Goal: Task Accomplishment & Management: Complete application form

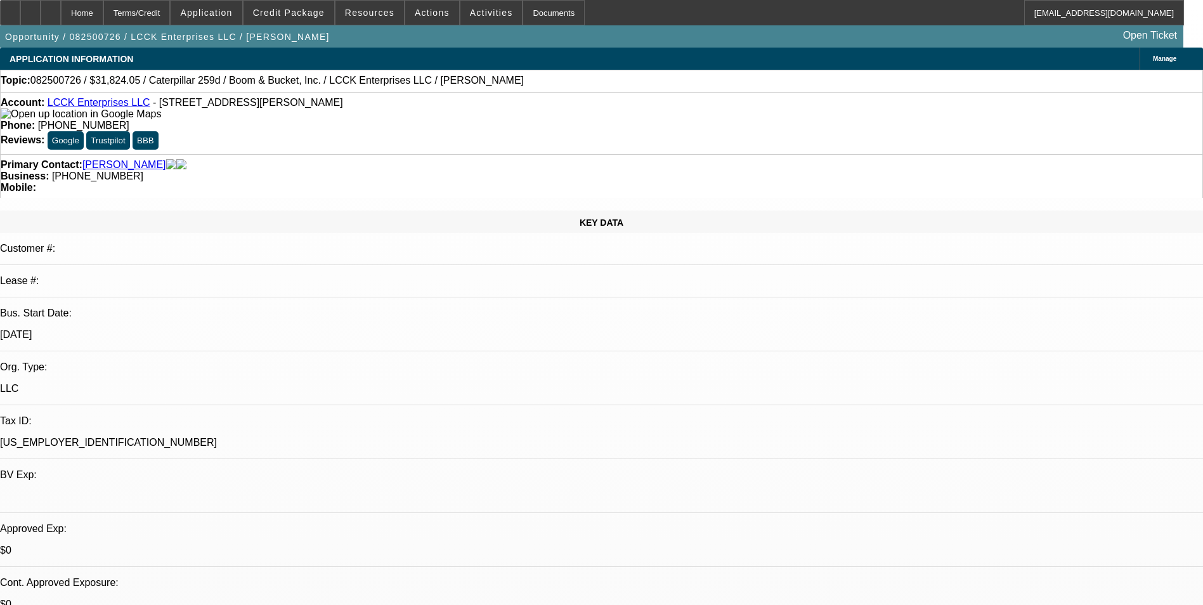
select select "0"
select select "0.1"
select select "0"
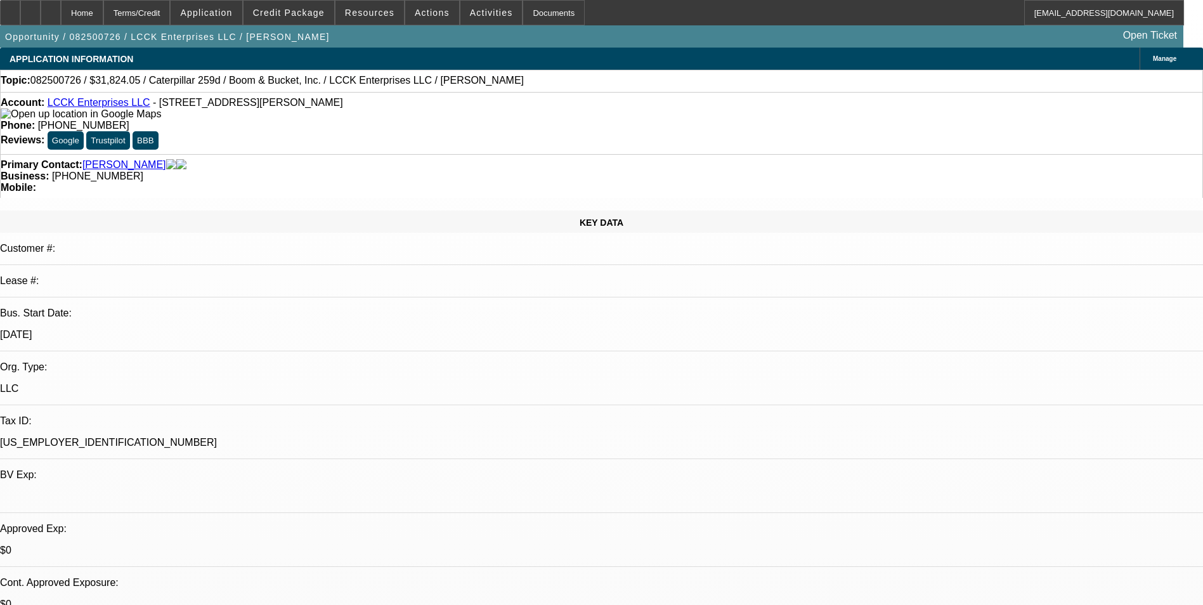
select select "0.1"
select select "0"
select select "0.1"
select select "0"
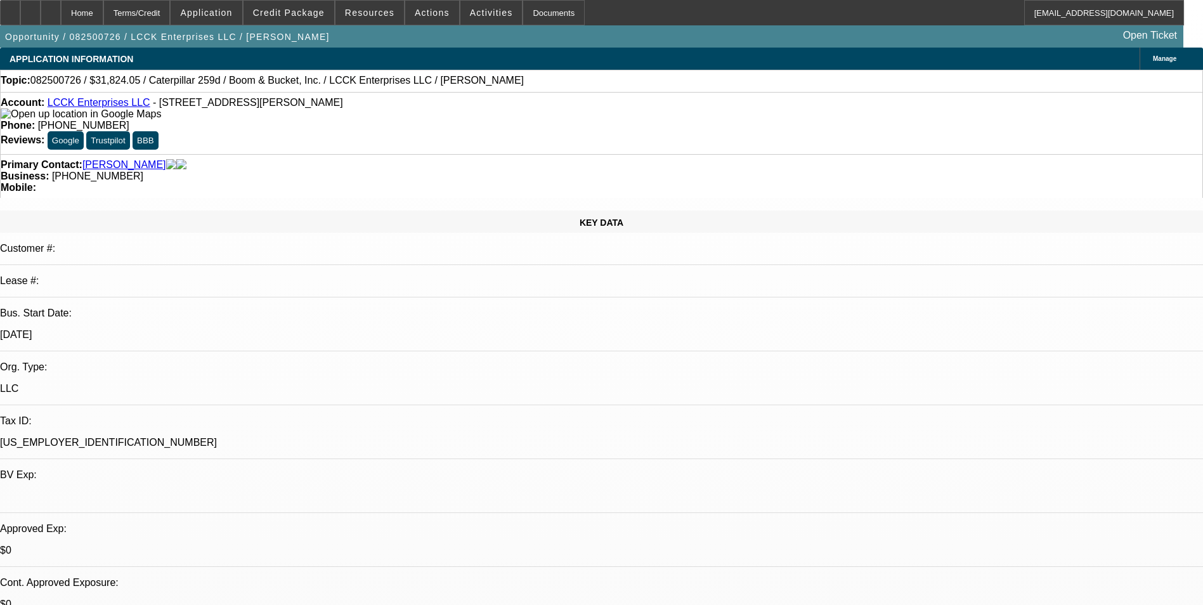
select select "0.1"
select select "1"
select select "4"
select select "1"
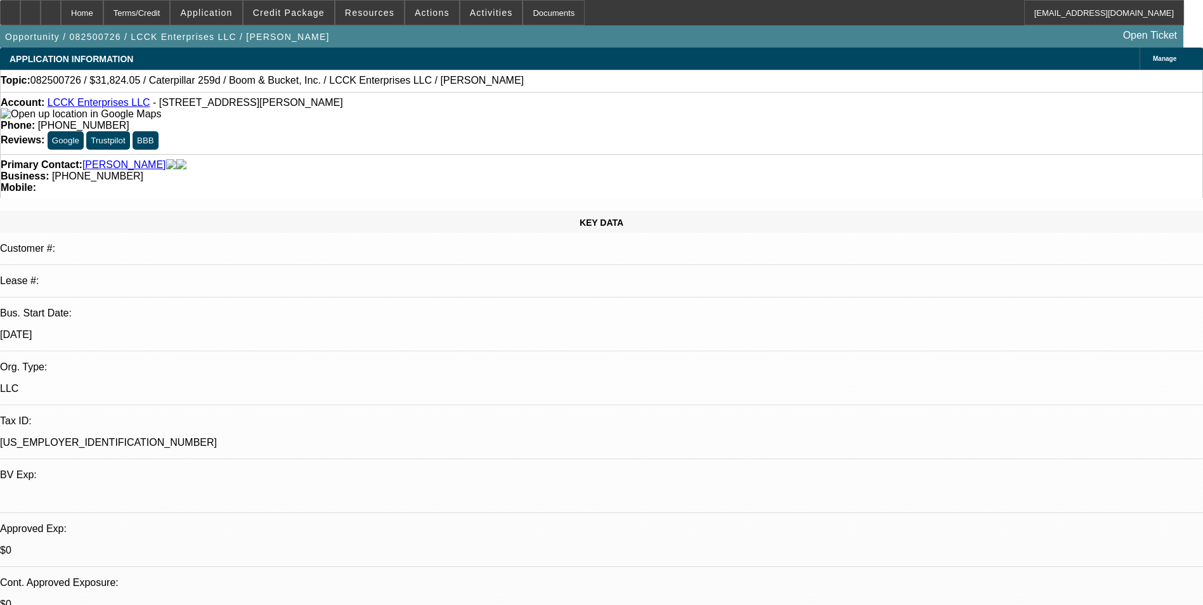
select select "1"
select select "4"
select select "1"
select select "4"
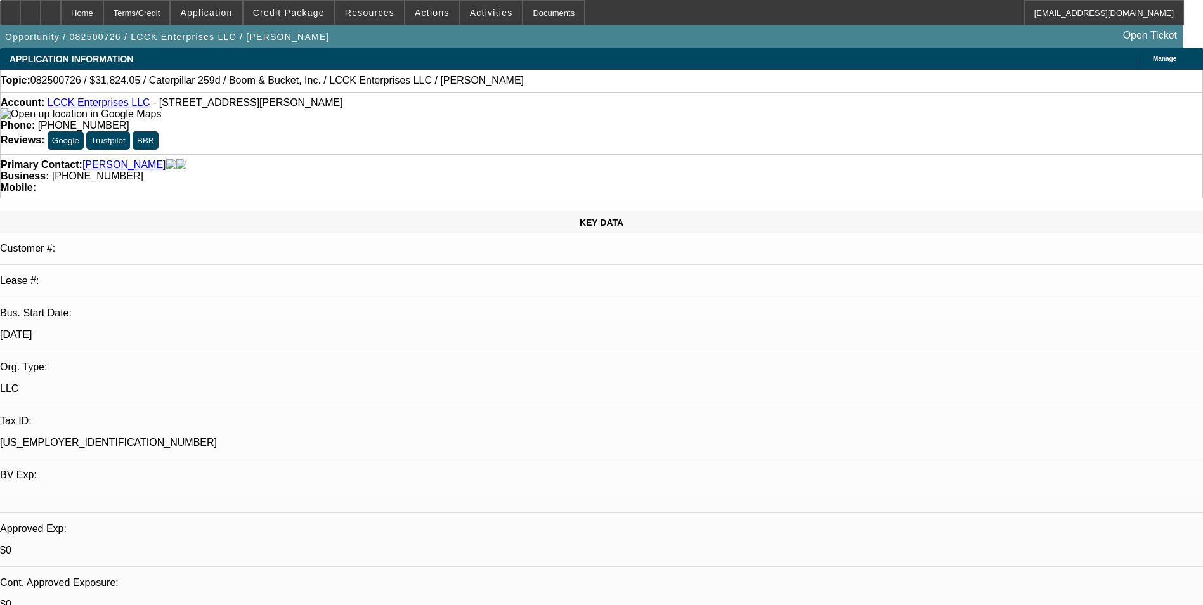
select select "1"
select select "3"
select select "4"
click at [273, 19] on span at bounding box center [289, 12] width 91 height 30
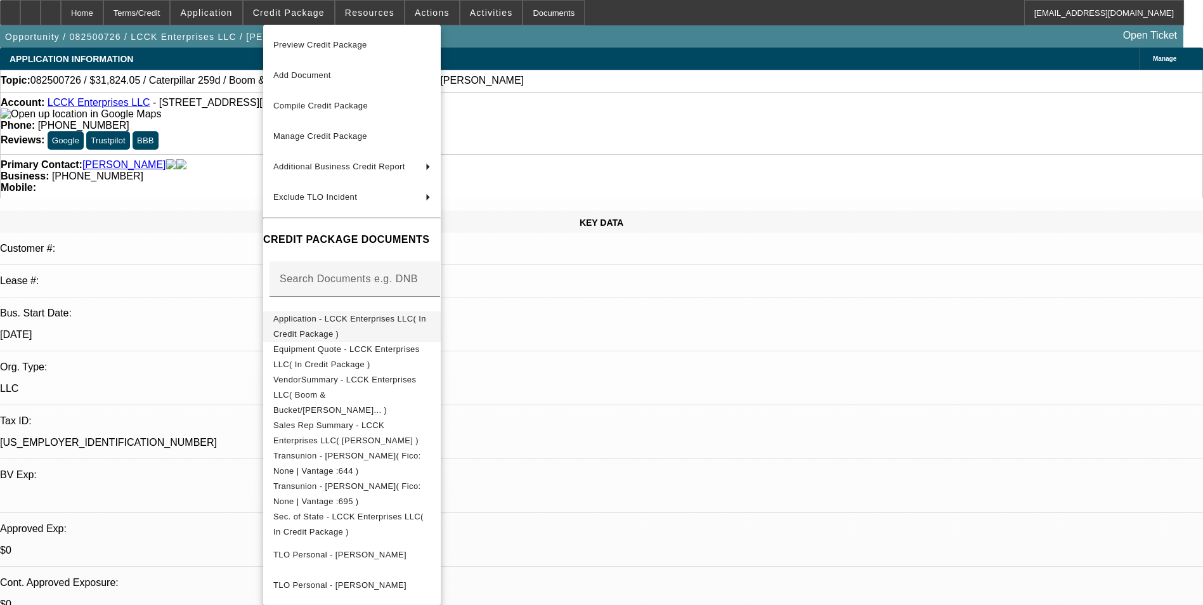
click at [422, 319] on span "Application - LCCK Enterprises LLC( In Credit Package )" at bounding box center [349, 326] width 153 height 25
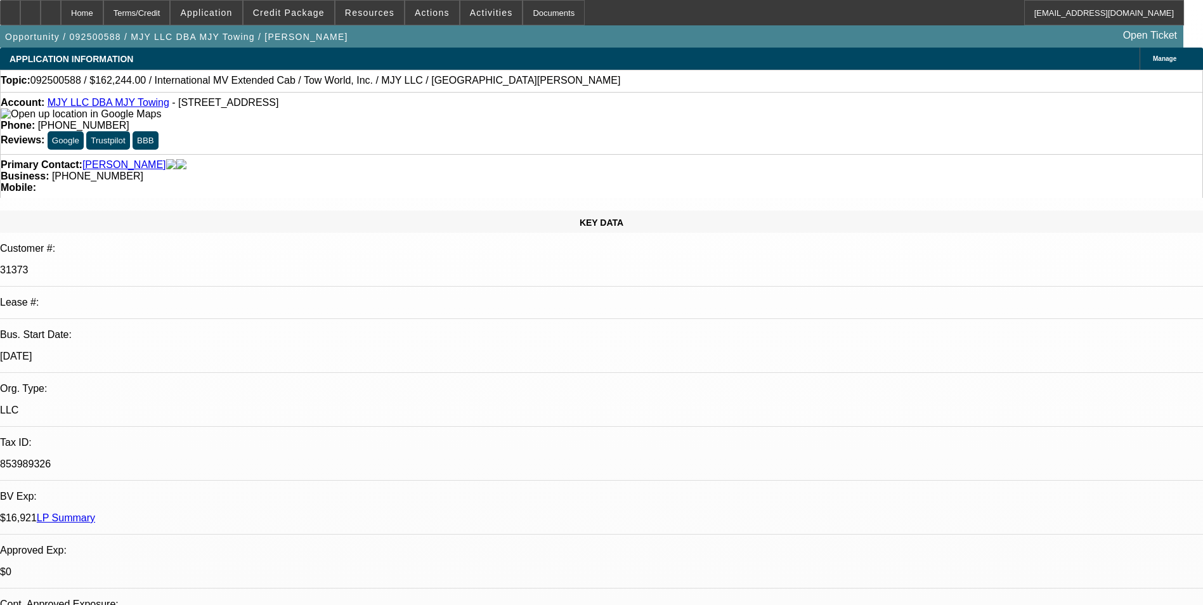
select select "0"
select select "2"
select select "0.1"
select select "0"
select select "2"
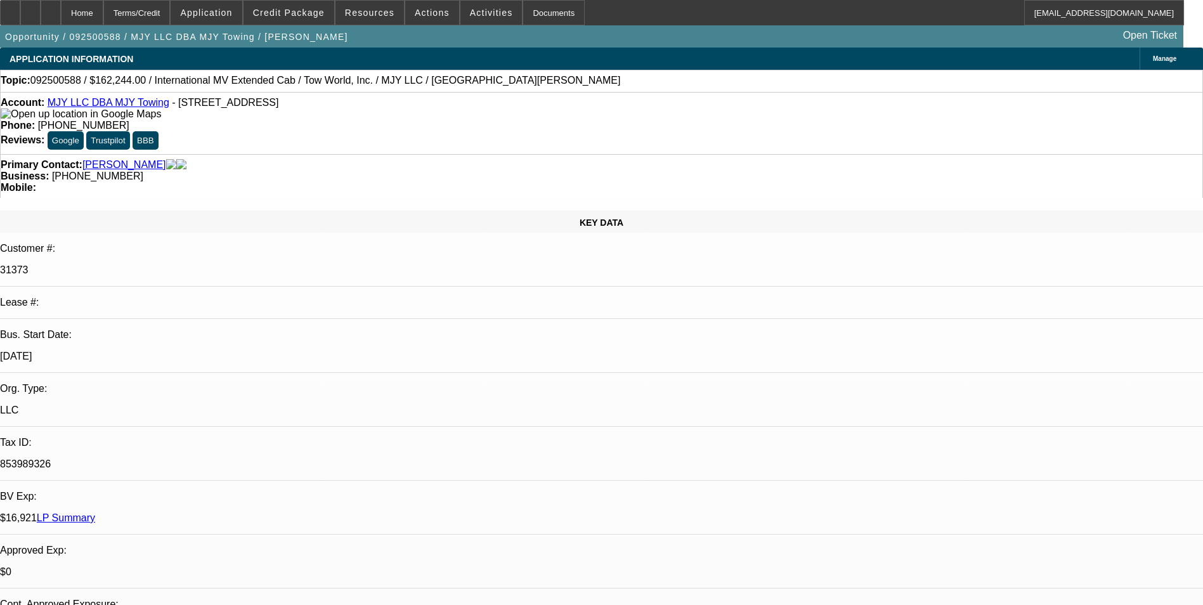
select select "0.1"
select select "1"
select select "2"
select select "4"
select select "1"
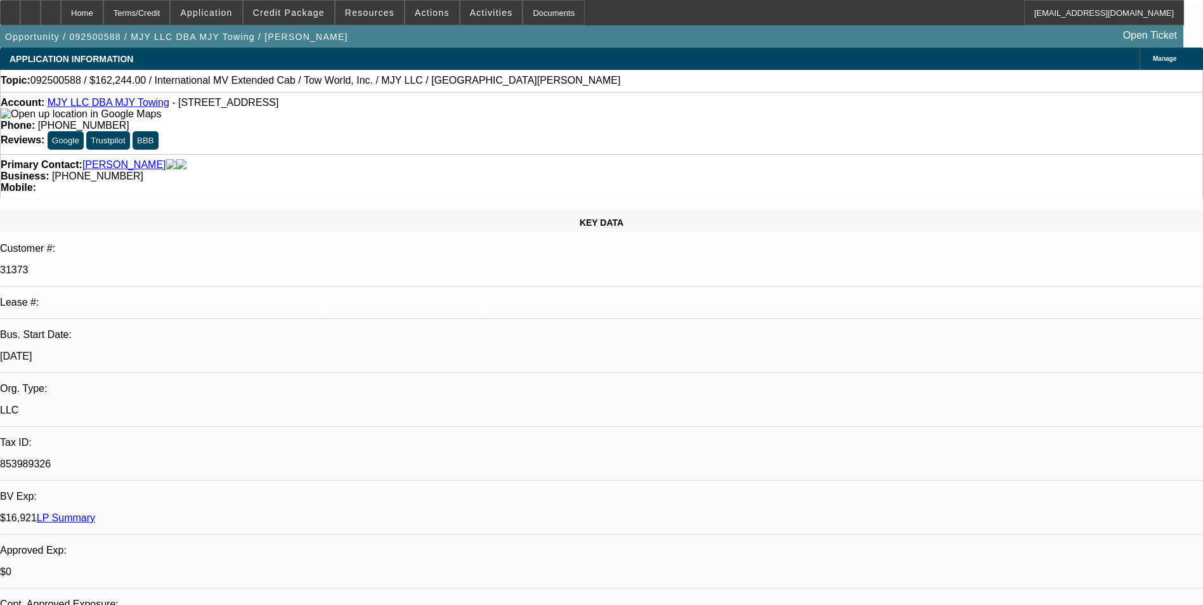
select select "2"
select select "4"
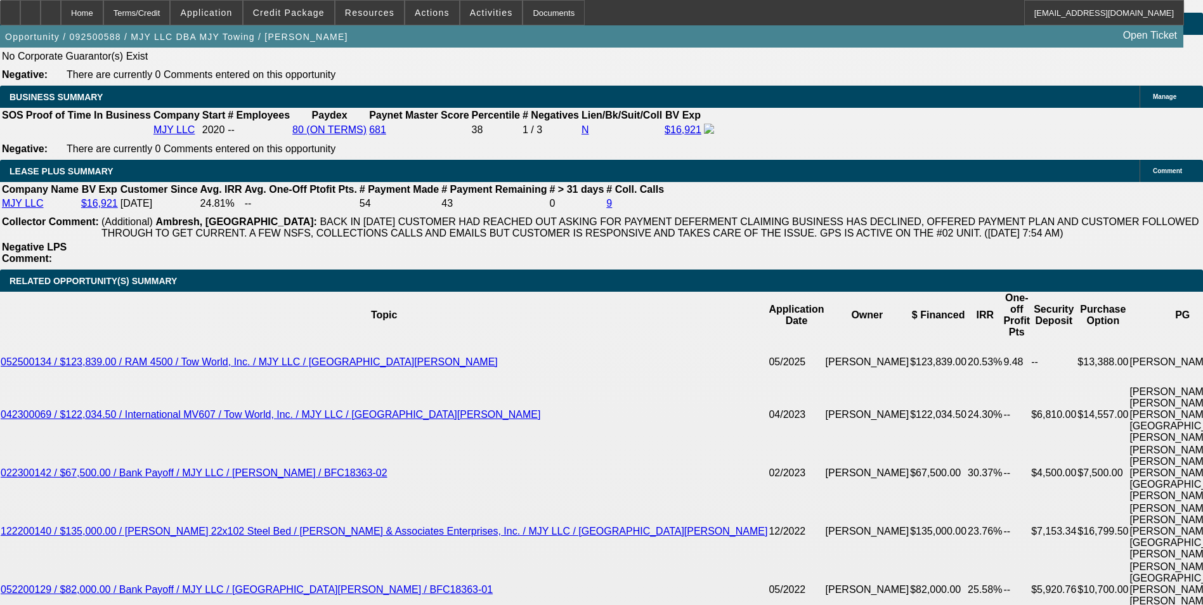
scroll to position [2093, 0]
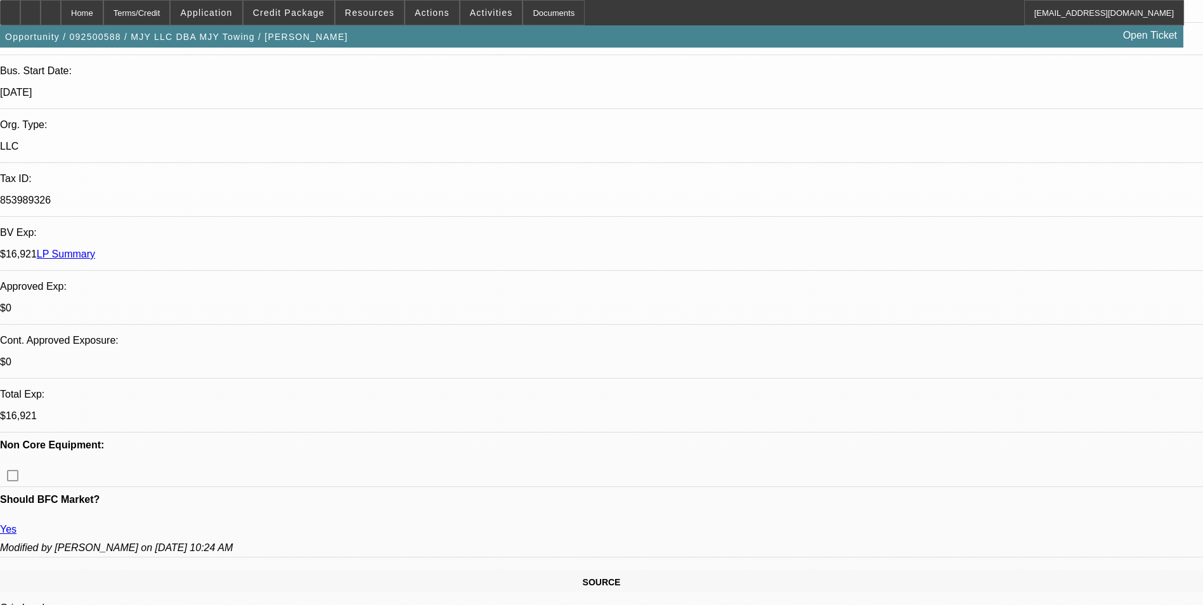
scroll to position [327, 0]
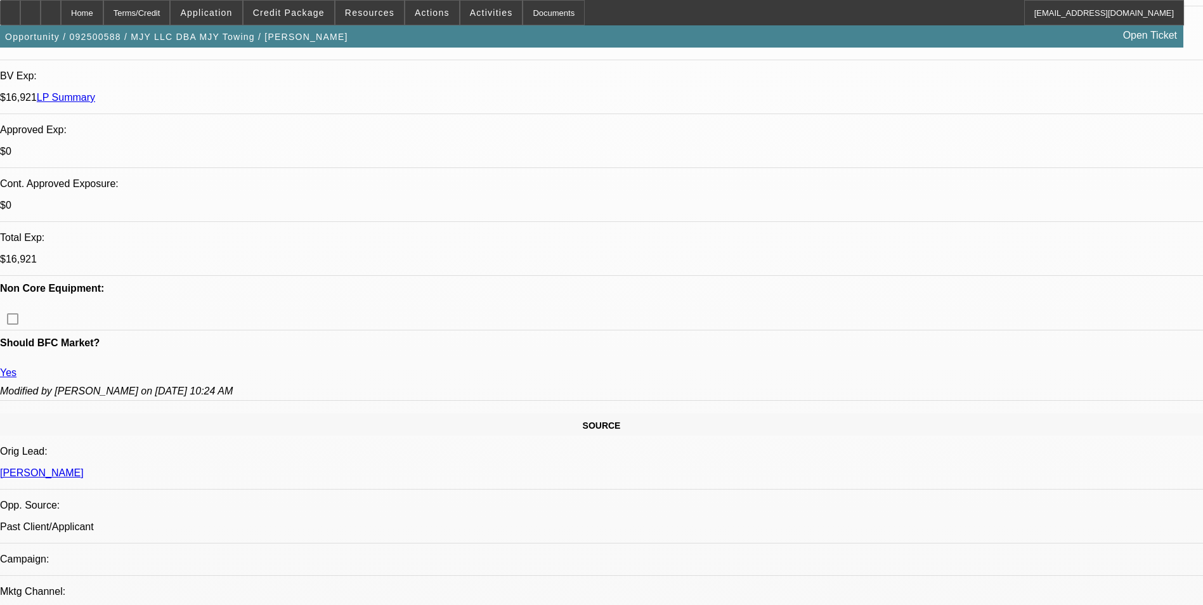
scroll to position [390, 0]
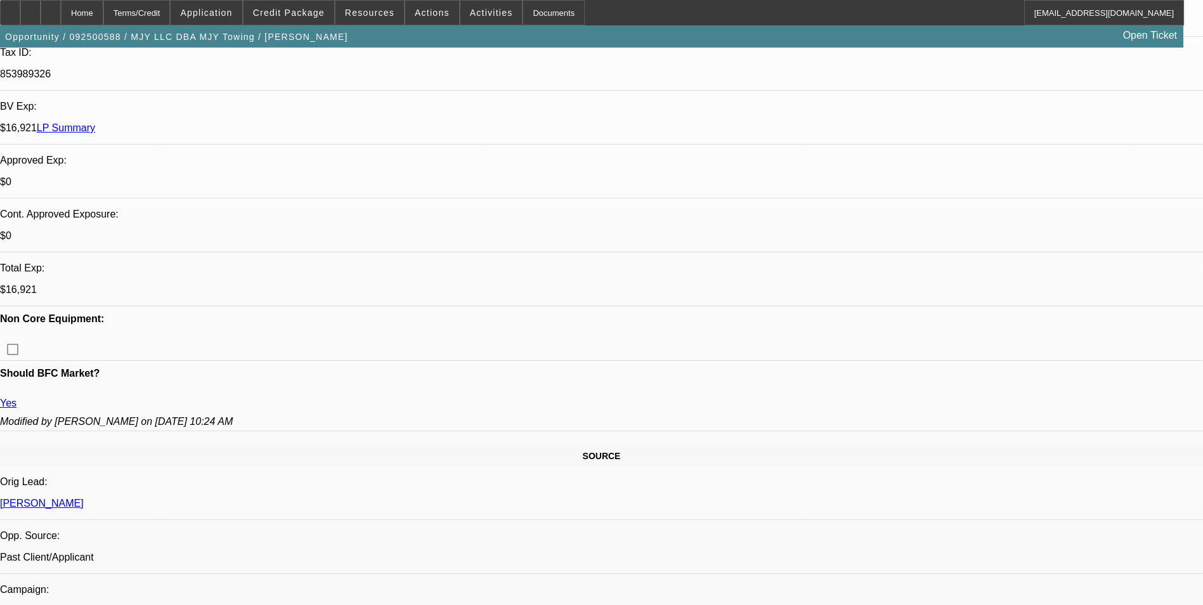
click at [304, 14] on span "Credit Package" at bounding box center [289, 13] width 72 height 10
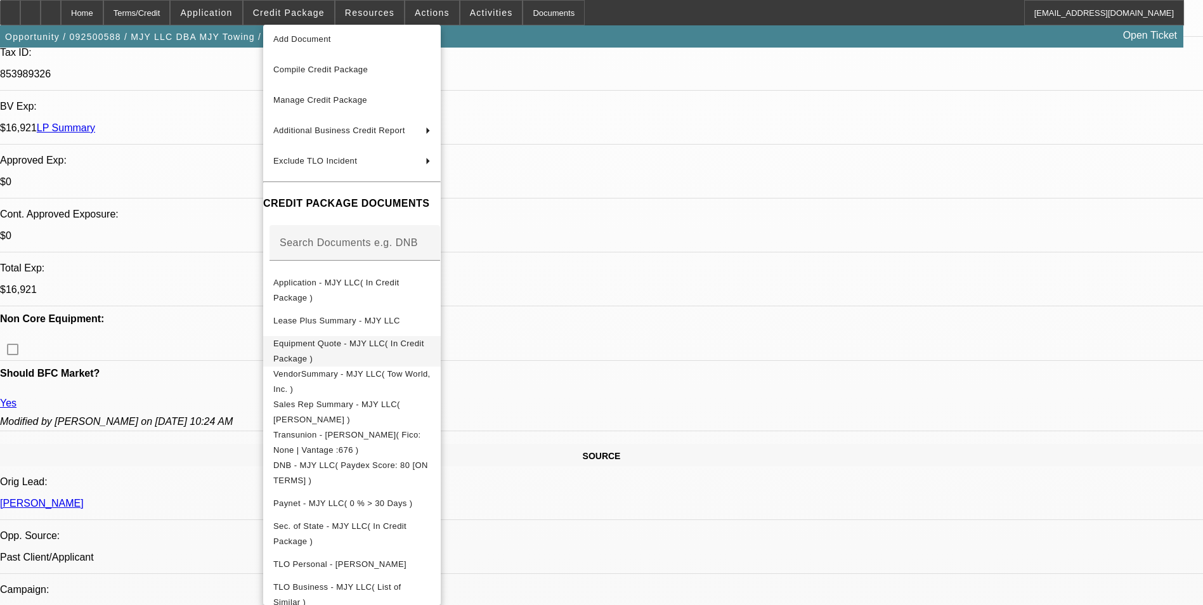
scroll to position [112, 0]
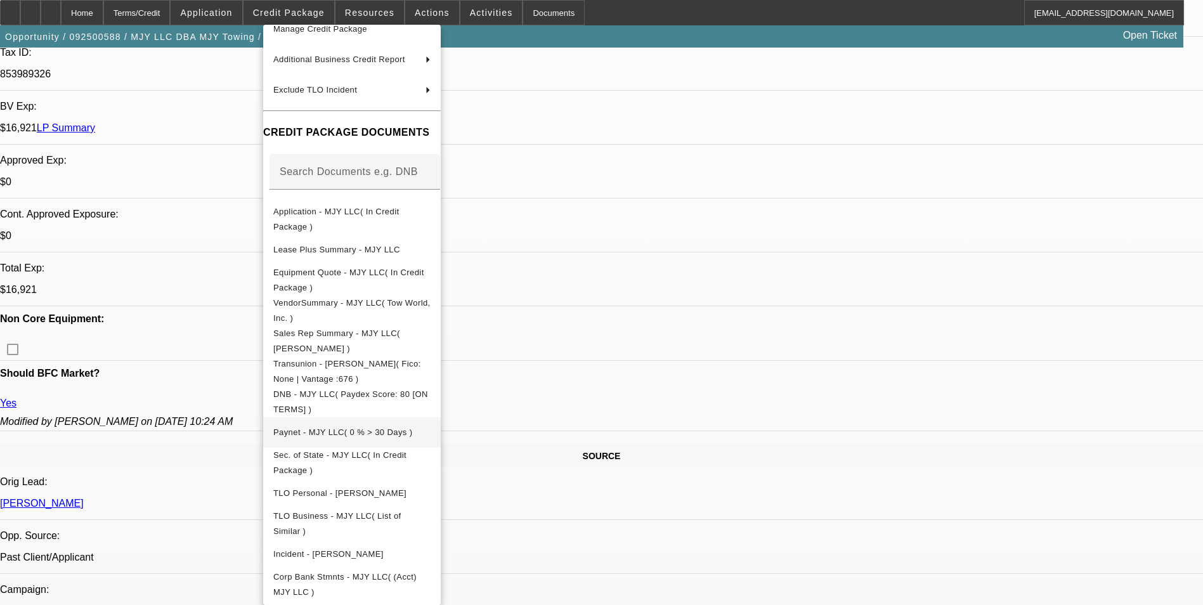
click at [372, 427] on span "Paynet - MJY LLC( 0 % > 30 Days )" at bounding box center [342, 432] width 139 height 10
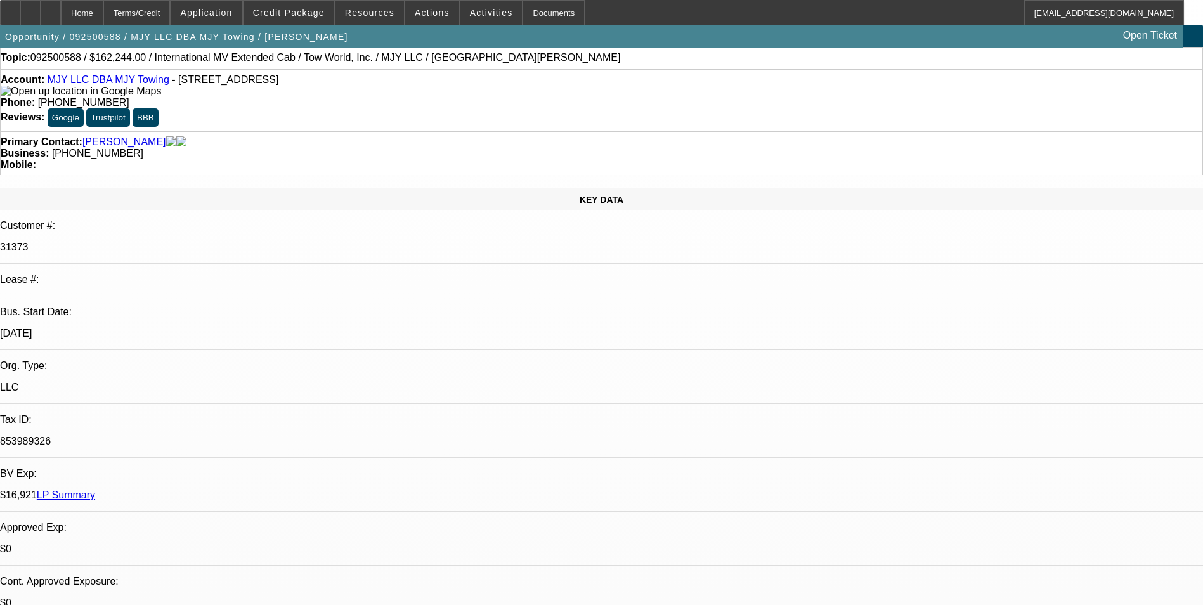
scroll to position [0, 0]
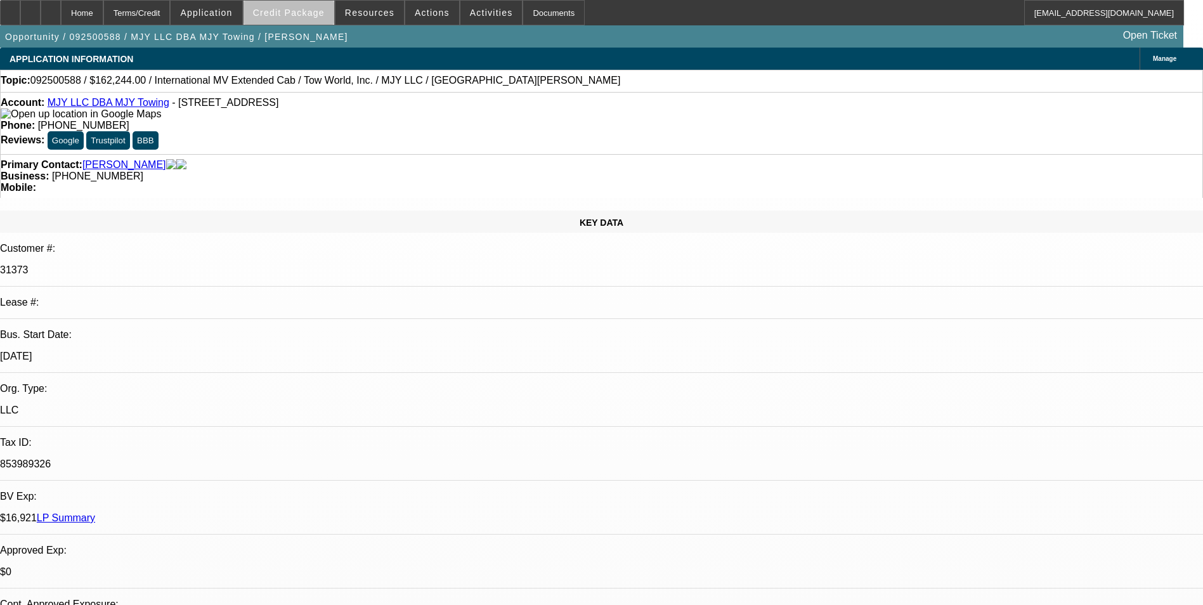
click at [315, 18] on span at bounding box center [289, 12] width 91 height 30
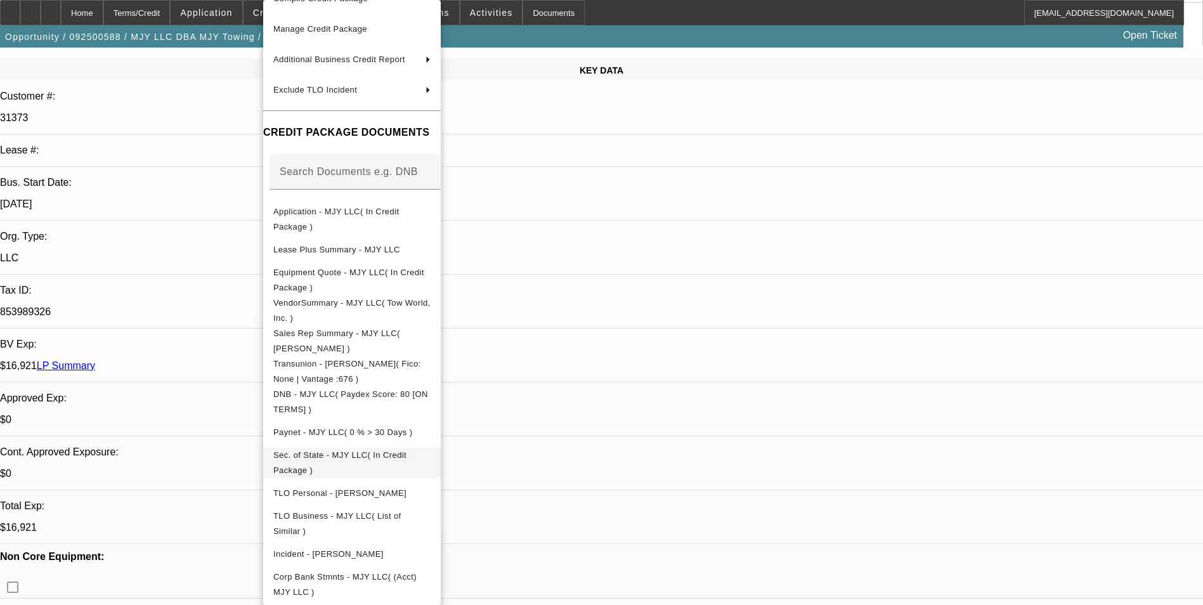
scroll to position [190, 0]
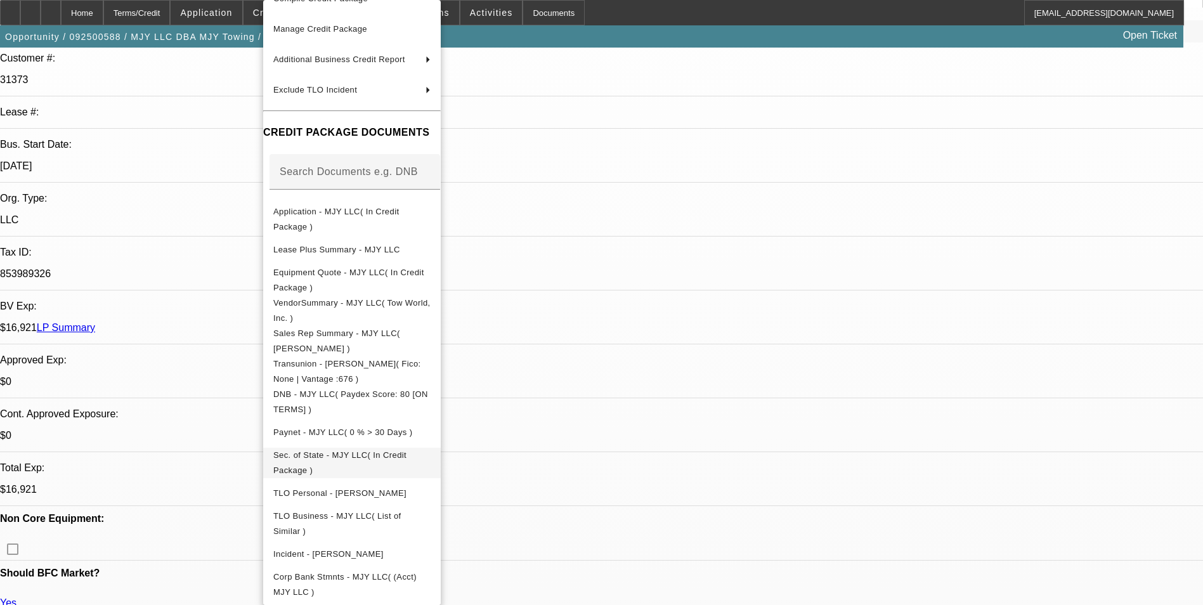
click at [370, 454] on span "Sec. of State - MJY LLC( In Credit Package )" at bounding box center [339, 462] width 133 height 25
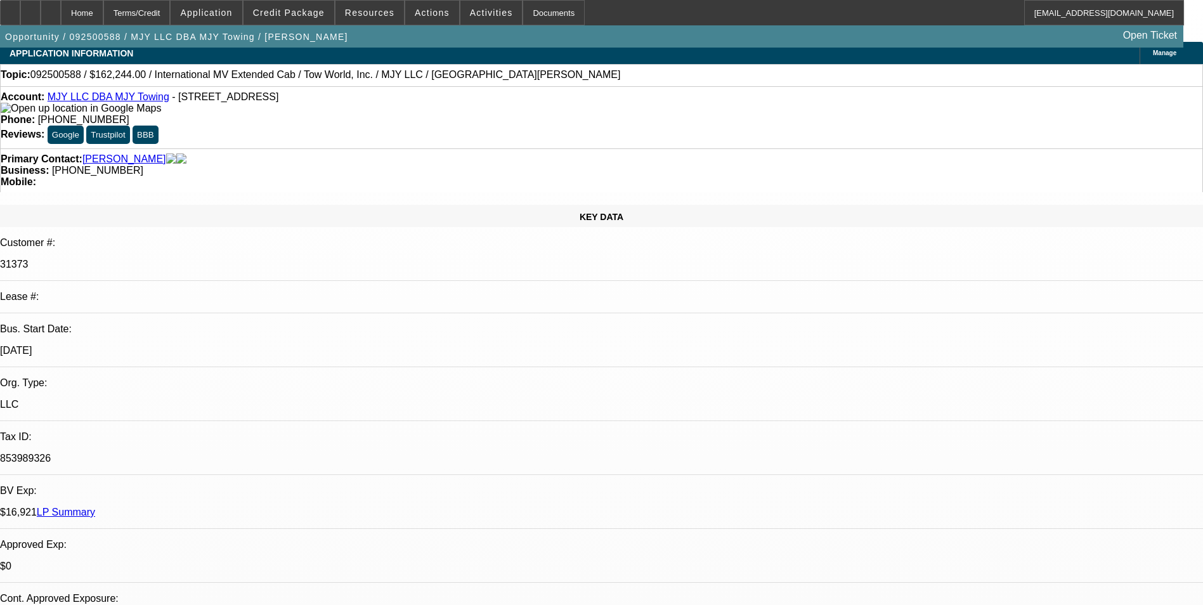
scroll to position [0, 0]
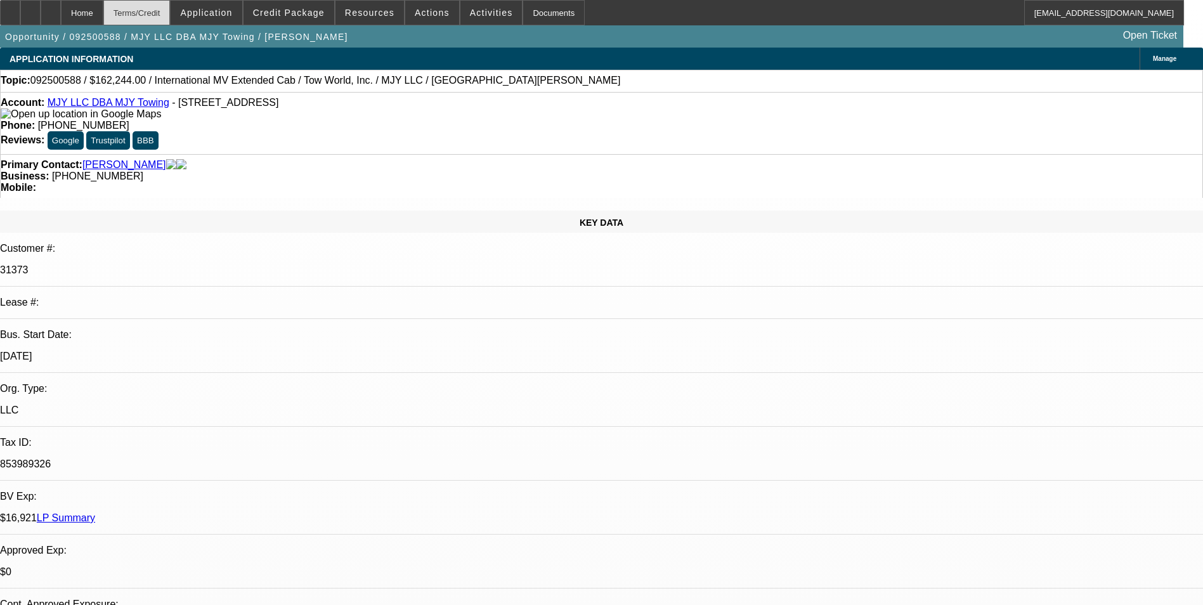
click at [168, 16] on div "Terms/Credit" at bounding box center [136, 12] width 67 height 25
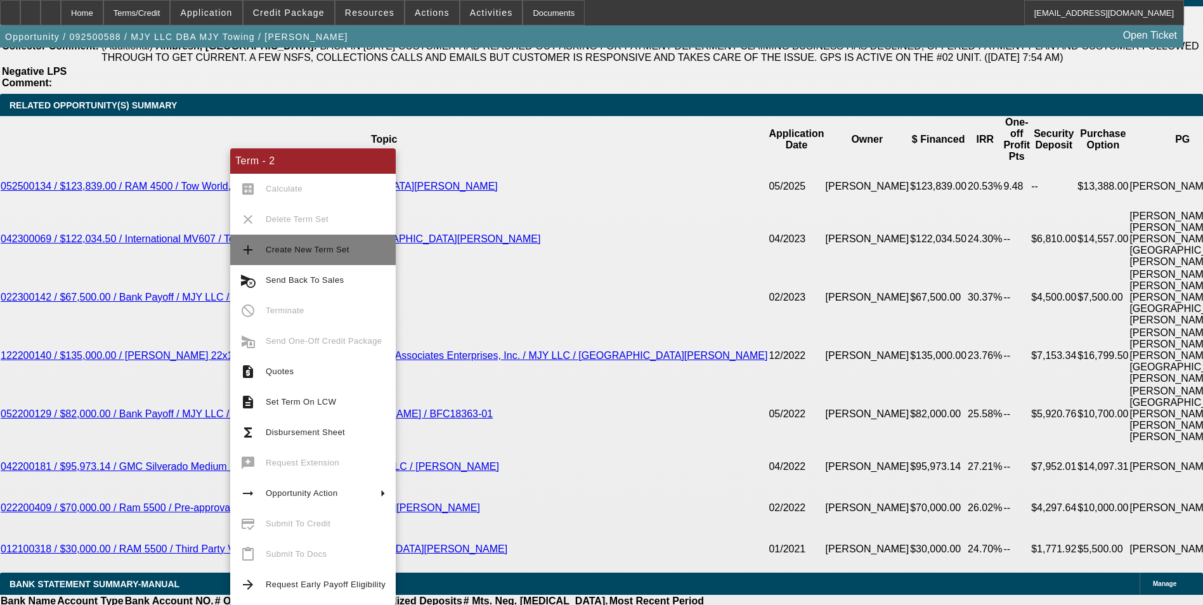
click at [297, 252] on span "Create New Term Set" at bounding box center [308, 250] width 84 height 10
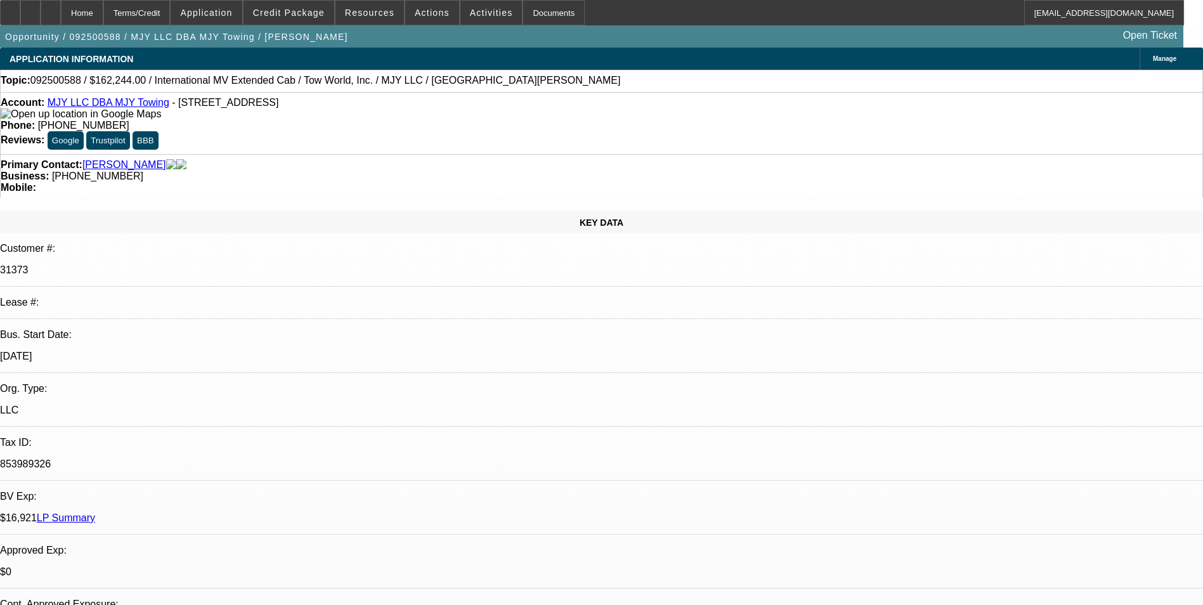
select select "0"
select select "2"
select select "0.1"
select select "4"
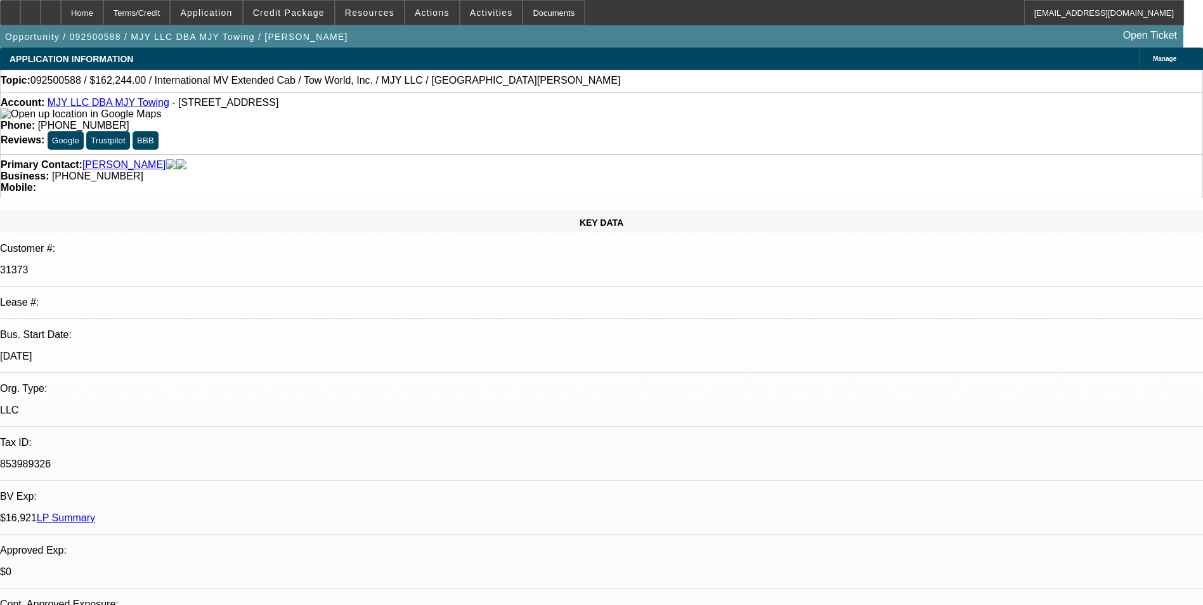
select select "0"
select select "2"
select select "0.1"
select select "4"
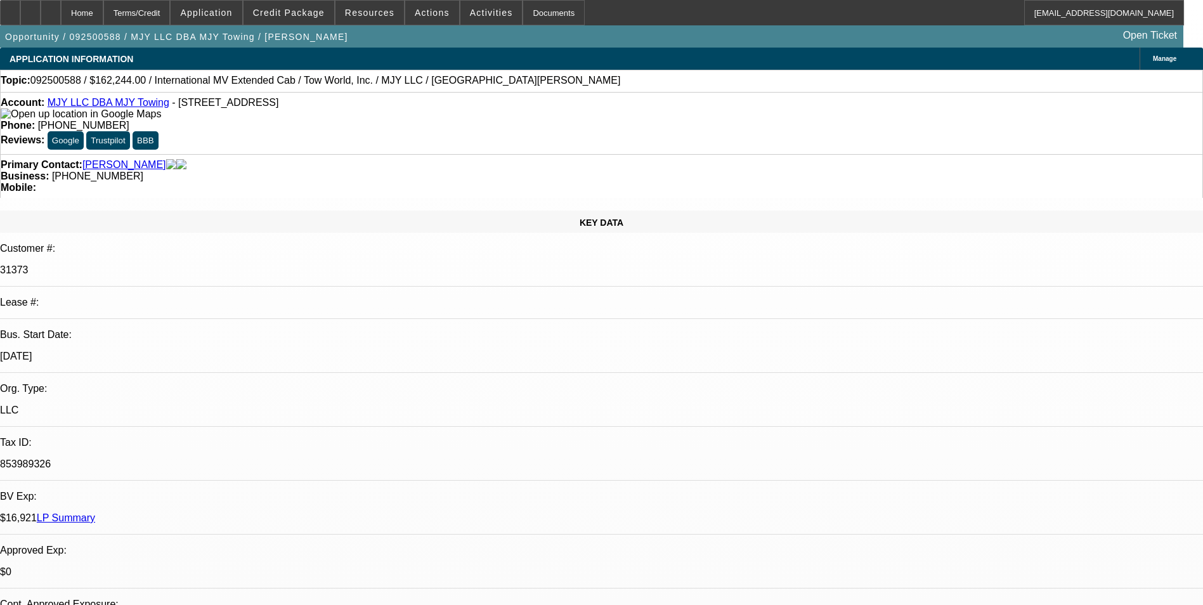
select select "0"
select select "2"
select select "0.1"
select select "4"
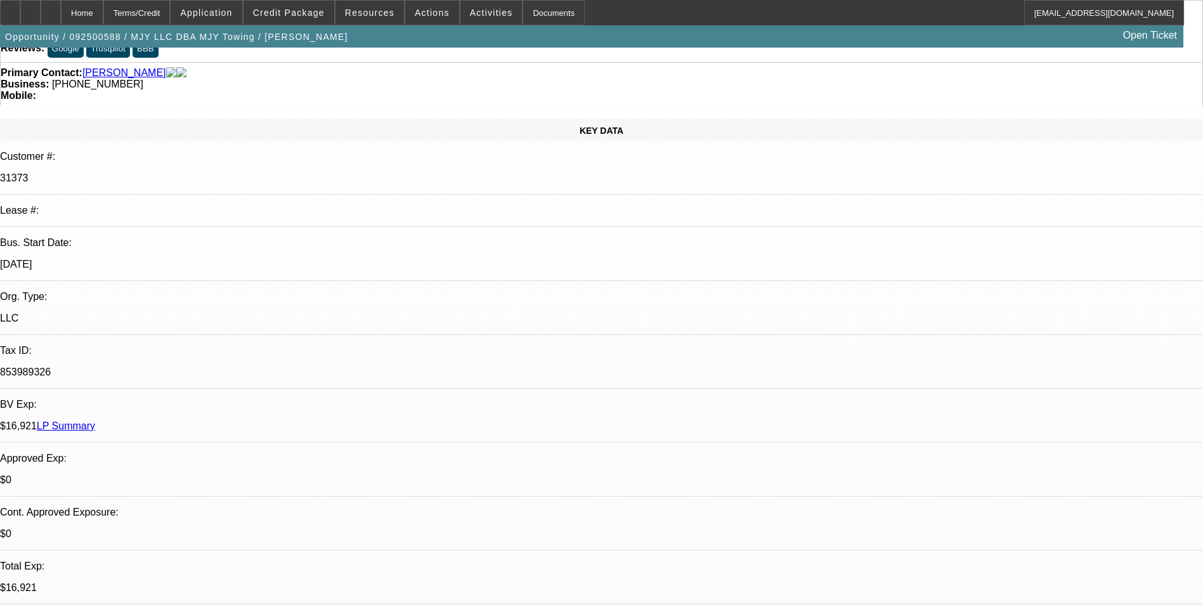
scroll to position [63, 0]
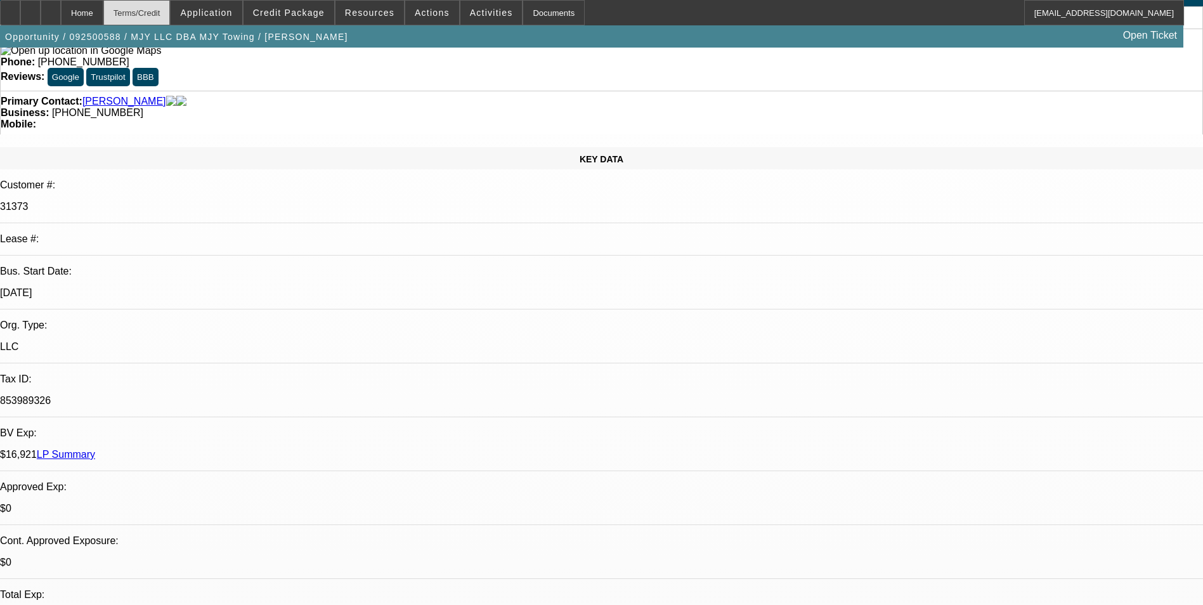
click at [152, 4] on div "Terms/Credit" at bounding box center [136, 12] width 67 height 25
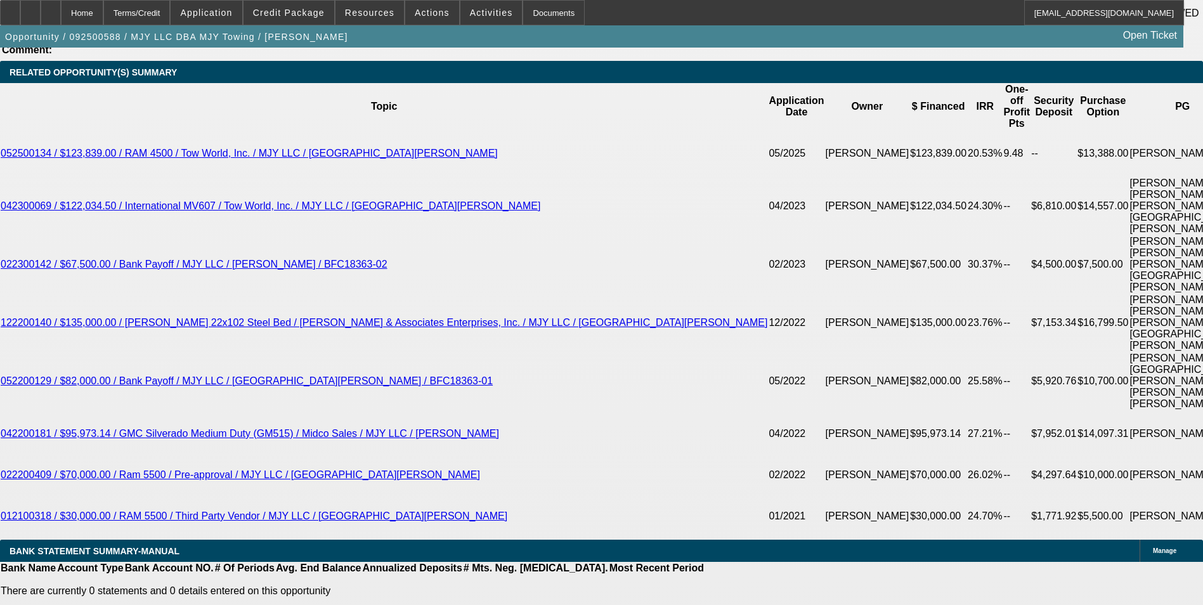
scroll to position [2280, 0]
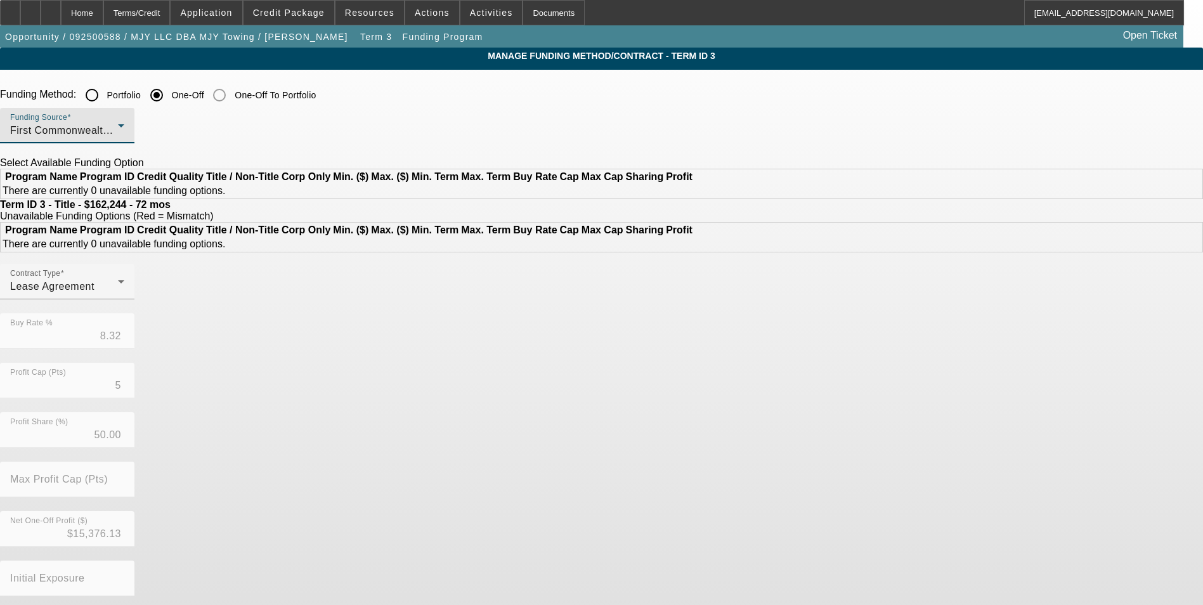
click at [205, 127] on span "First Commonwealth Equipment Finance" at bounding box center [107, 130] width 195 height 11
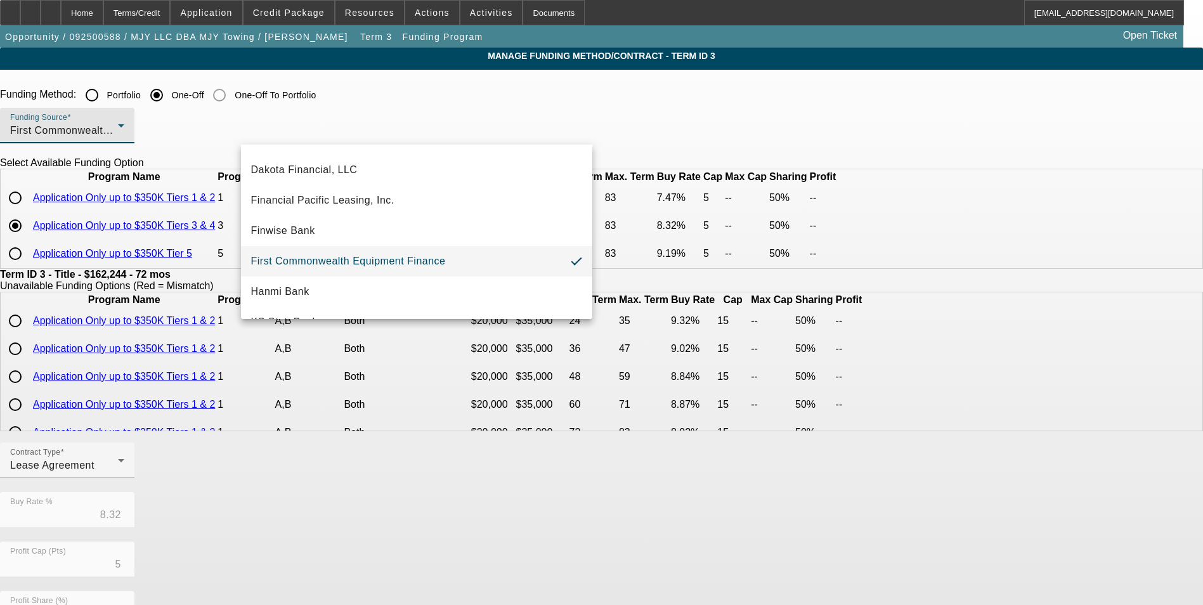
scroll to position [138, 0]
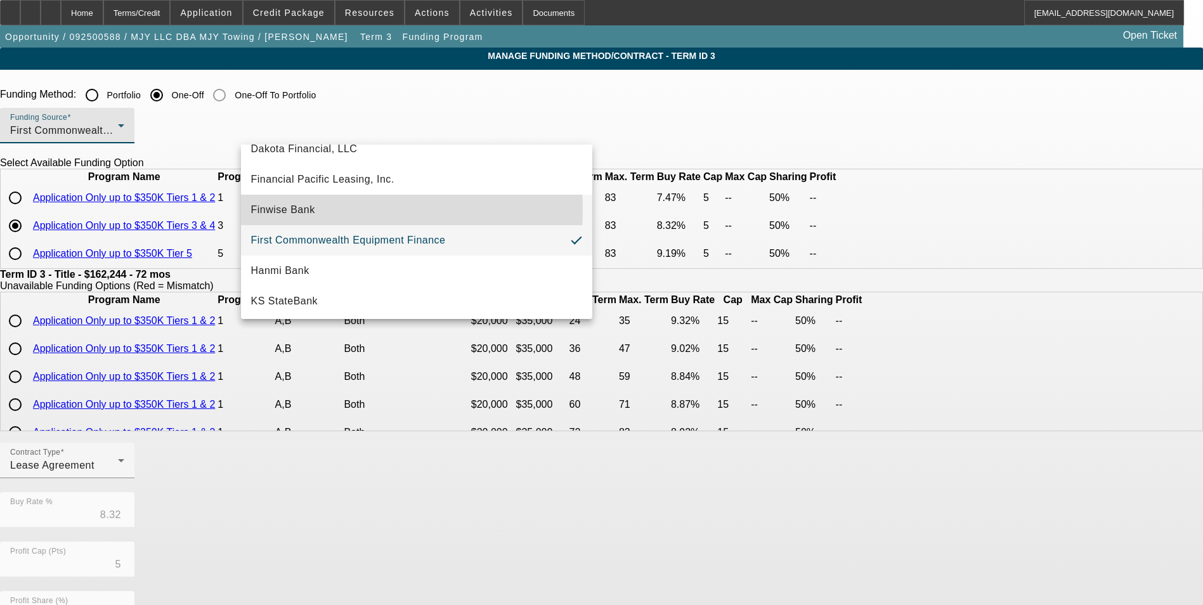
click at [335, 210] on mat-option "Finwise Bank" at bounding box center [416, 210] width 351 height 30
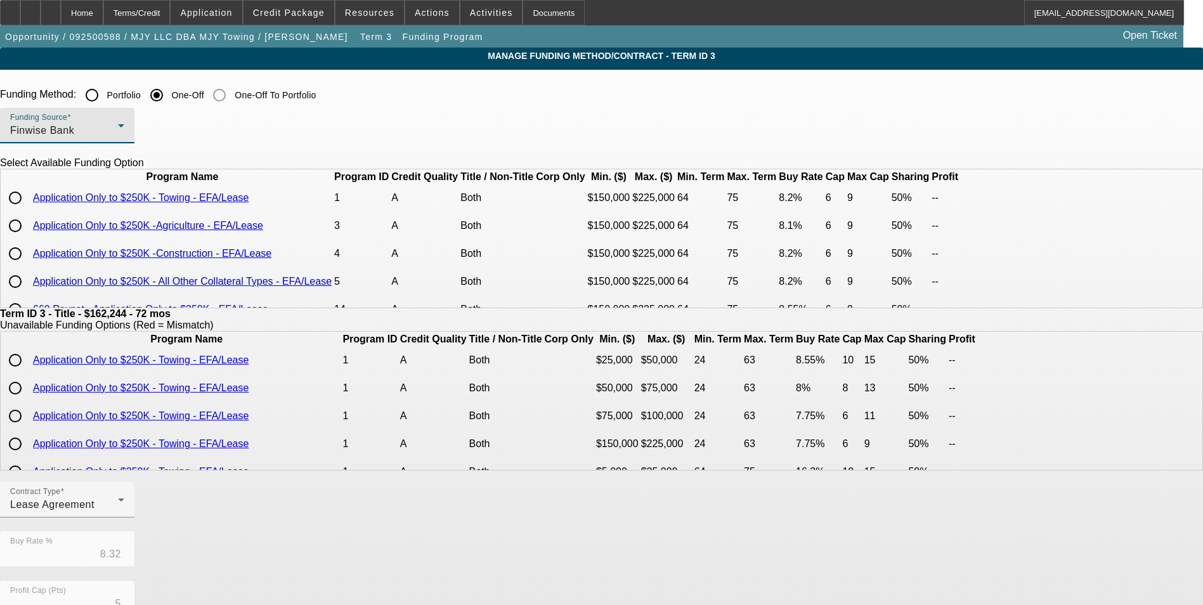
click at [28, 211] on input "radio" at bounding box center [15, 197] width 25 height 25
radio input "true"
type input "8.20"
type input "6"
type input "9"
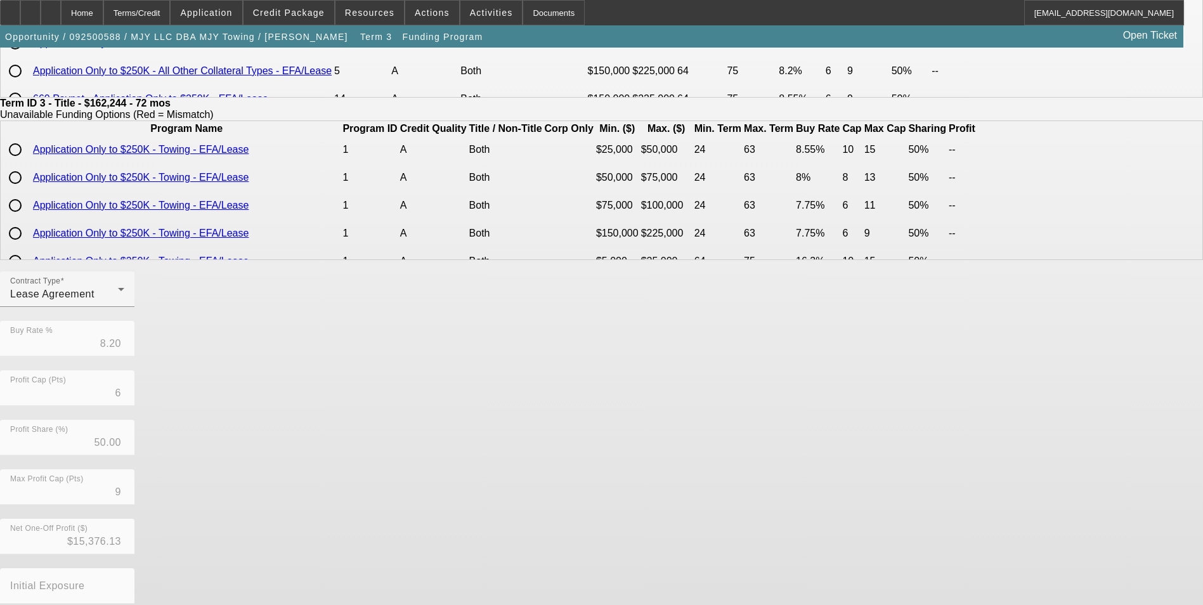
scroll to position [272, 0]
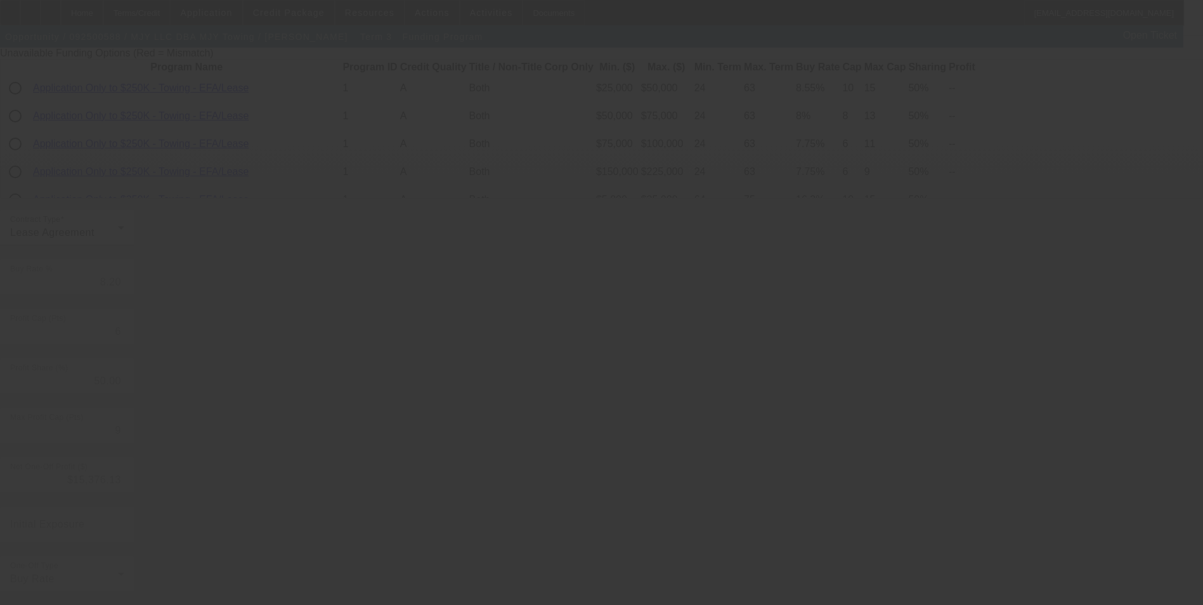
type input "8.32"
type input "5"
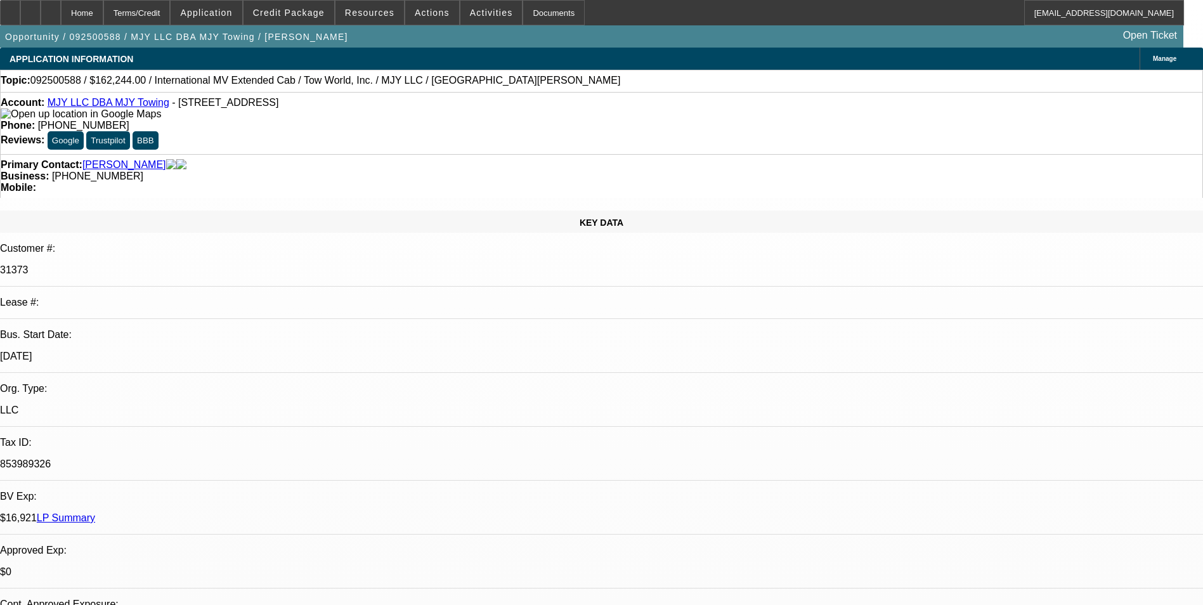
select select "0"
select select "2"
select select "0.1"
select select "4"
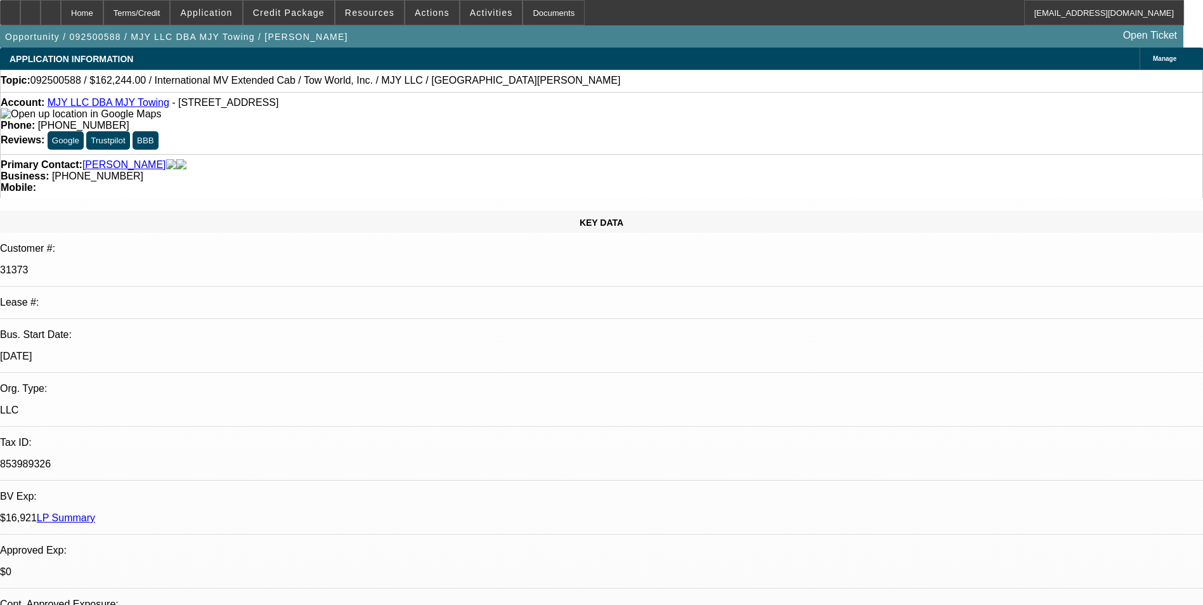
select select "0"
select select "2"
select select "0.1"
select select "4"
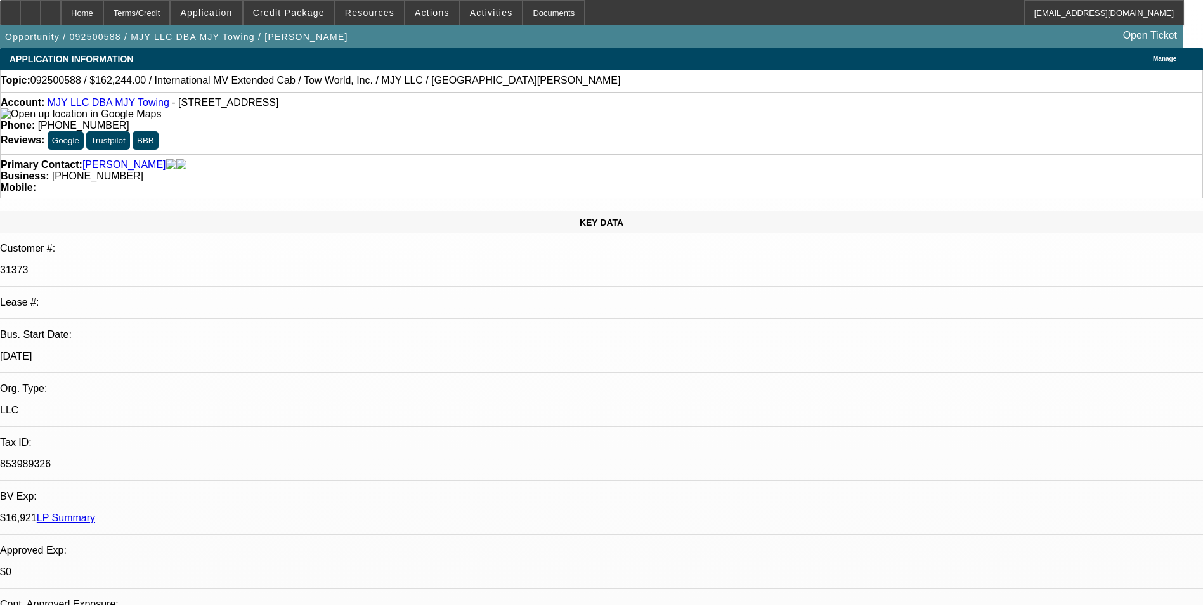
select select "0"
select select "2"
select select "0.1"
select select "4"
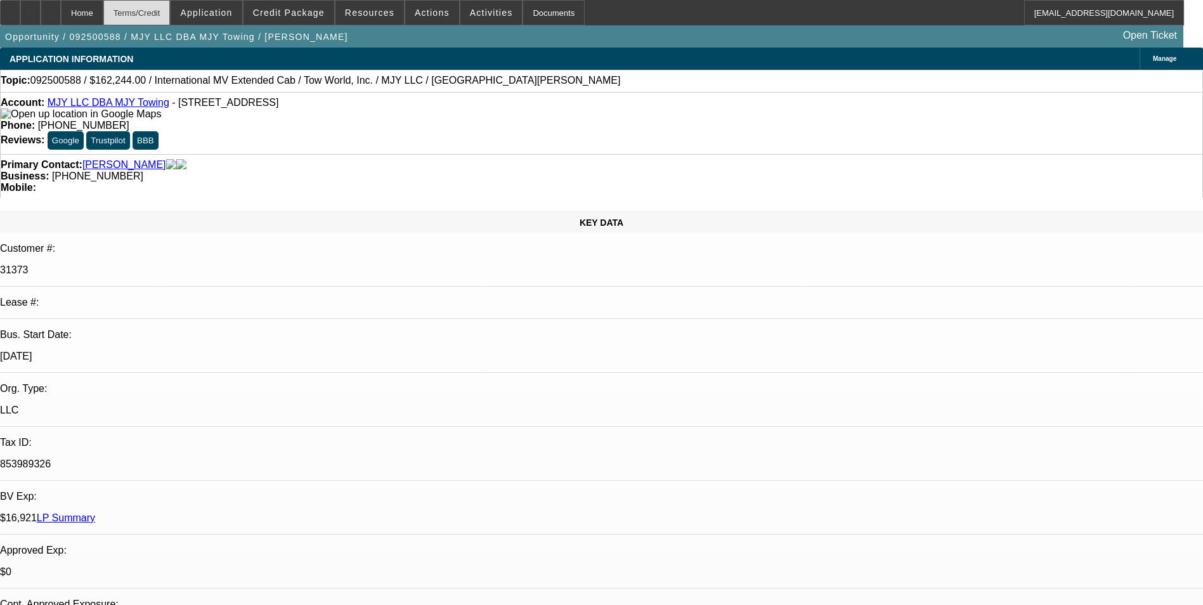
click at [150, 13] on div "Terms/Credit" at bounding box center [136, 12] width 67 height 25
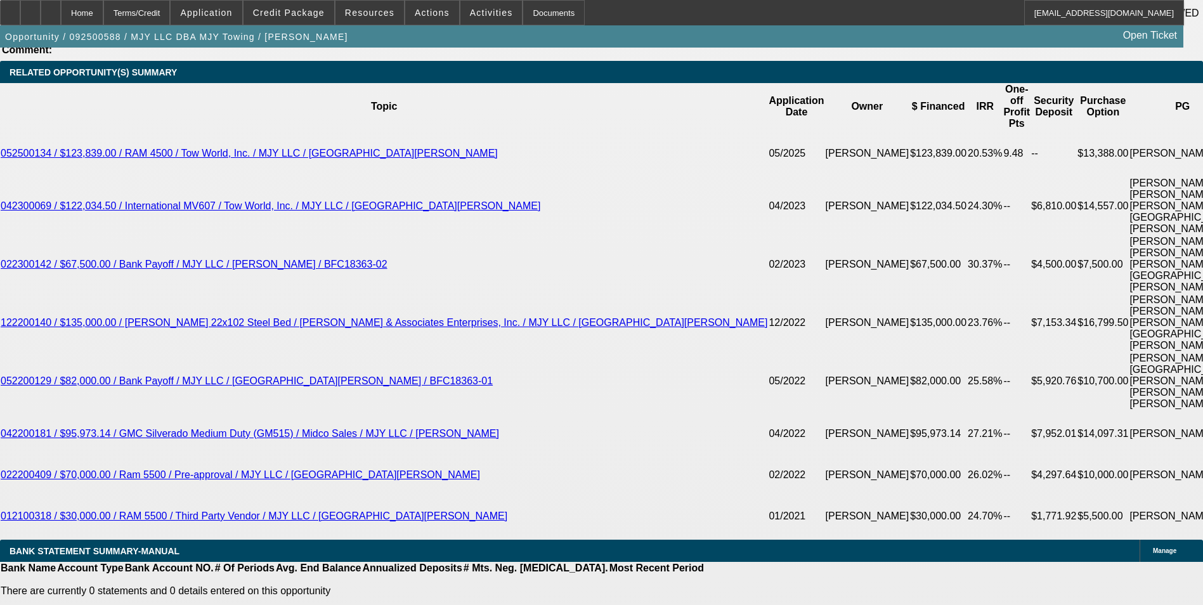
scroll to position [2280, 0]
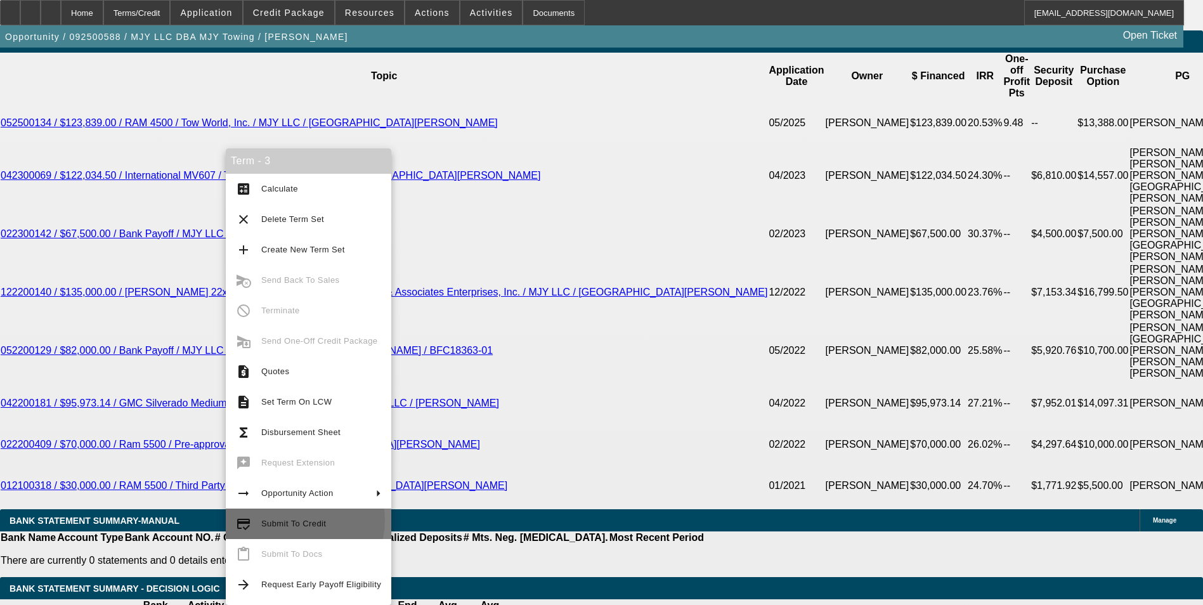
click at [294, 520] on span "Submit To Credit" at bounding box center [293, 524] width 65 height 10
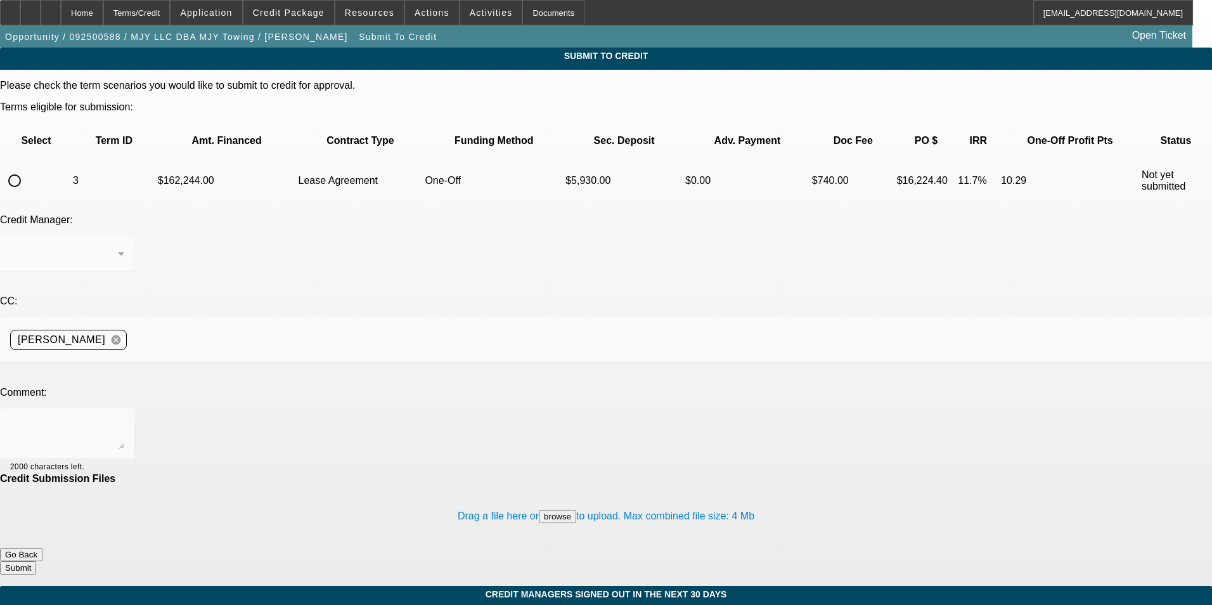
click at [27, 168] on input "radio" at bounding box center [14, 180] width 25 height 25
radio input "true"
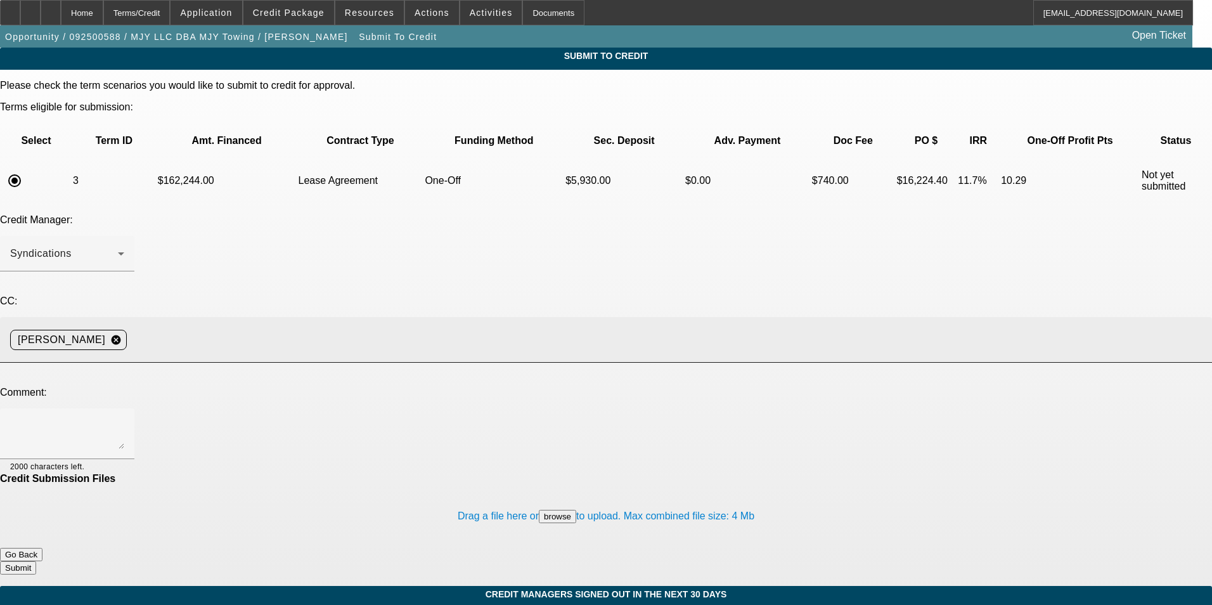
click at [294, 327] on input at bounding box center [664, 339] width 1065 height 25
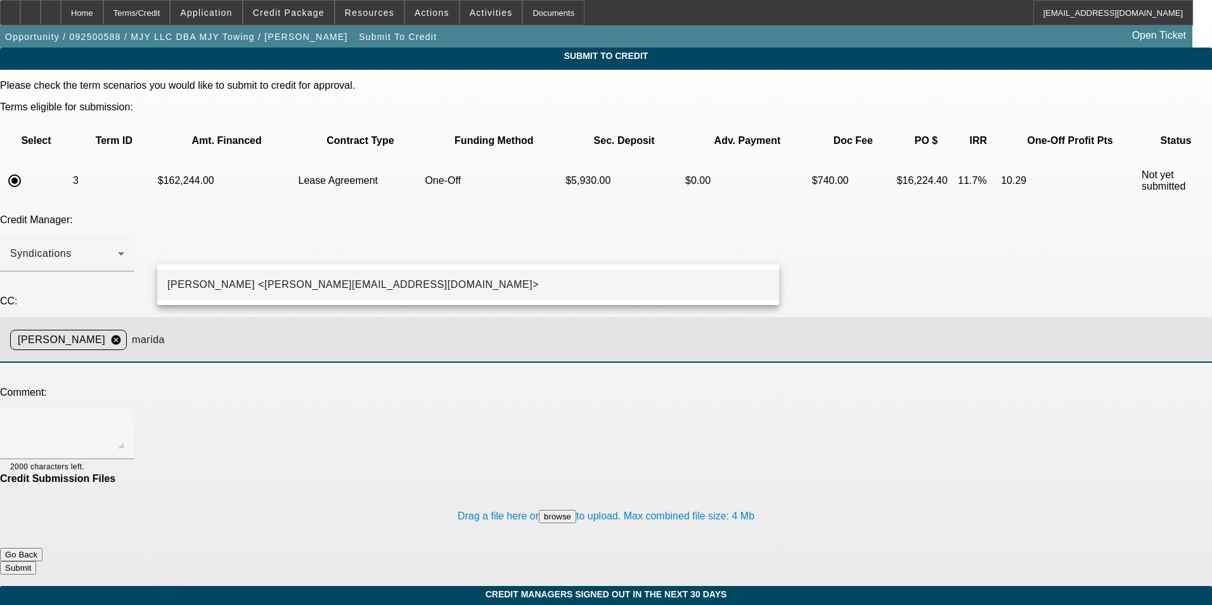
type input "marida"
click at [271, 282] on span "[PERSON_NAME] <[PERSON_NAME][EMAIL_ADDRESS][DOMAIN_NAME]>" at bounding box center [353, 284] width 372 height 15
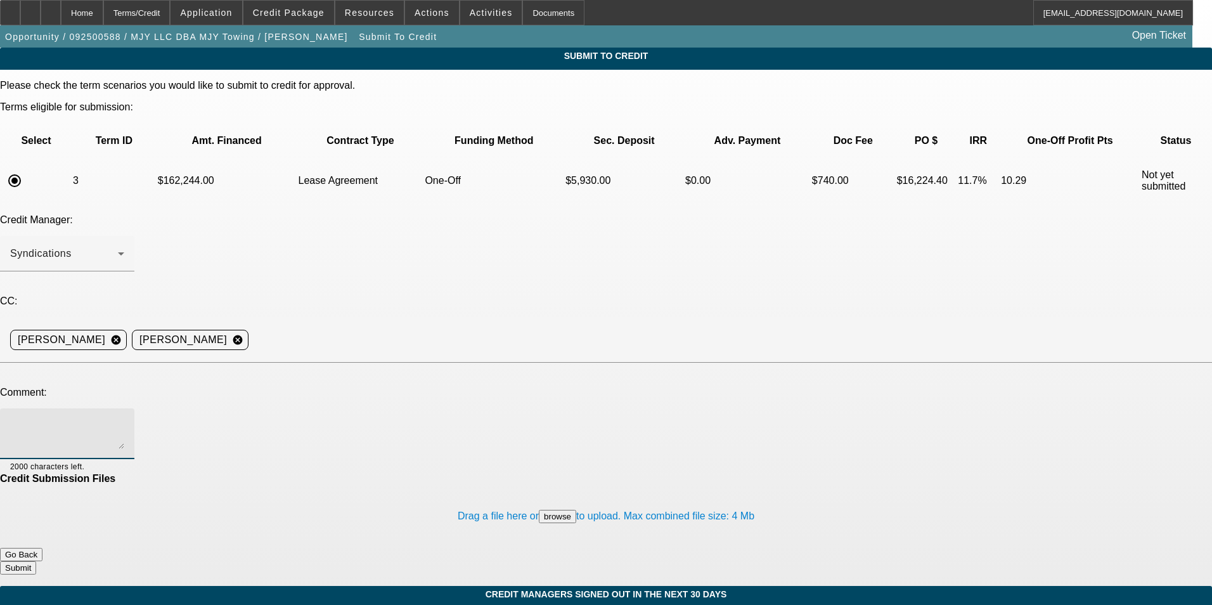
click at [124, 419] on textarea at bounding box center [67, 434] width 114 height 30
type textarea "L"
type textarea "Customer is one month short of 5 years TIB but the truck is not expected to be …"
click at [36, 561] on button "Submit" at bounding box center [18, 567] width 36 height 13
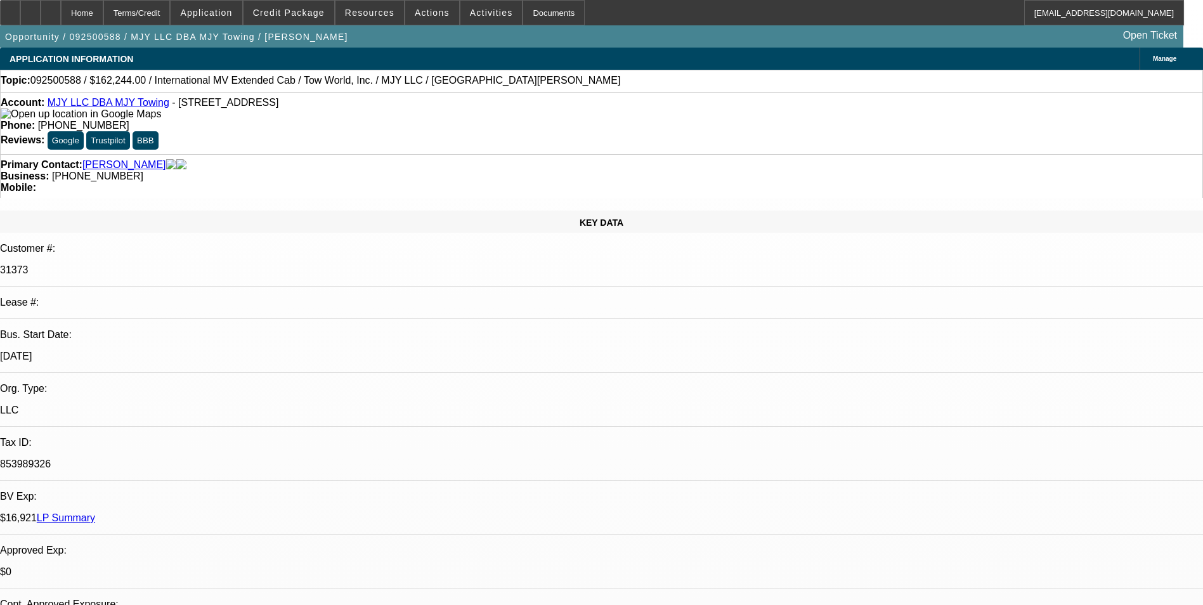
select select "0"
select select "2"
select select "0.1"
select select "4"
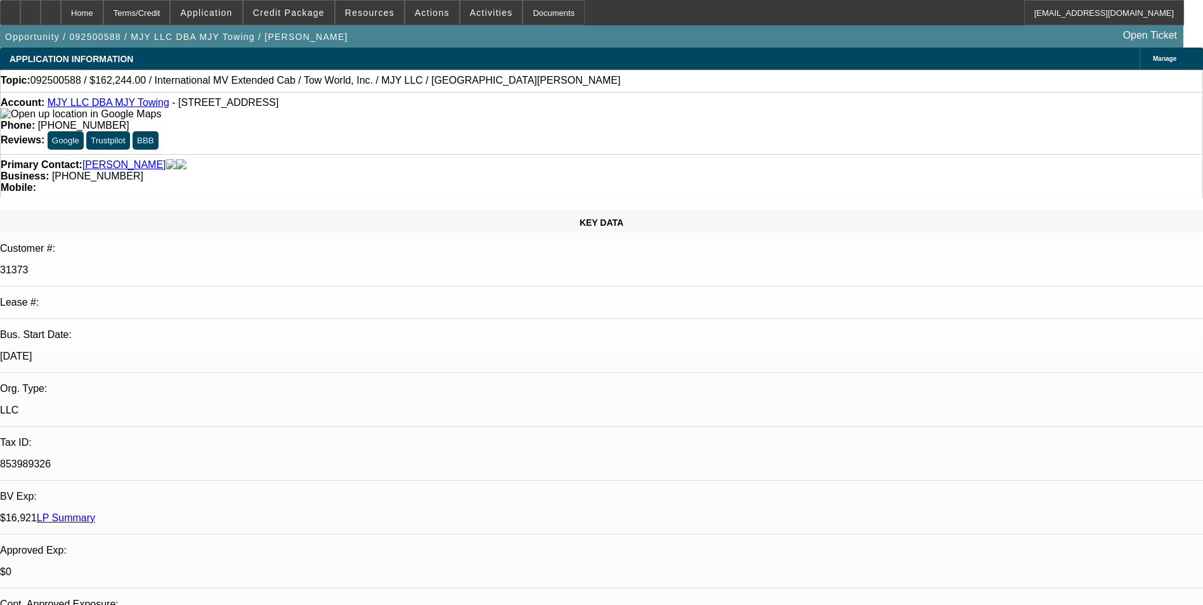
select select "0"
select select "2"
select select "0.1"
select select "4"
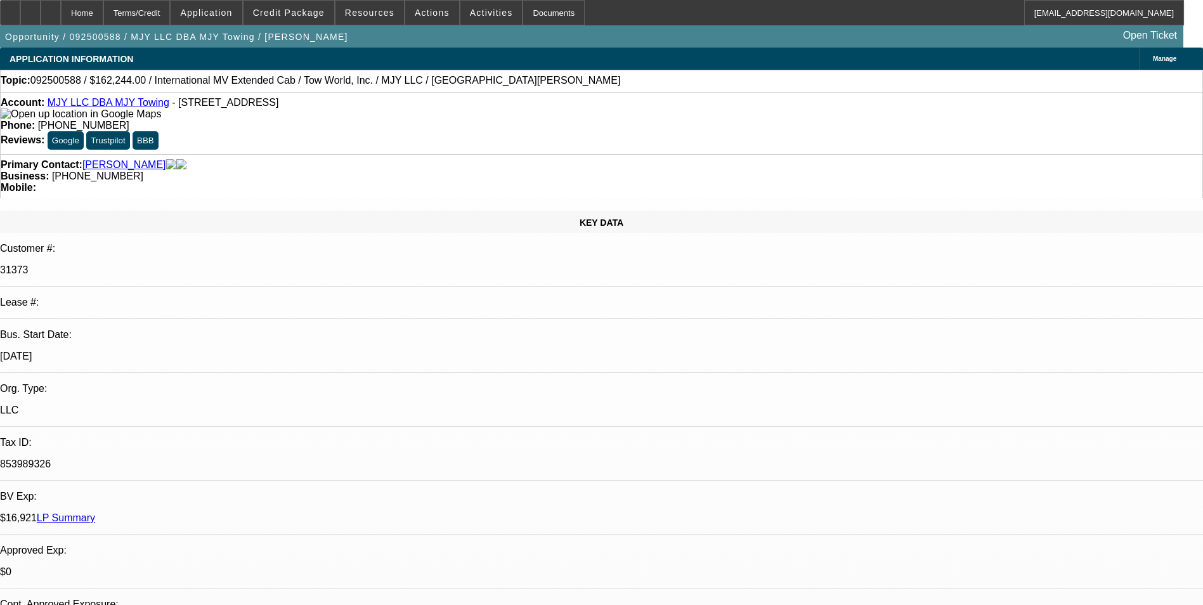
select select "0"
select select "2"
select select "0.1"
select select "4"
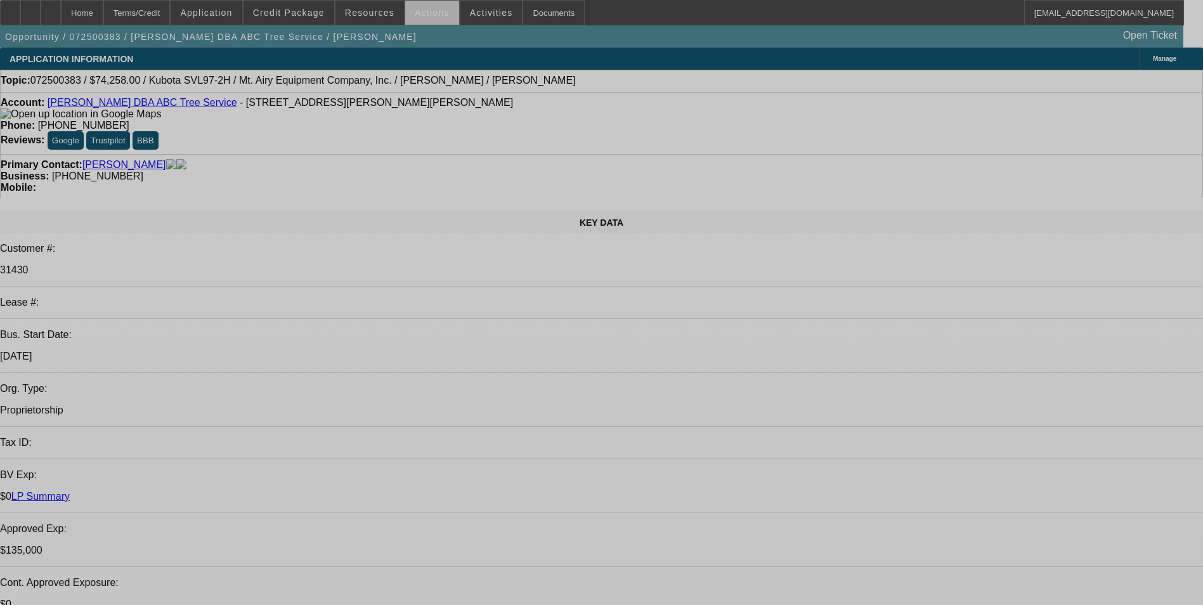
select select "0"
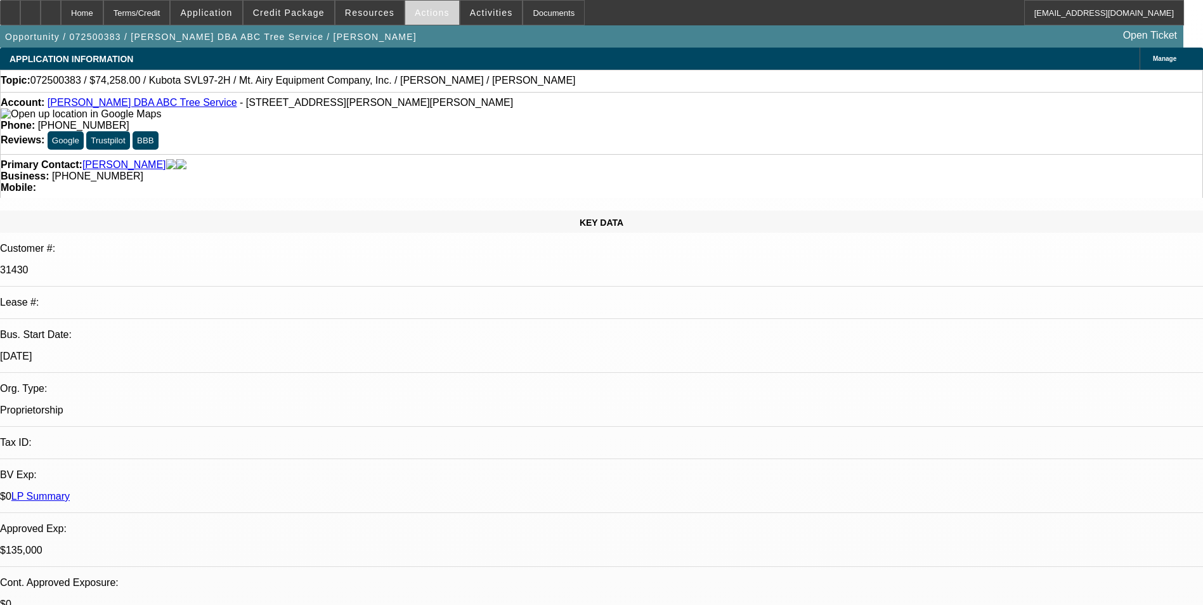
select select "2"
select select "0"
select select "0.1"
select select "0"
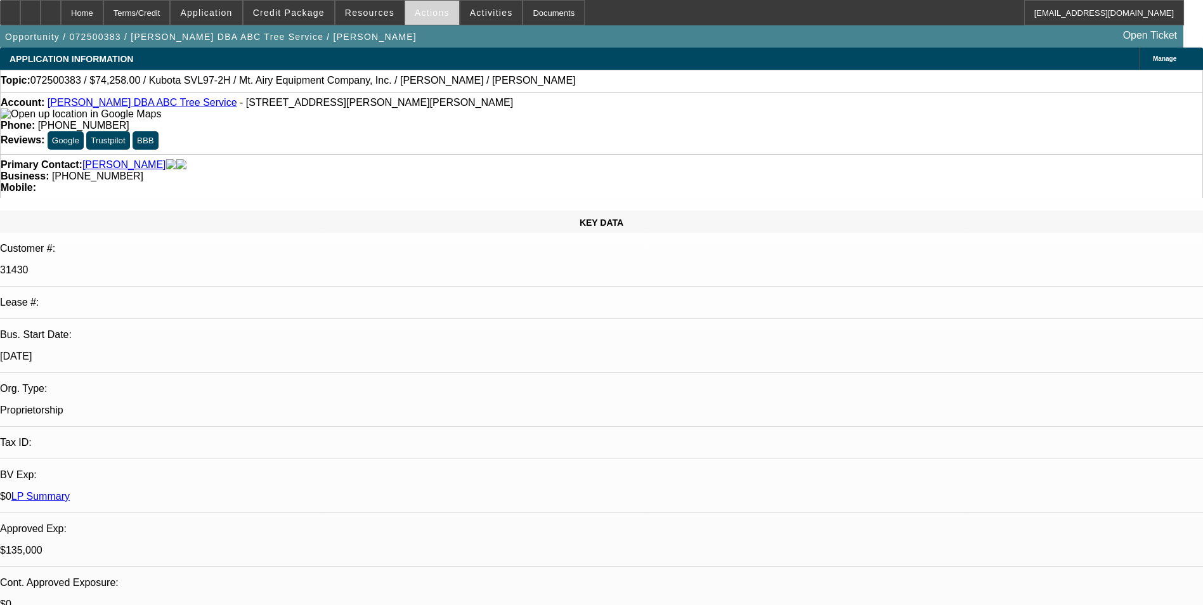
select select "0"
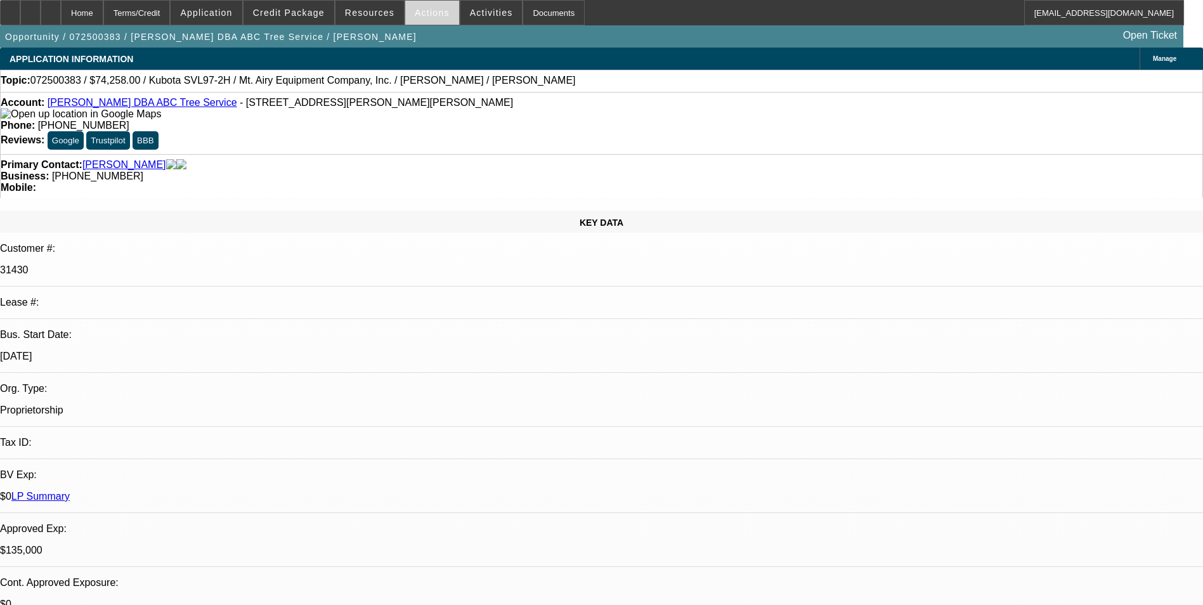
select select "0"
select select "1"
select select "2"
select select "6"
select select "1"
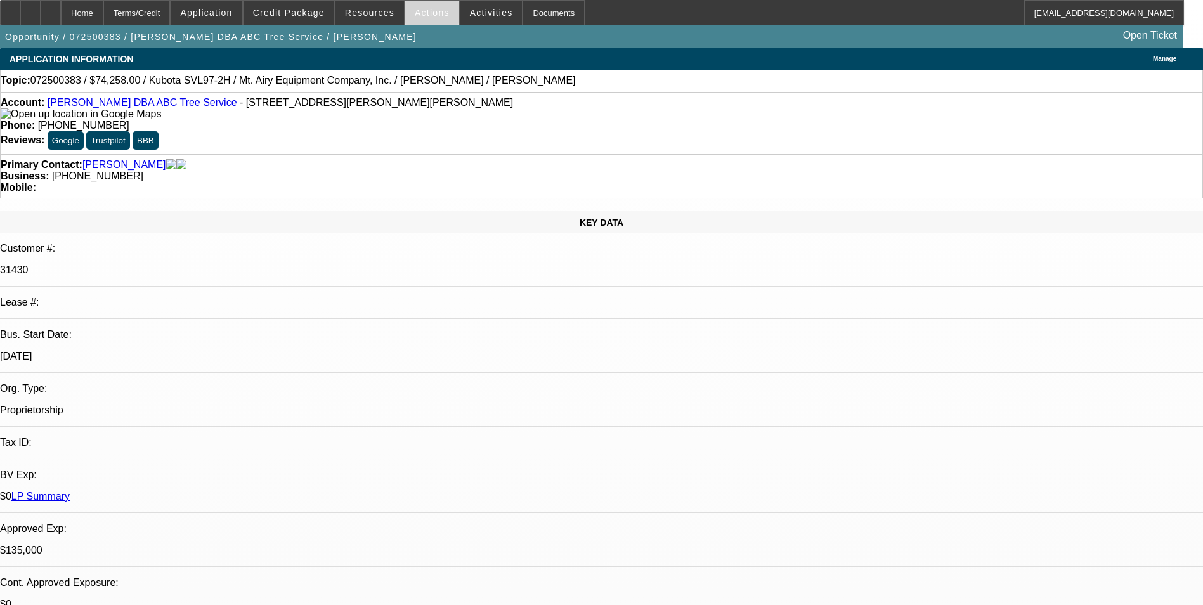
select select "1"
select select "6"
select select "1"
select select "6"
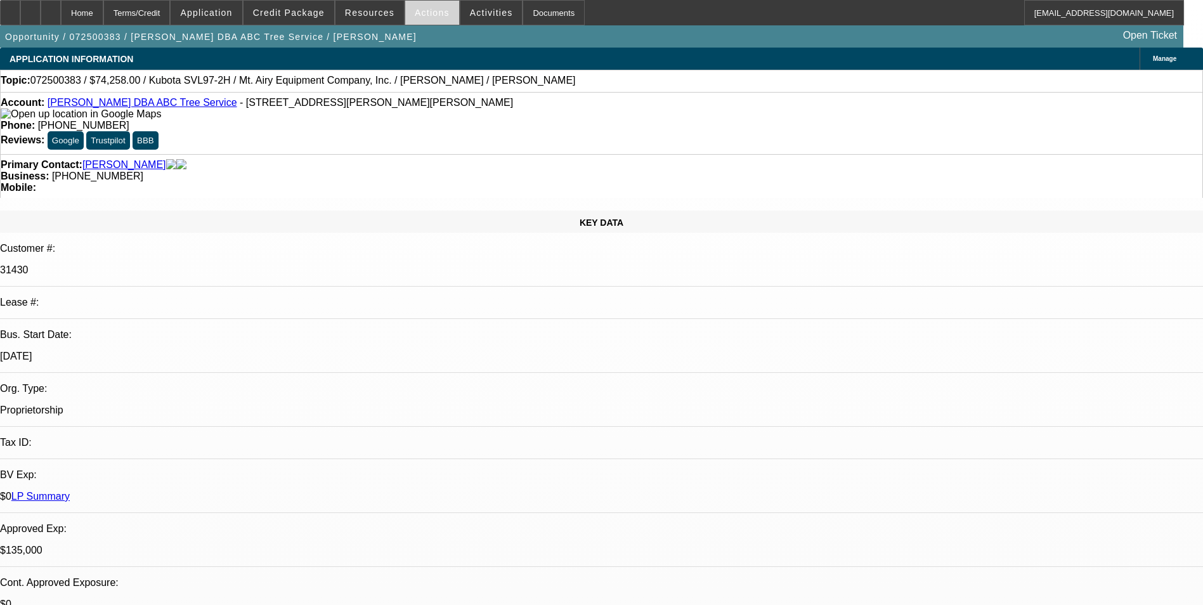
select select "1"
select select "6"
click at [171, 9] on div "Terms/Credit" at bounding box center [136, 12] width 67 height 25
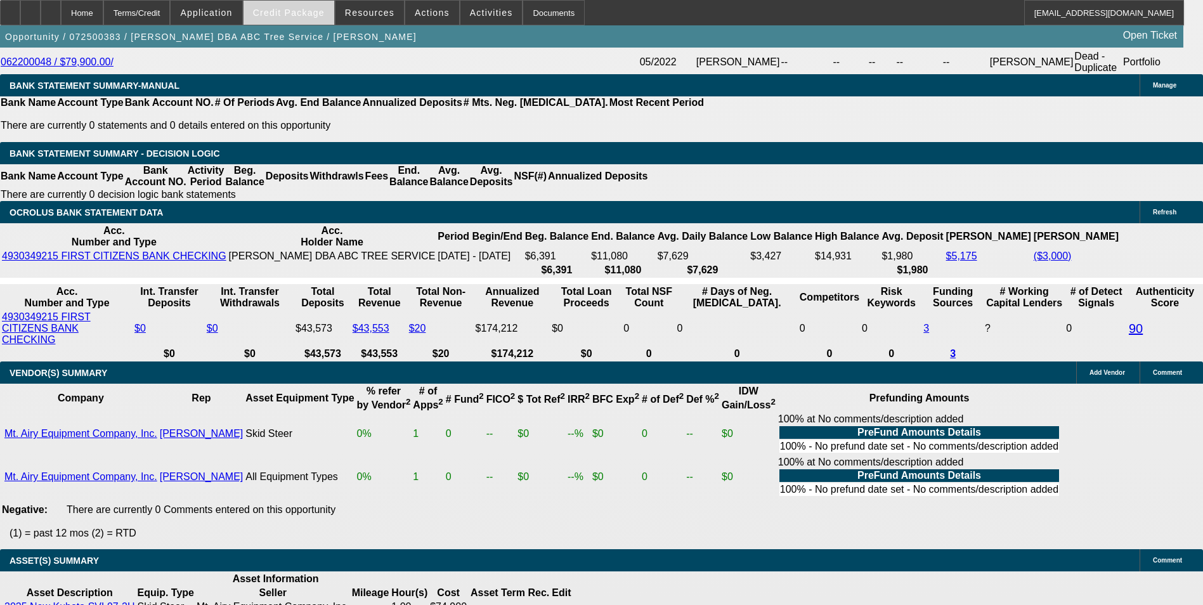
scroll to position [2488, 0]
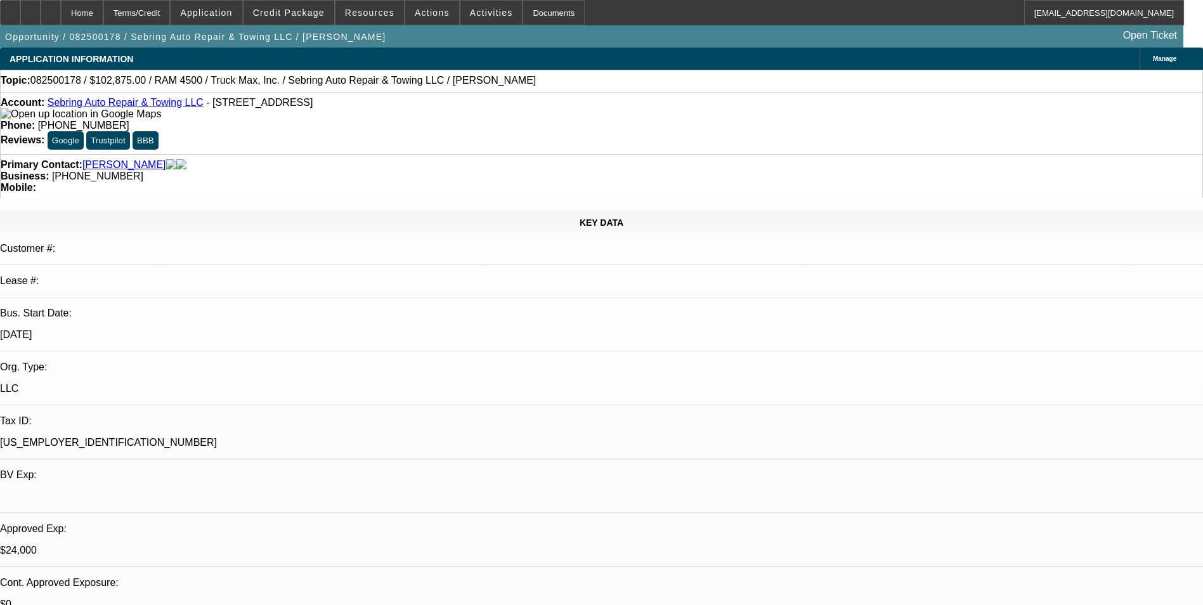
select select "0"
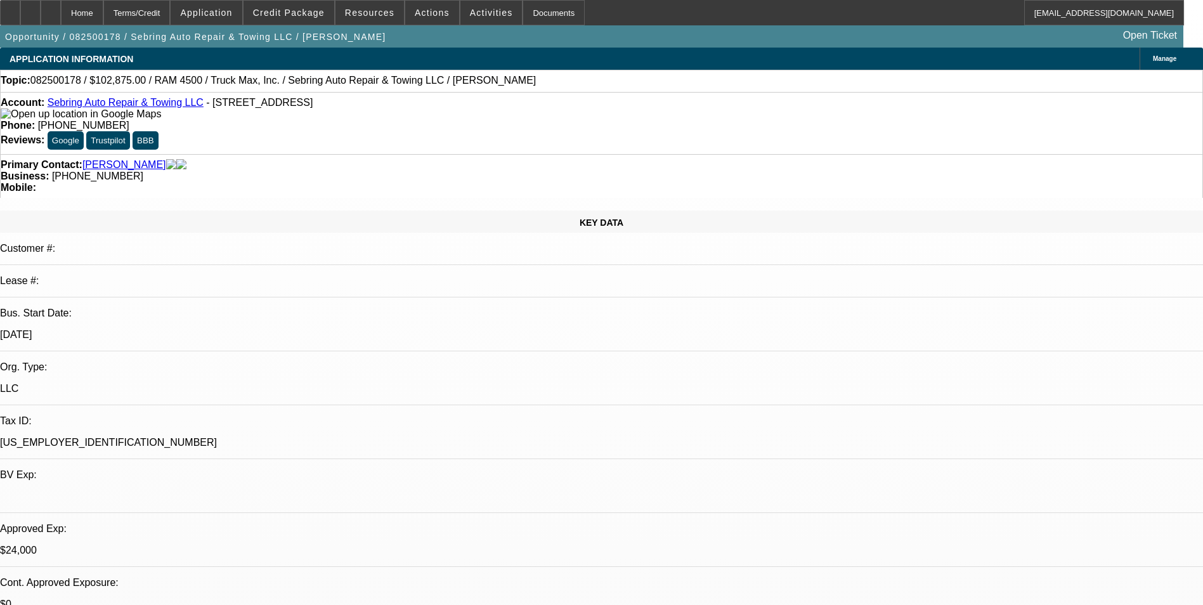
select select "0"
select select "2"
select select "0"
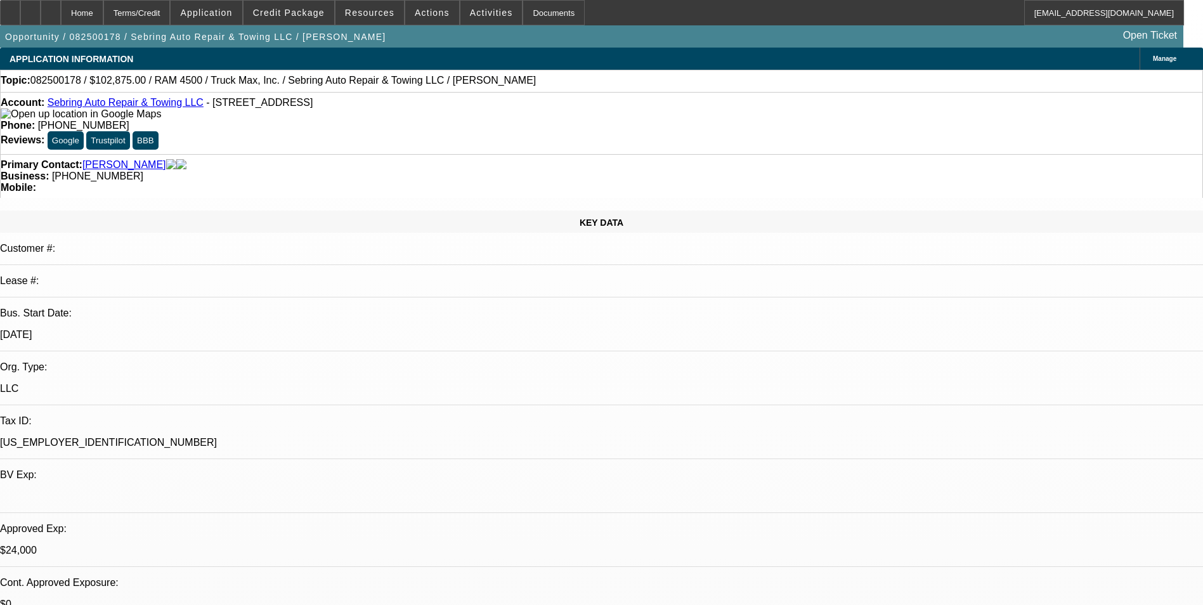
select select "2"
select select "0"
select select "1"
select select "2"
select select "6"
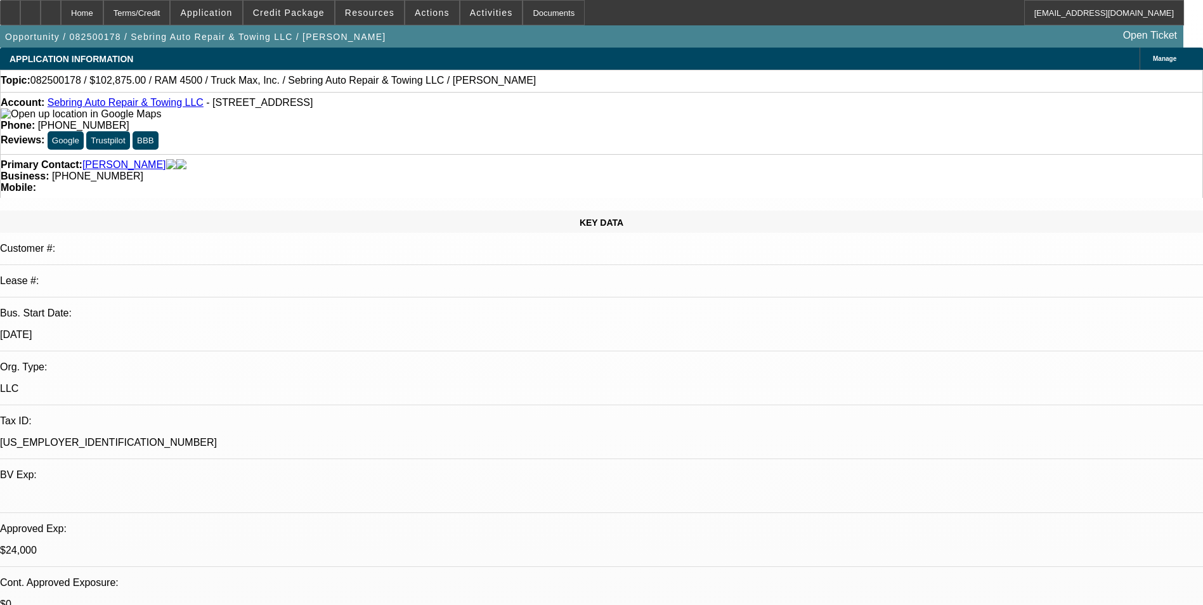
select select "1"
select select "3"
select select "6"
select select "1"
select select "2"
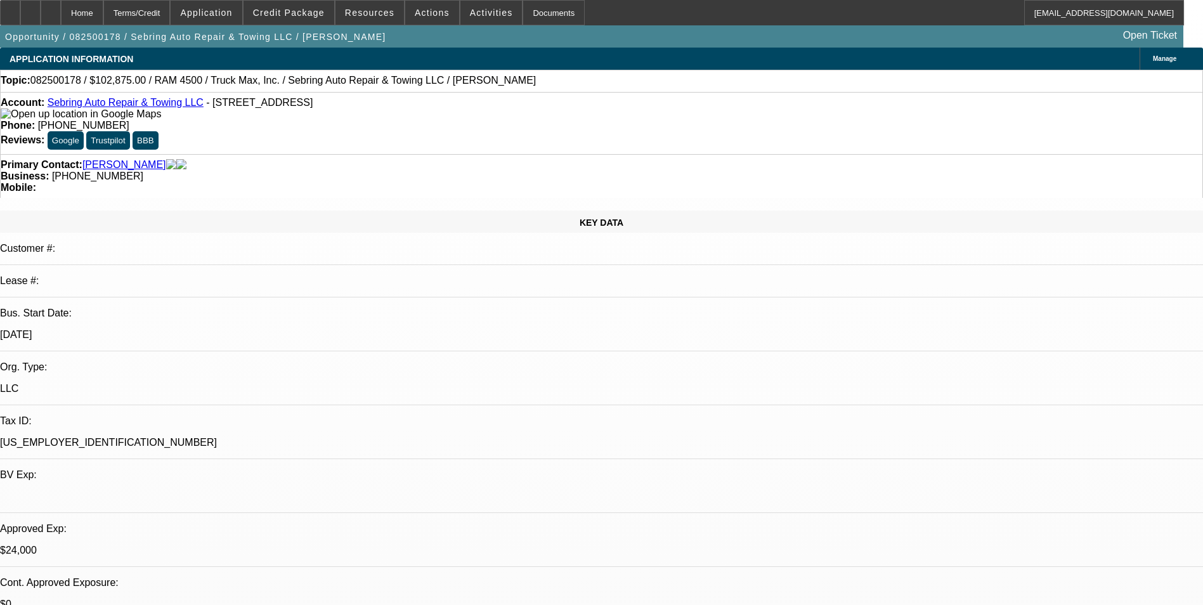
select select "6"
select select "1"
select select "2"
select select "6"
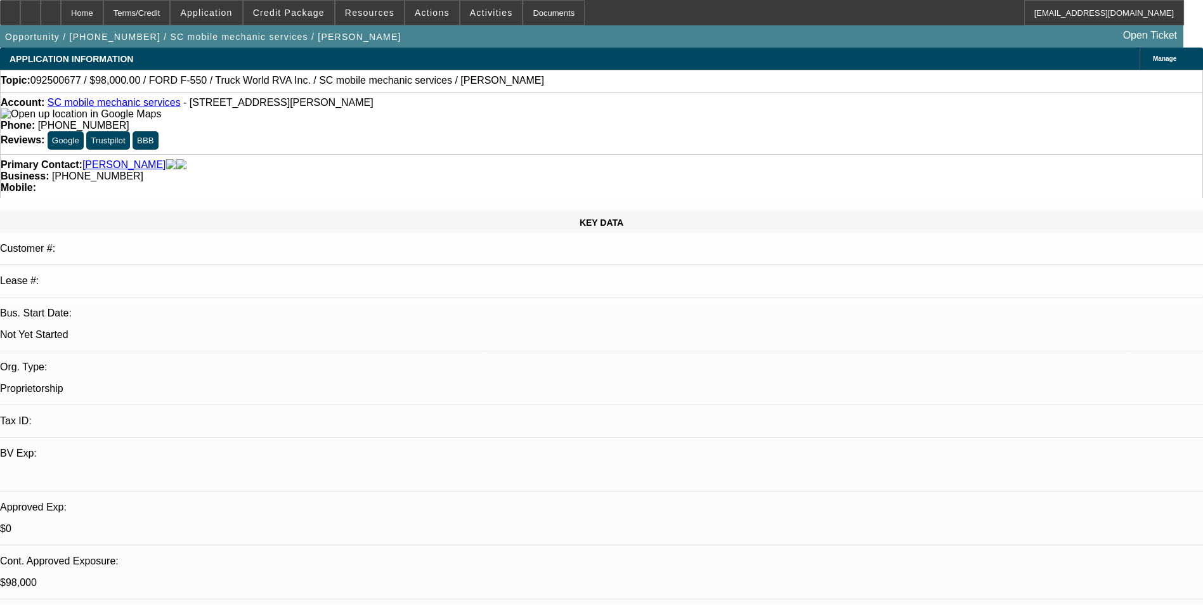
select select "0"
select select "2"
select select "0.1"
select select "0"
select select "2"
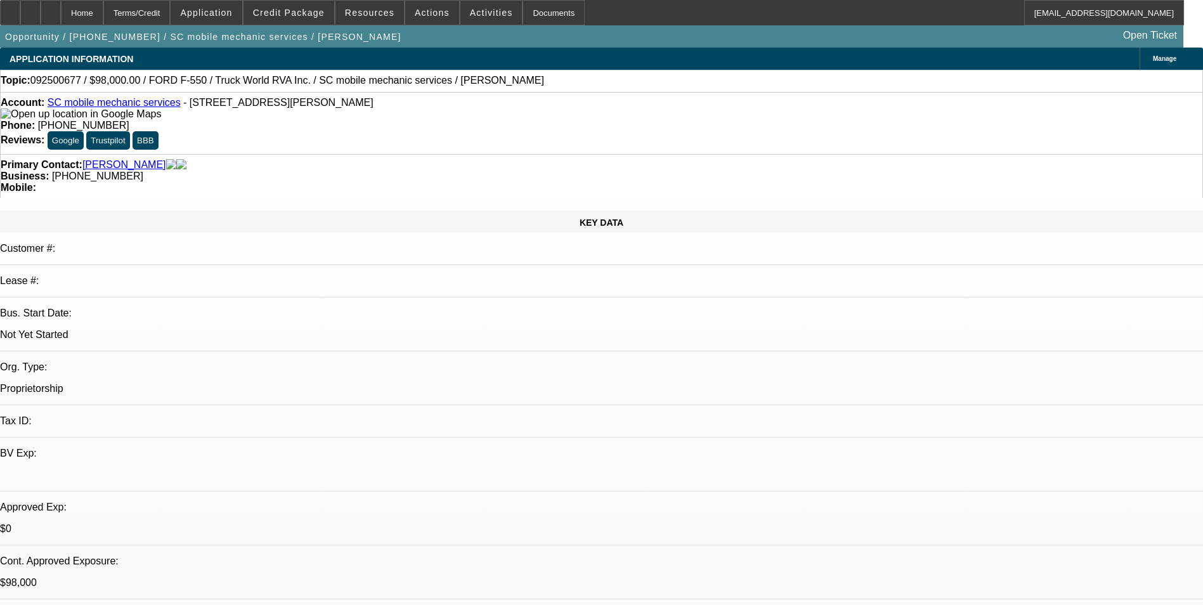
select select "0.1"
select select "0.15"
select select "2"
select select "0.1"
select select "1"
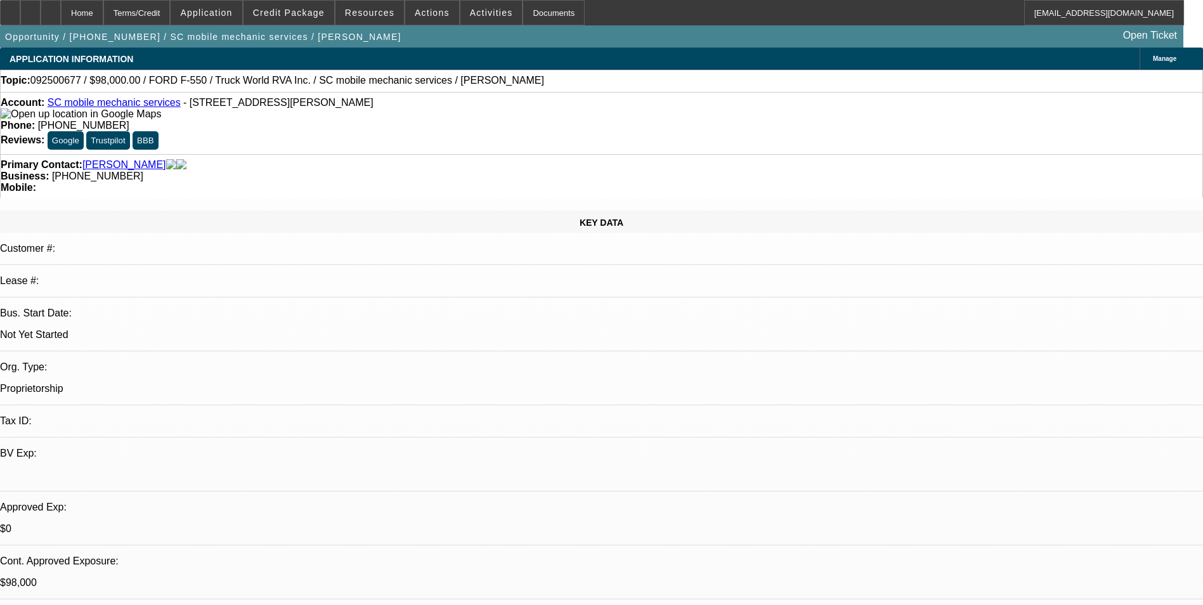
select select "2"
select select "4"
select select "1"
select select "2"
select select "4"
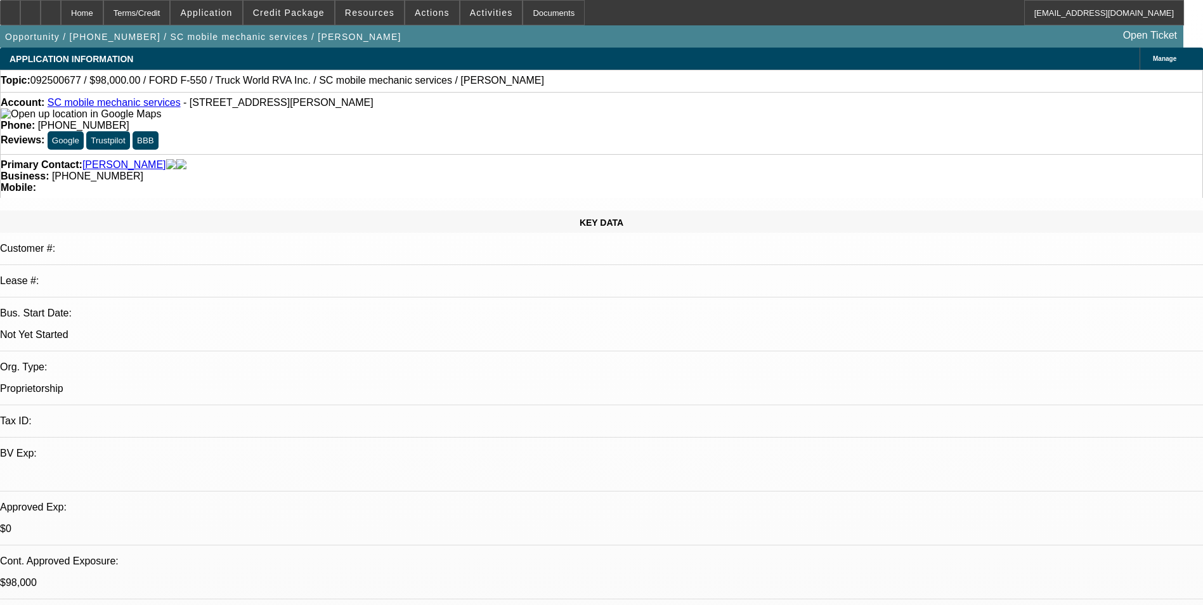
select select "1"
select select "2"
select select "4"
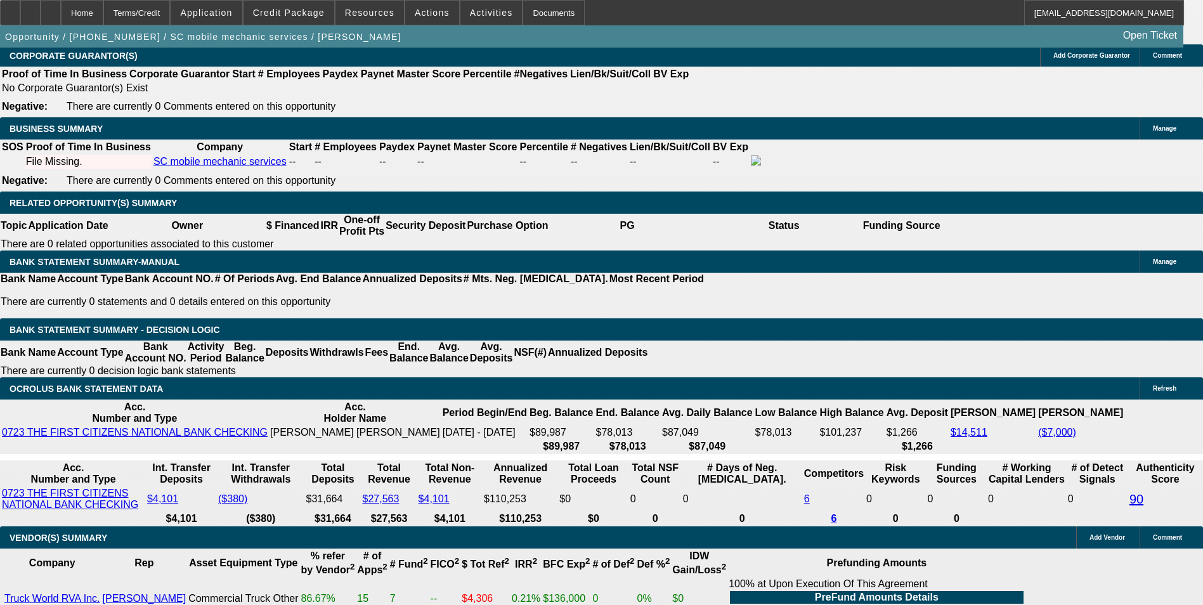
scroll to position [63, 0]
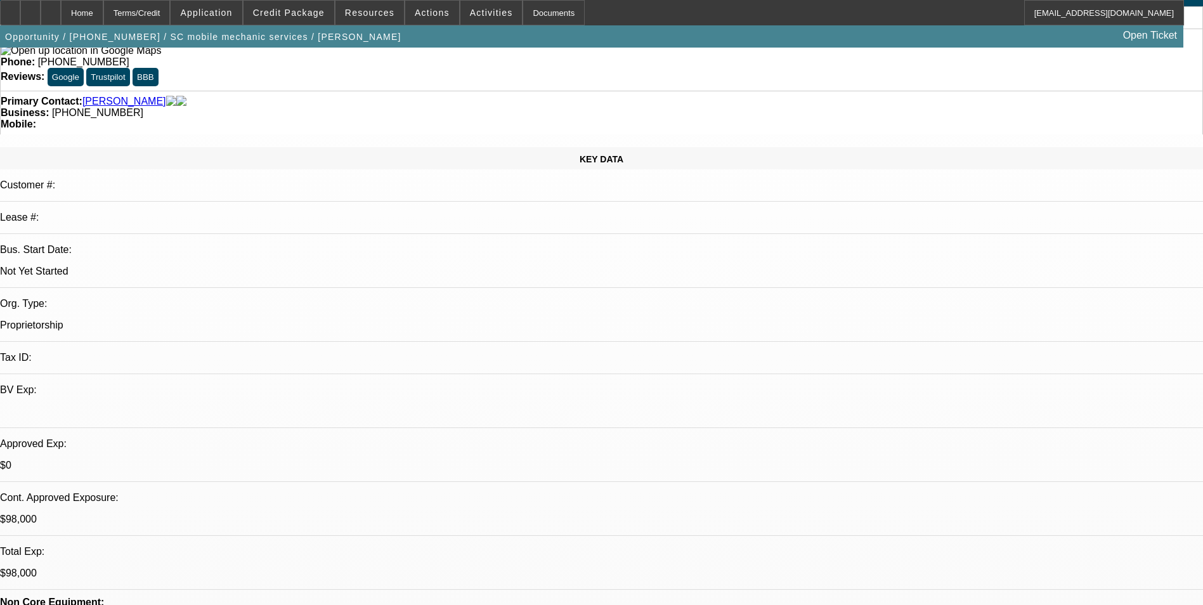
scroll to position [0, 0]
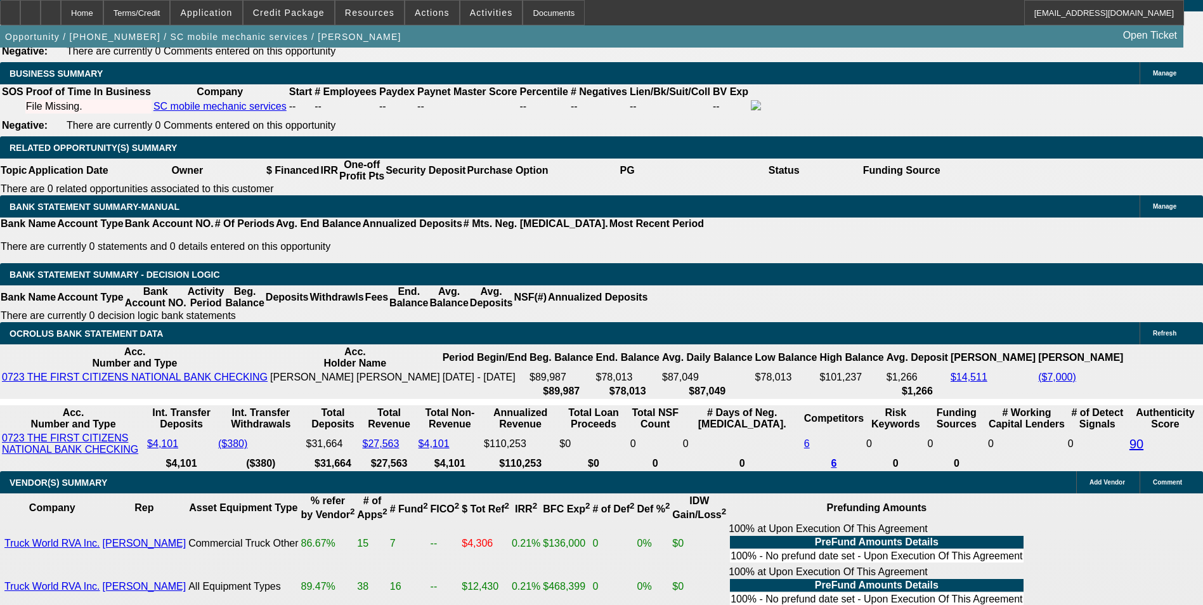
scroll to position [1966, 0]
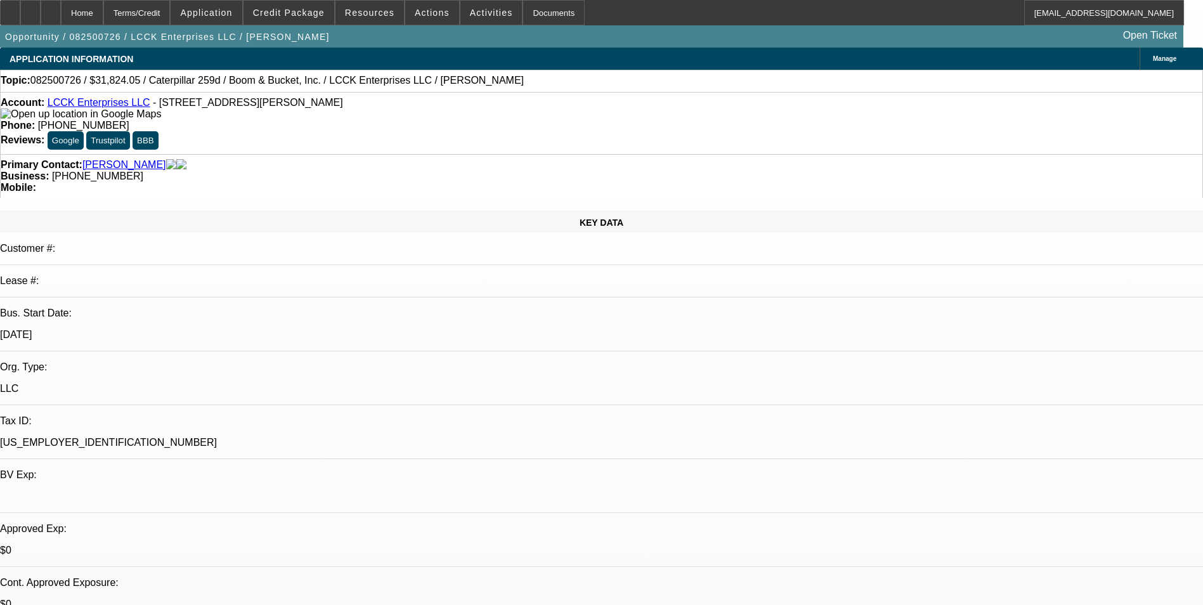
select select "0"
select select "0.1"
select select "0"
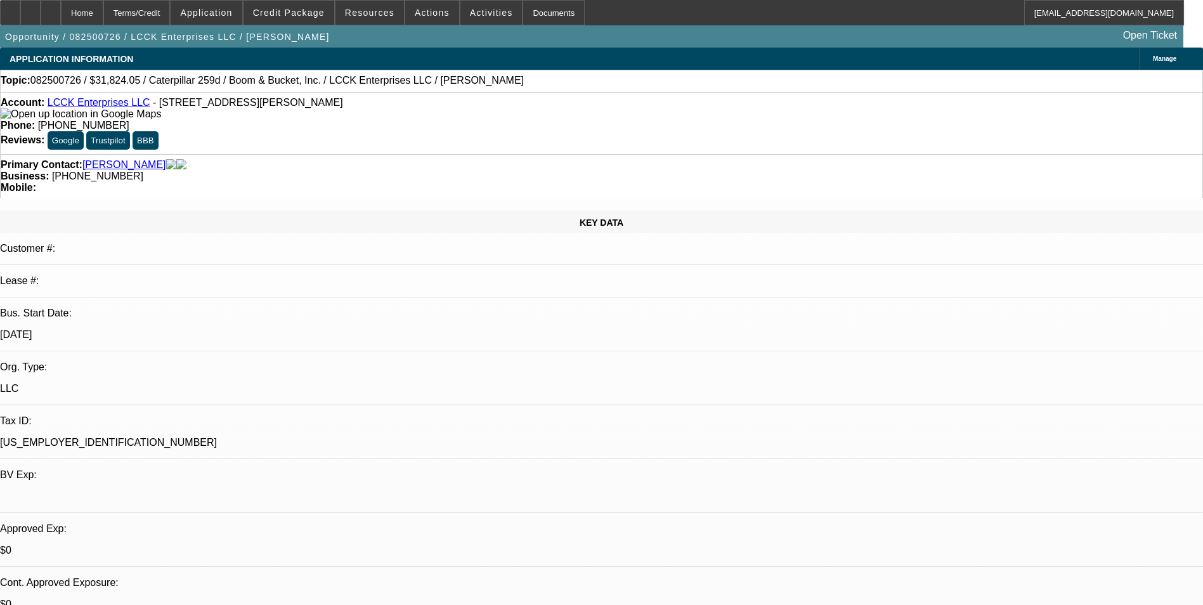
select select "0.1"
select select "0"
select select "0.1"
select select "0"
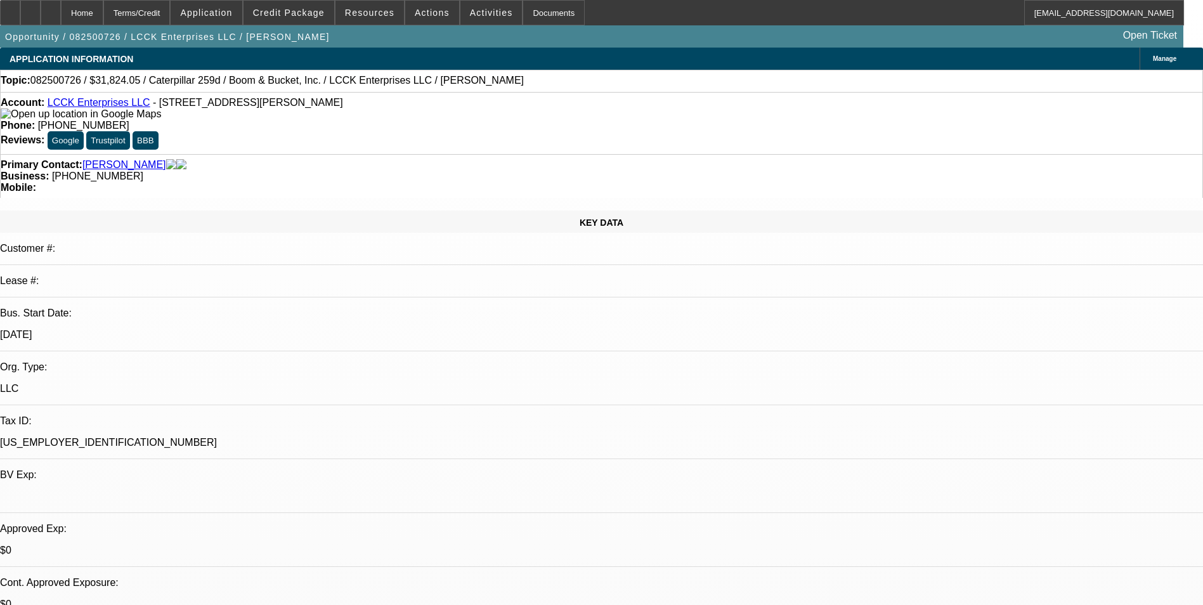
select select "0.1"
select select "1"
select select "4"
select select "1"
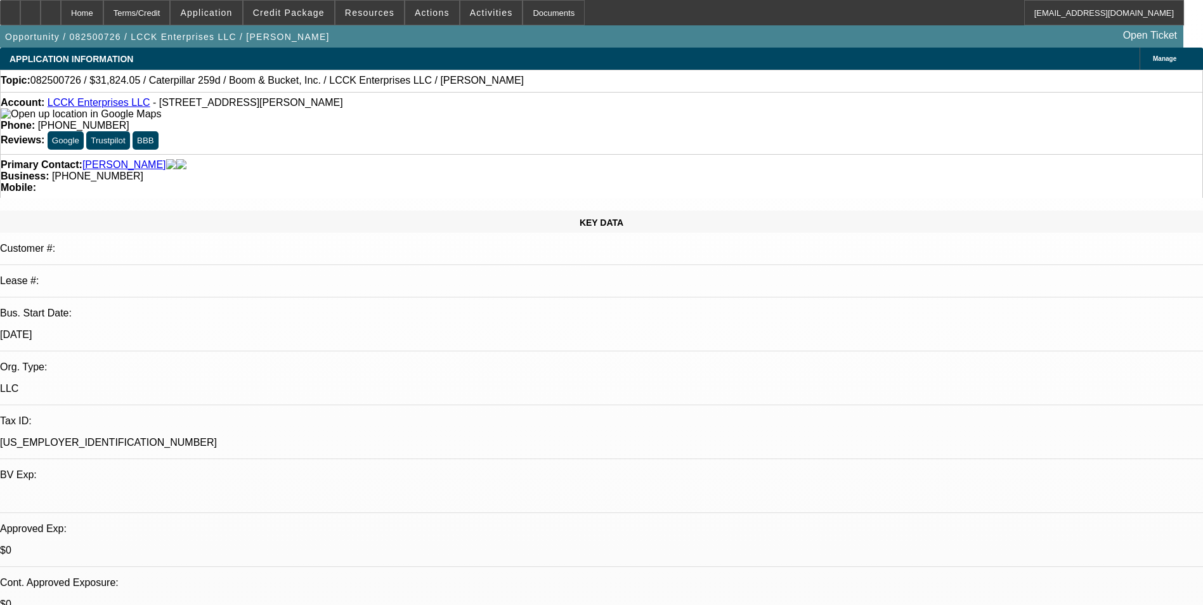
select select "1"
select select "4"
select select "1"
select select "4"
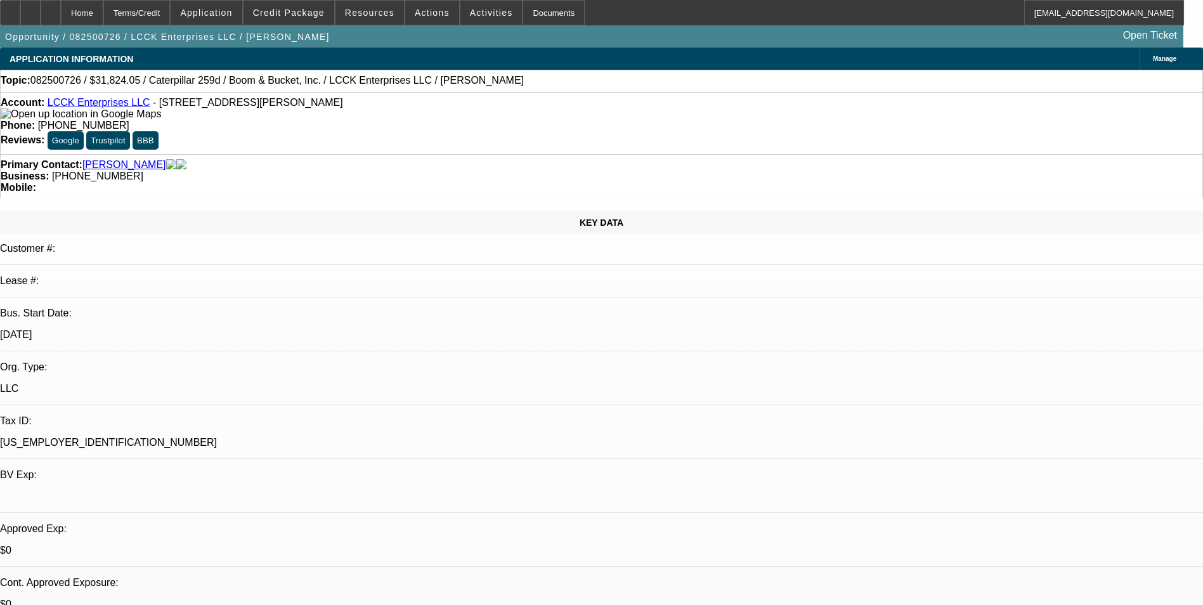
select select "1"
select select "3"
select select "4"
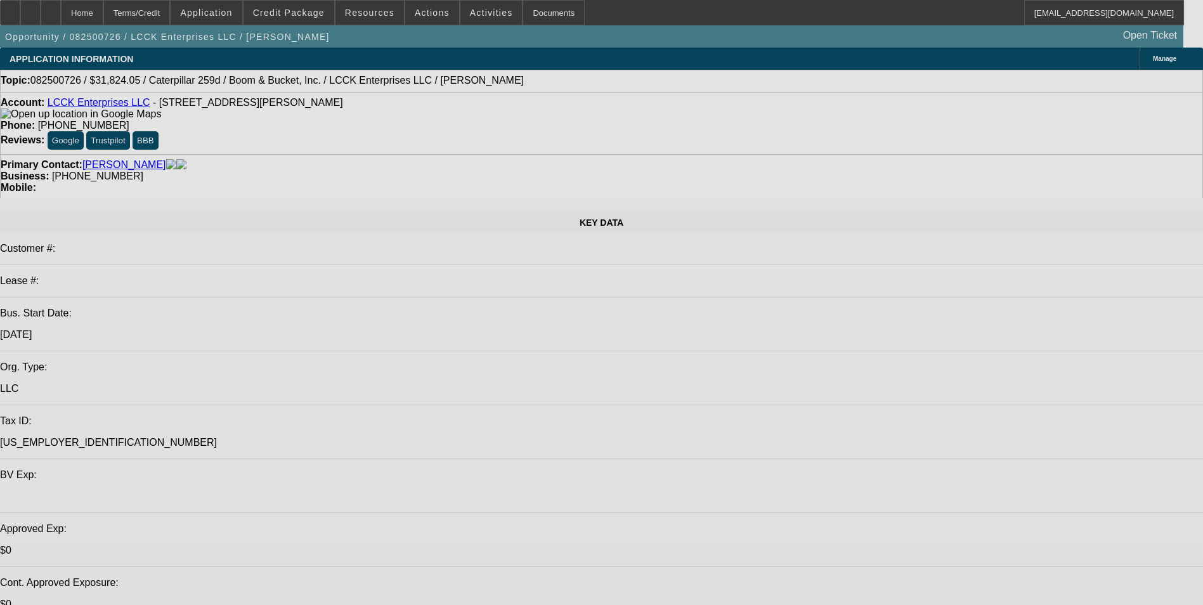
select select "0"
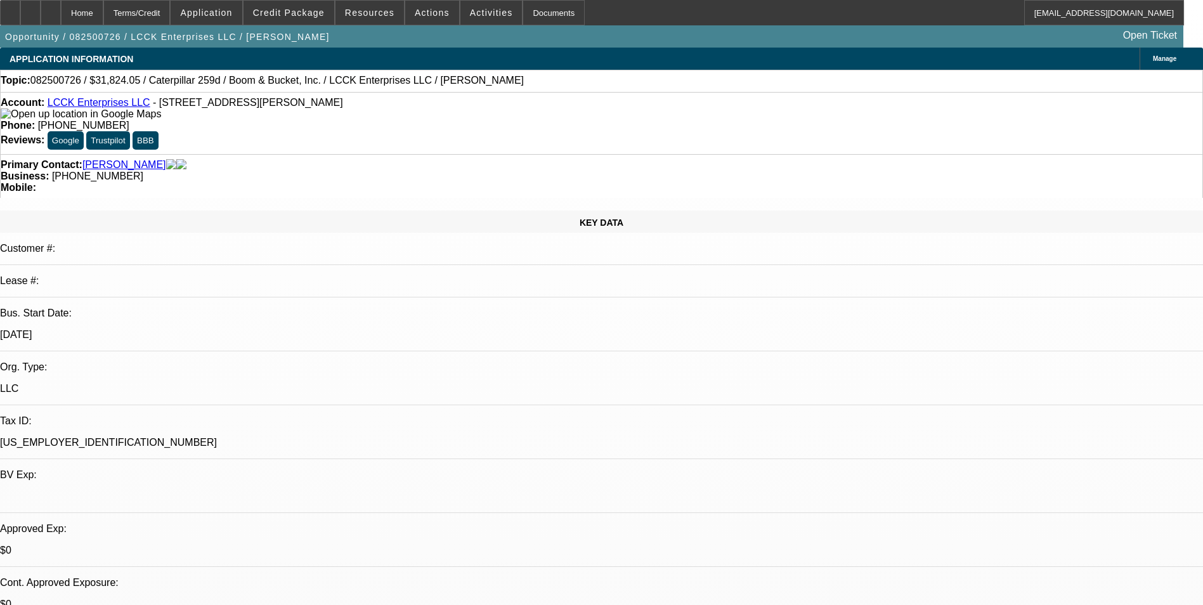
select select "0"
select select "0.1"
select select "0"
select select "0.1"
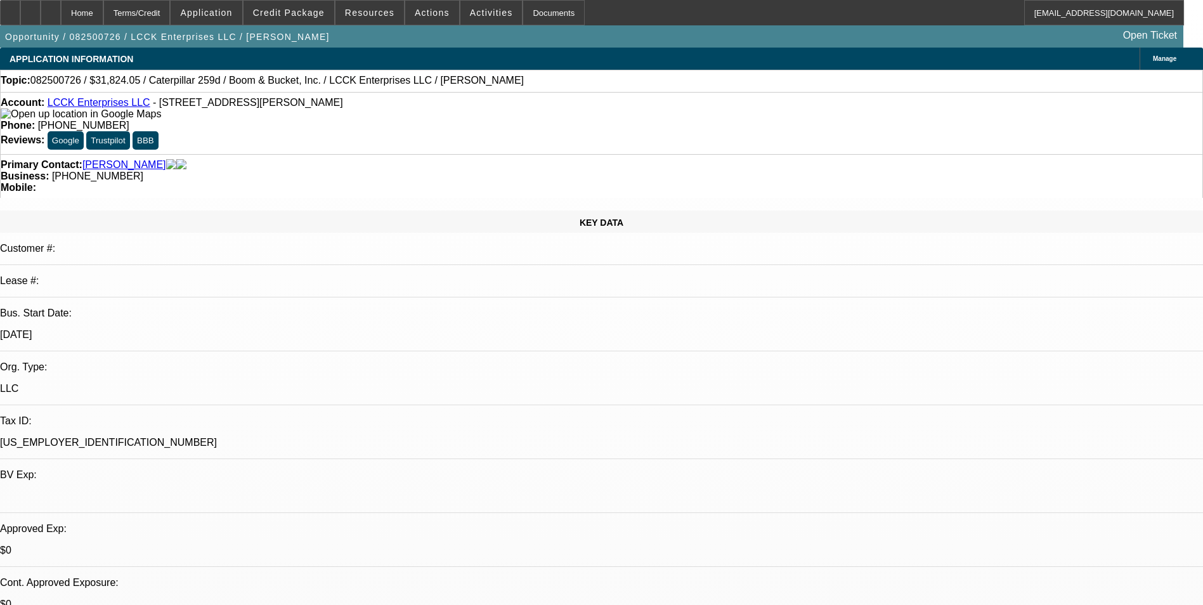
select select "0"
select select "0.1"
select select "0"
select select "0.1"
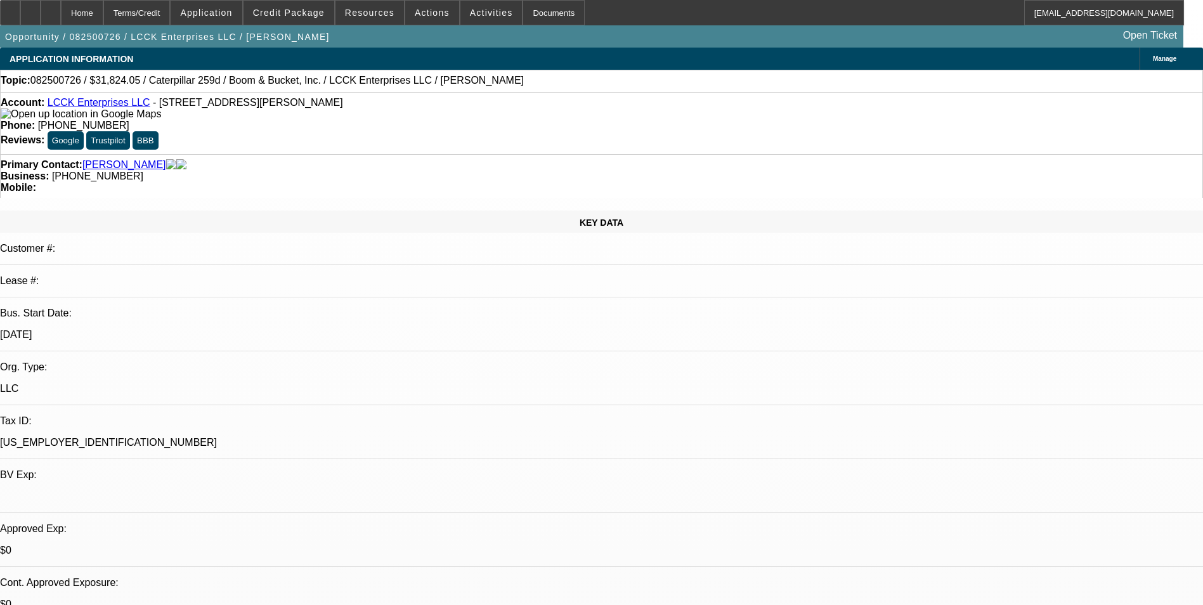
select select "1"
select select "4"
select select "1"
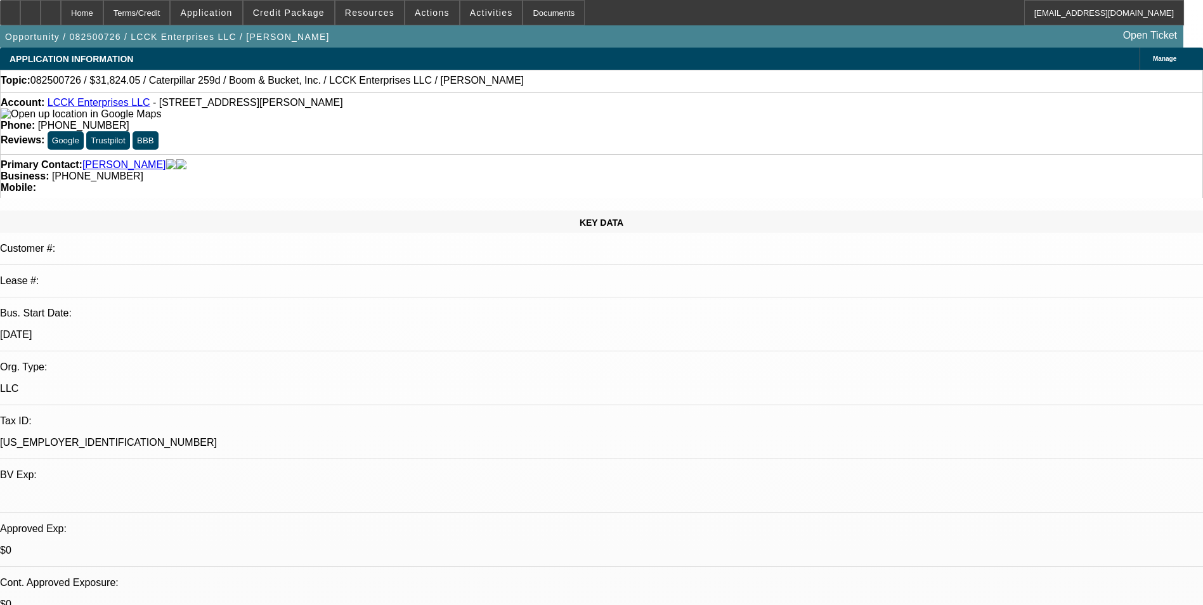
select select "4"
select select "1"
select select "4"
select select "1"
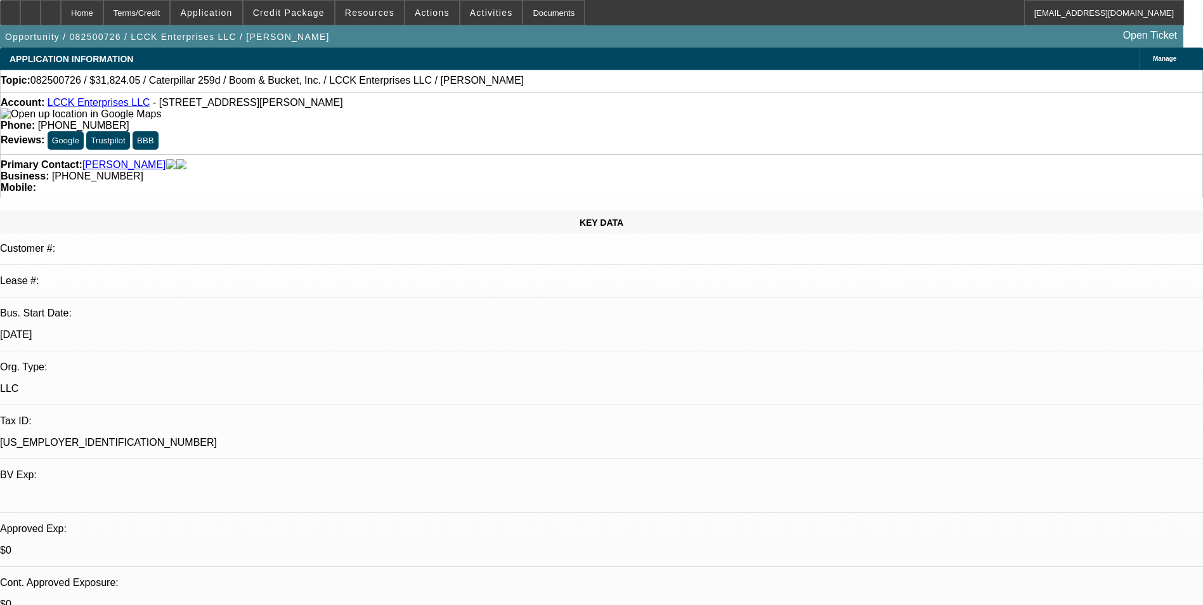
select select "3"
select select "4"
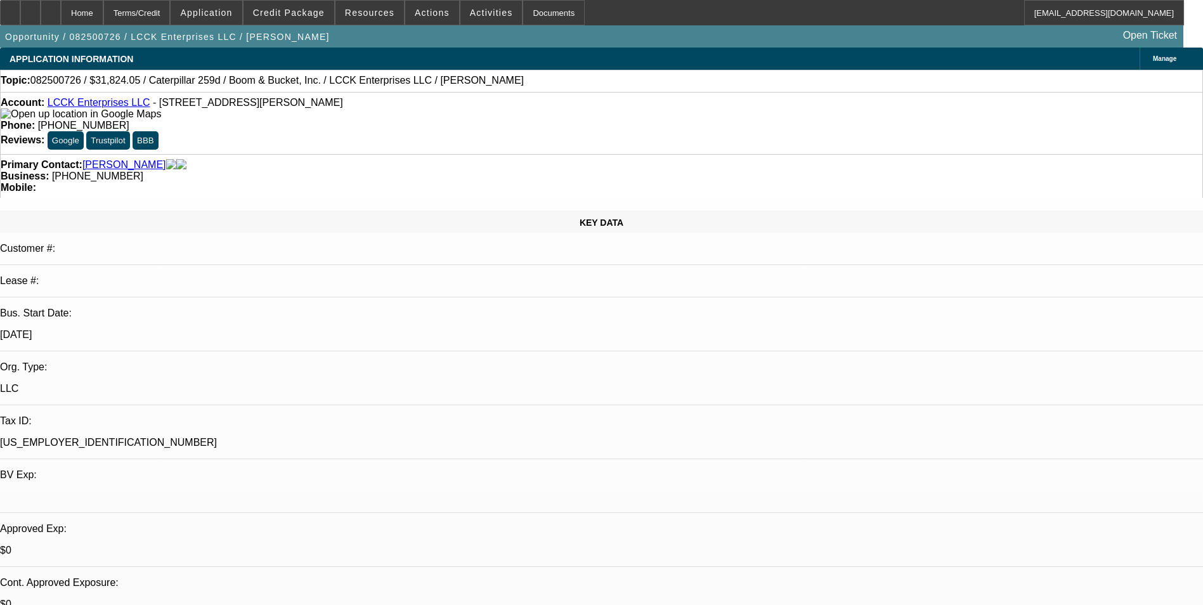
scroll to position [63, 0]
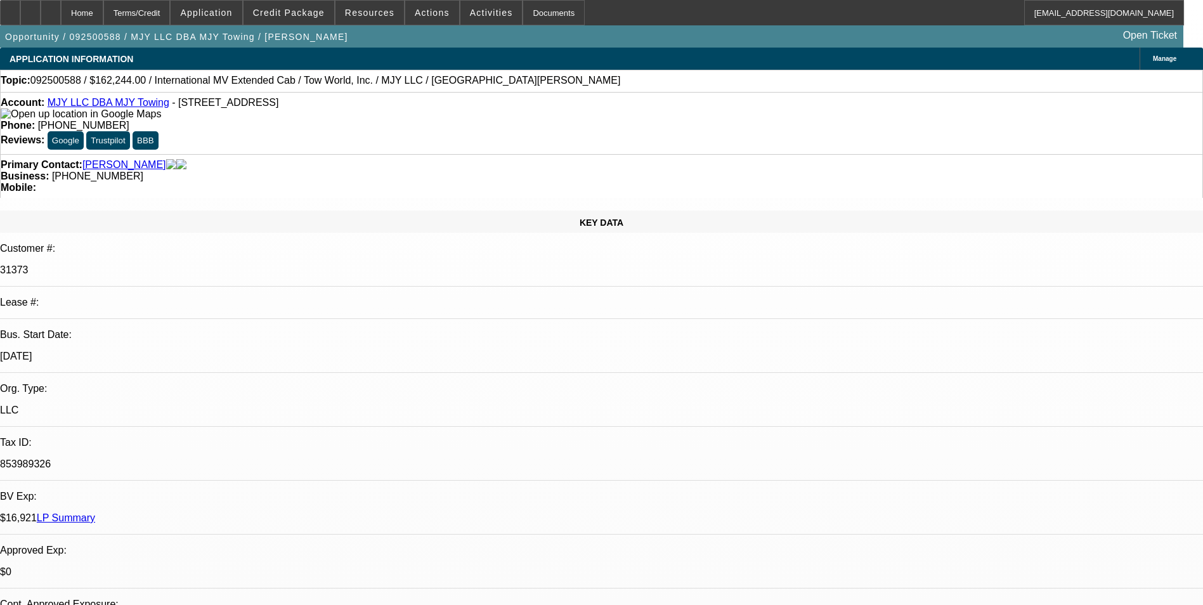
select select "0"
select select "2"
select select "0.1"
select select "0"
select select "2"
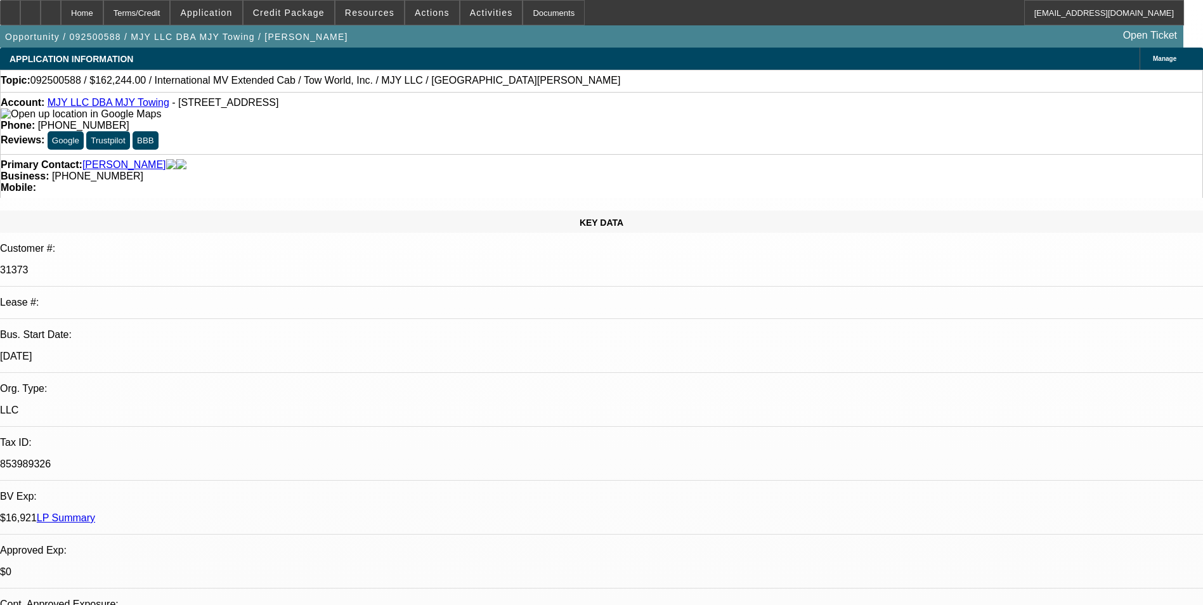
select select "0.1"
select select "0"
select select "2"
select select "0.1"
select select "0"
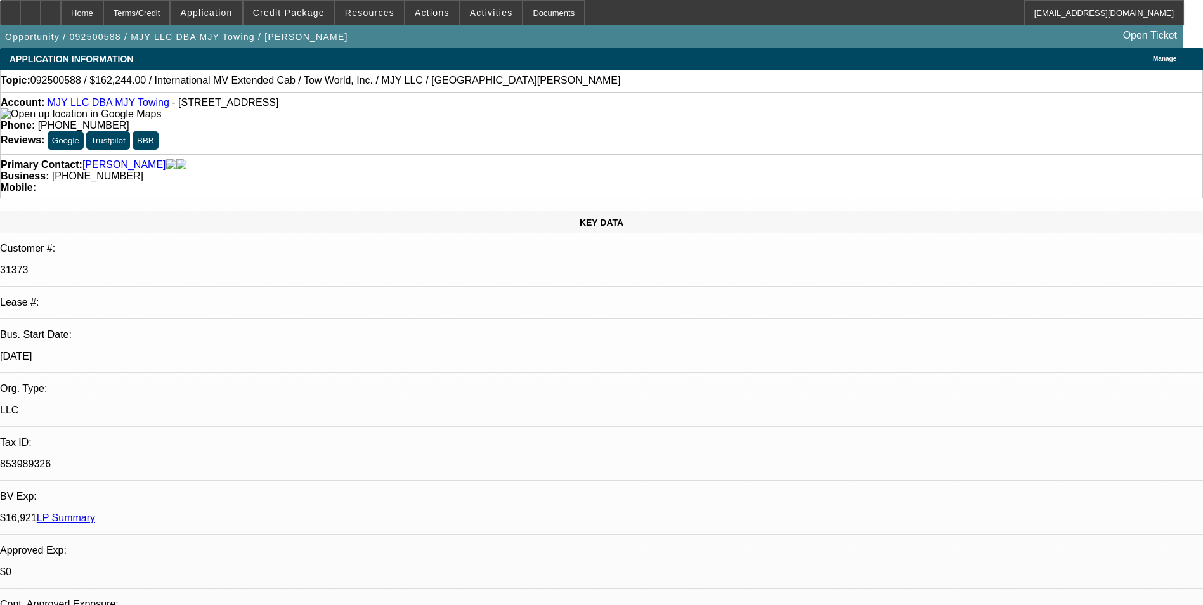
select select "2"
select select "0.1"
select select "1"
select select "2"
select select "4"
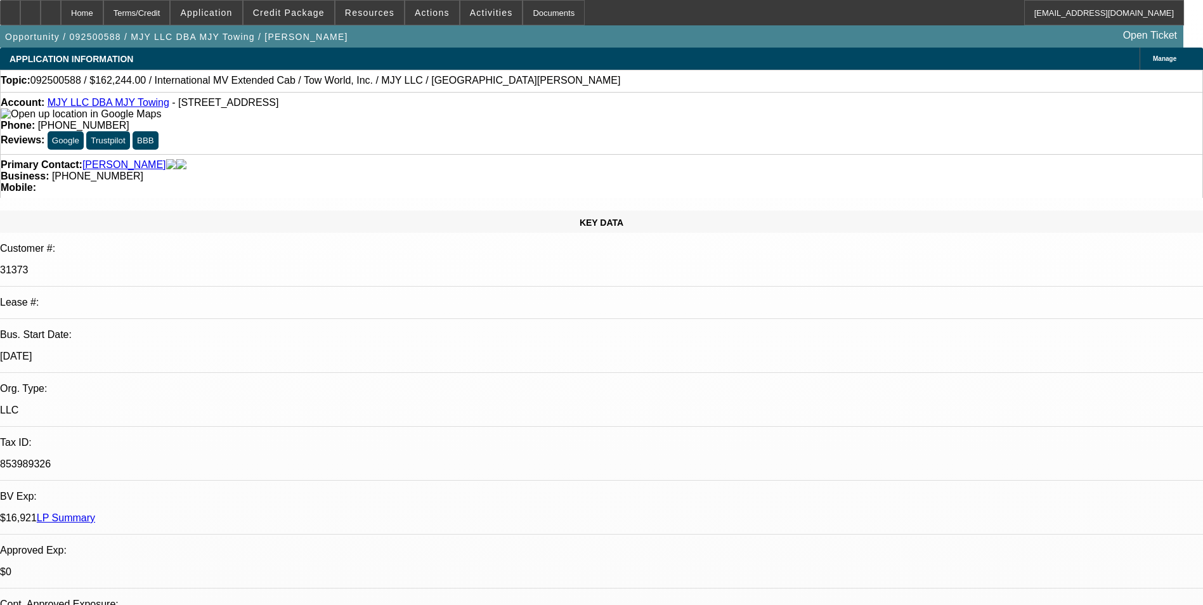
select select "1"
select select "2"
select select "4"
select select "1"
select select "2"
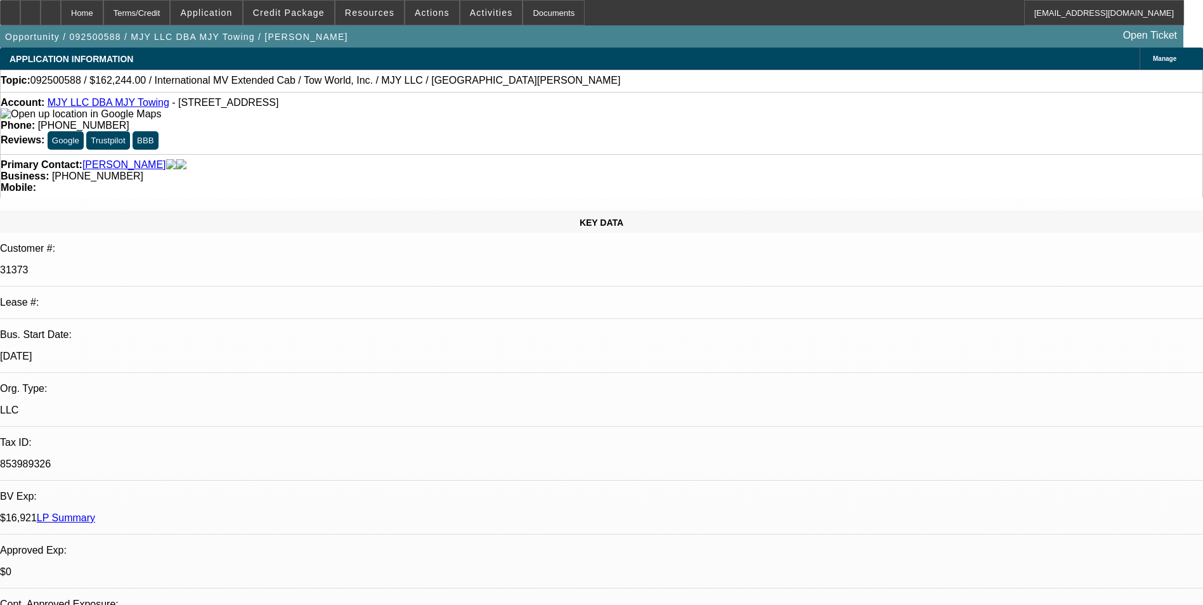
select select "4"
select select "1"
select select "2"
select select "4"
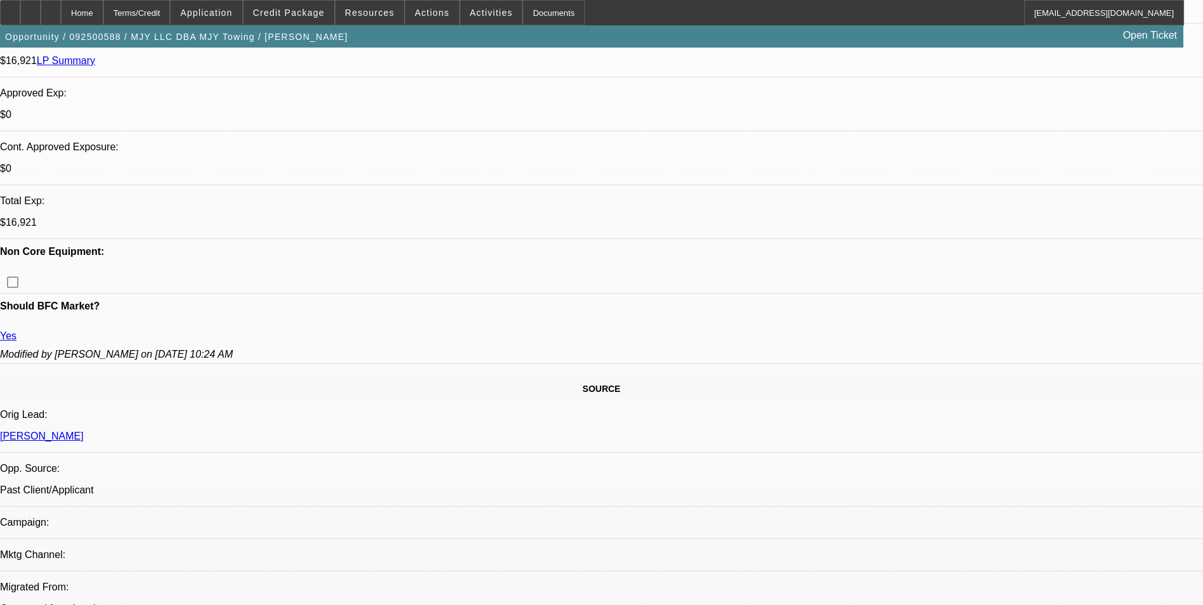
scroll to position [254, 0]
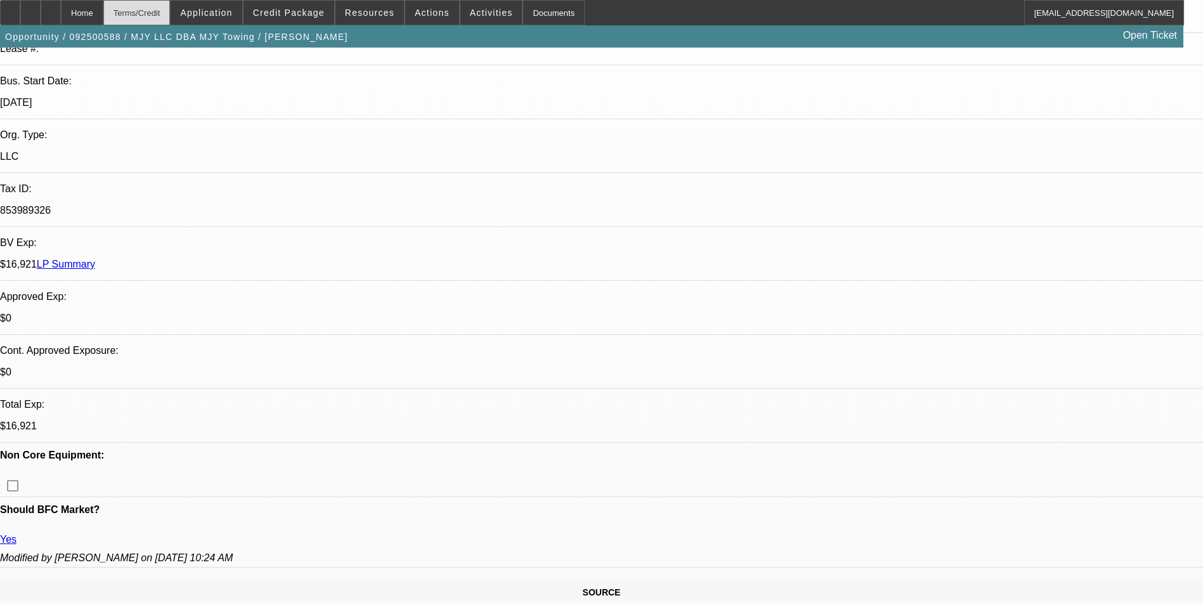
click at [164, 22] on div "Terms/Credit" at bounding box center [136, 12] width 67 height 25
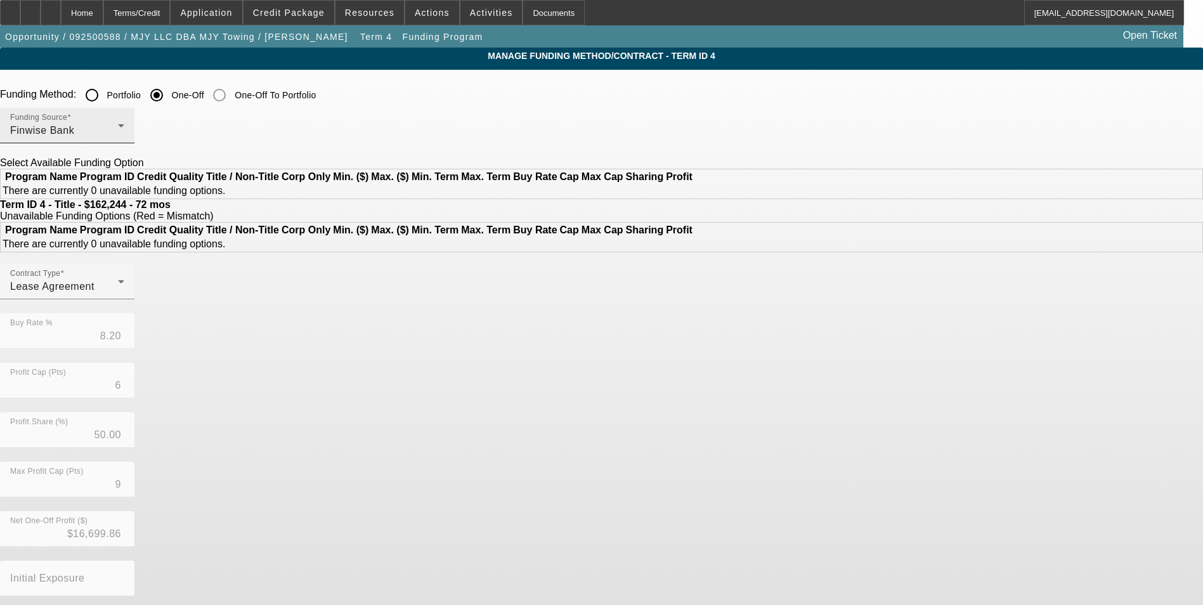
click at [124, 119] on div "Funding Source Finwise Bank" at bounding box center [67, 126] width 114 height 36
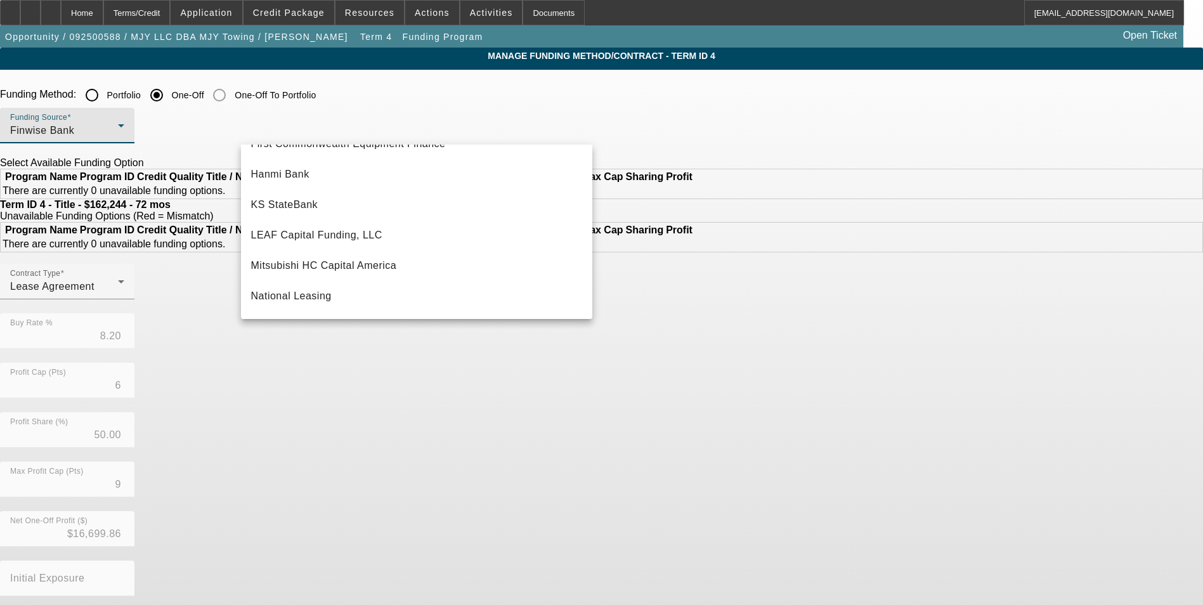
scroll to position [171, 0]
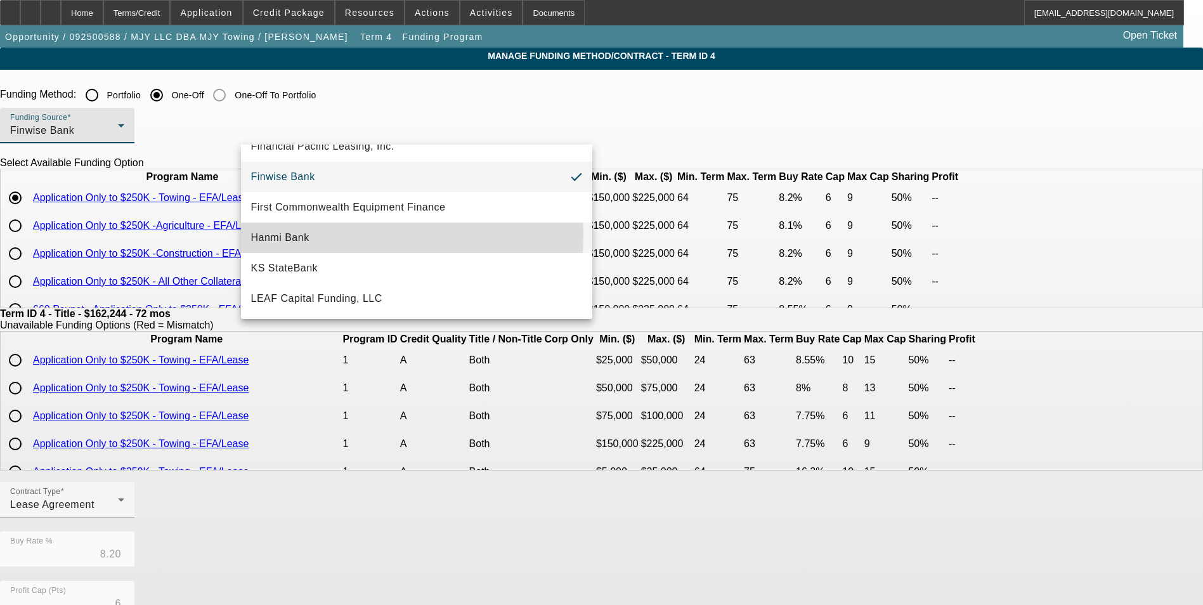
click at [342, 235] on mat-option "Hanmi Bank" at bounding box center [416, 238] width 351 height 30
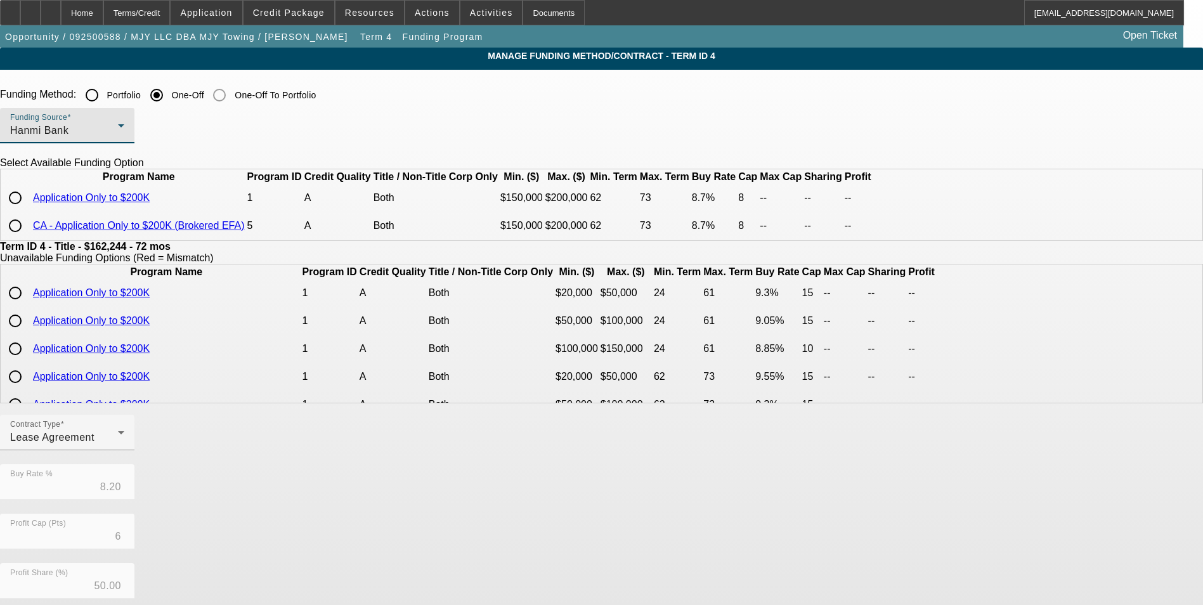
click at [28, 211] on input "radio" at bounding box center [15, 197] width 25 height 25
radio input "true"
type input "8.70"
type input "8"
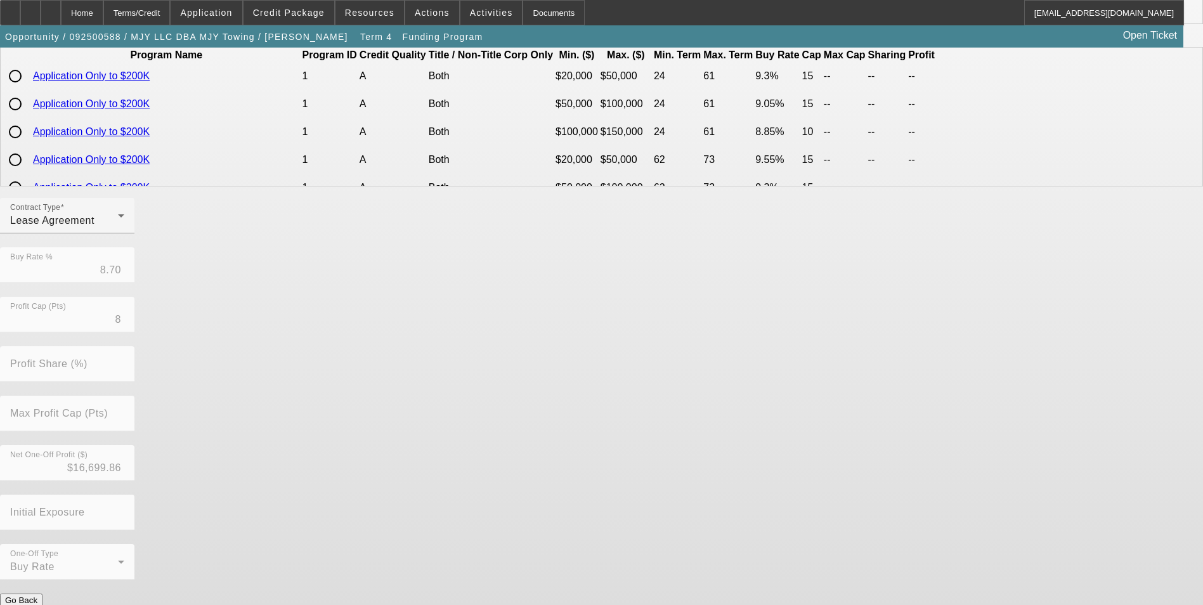
scroll to position [230, 0]
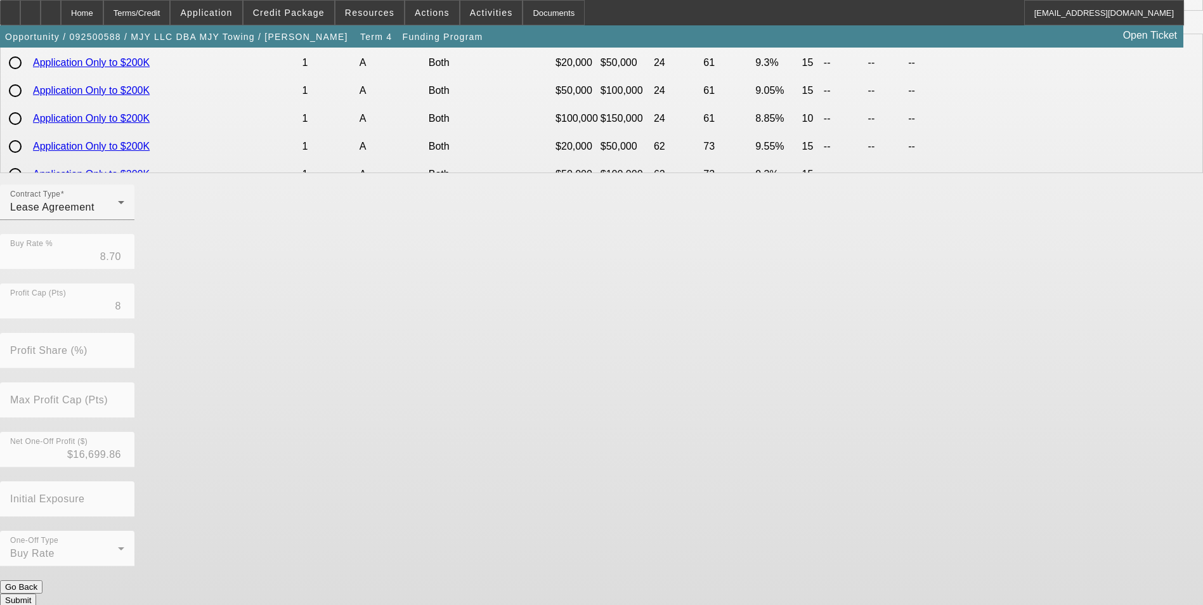
click at [36, 594] on button "Submit" at bounding box center [18, 600] width 36 height 13
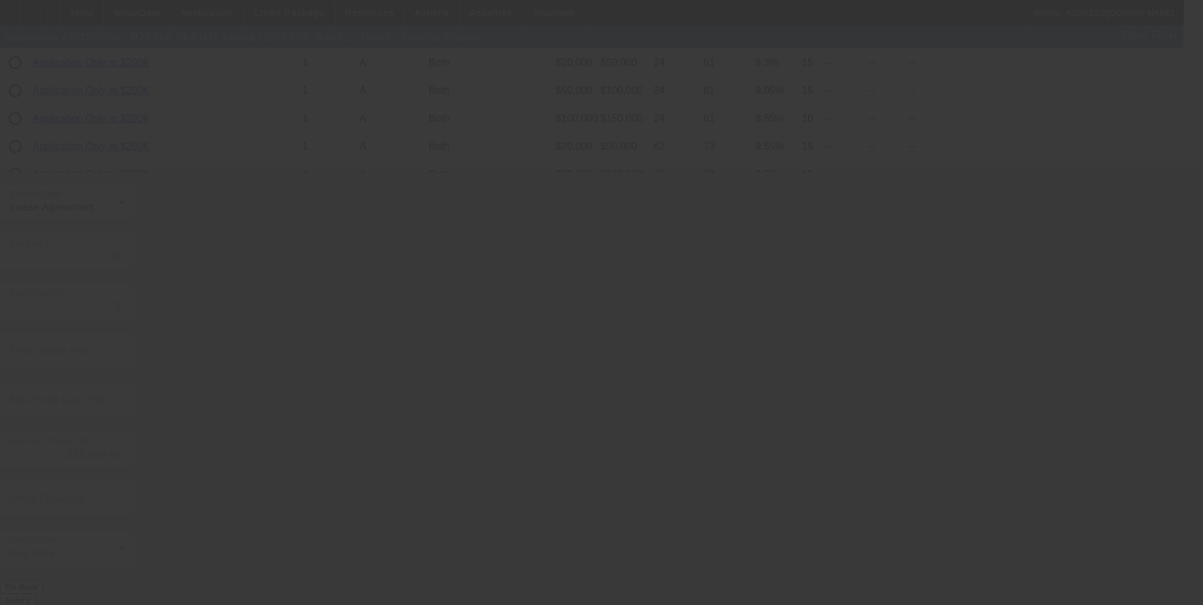
type input "8.20"
type input "6"
type input "50.00"
type input "9"
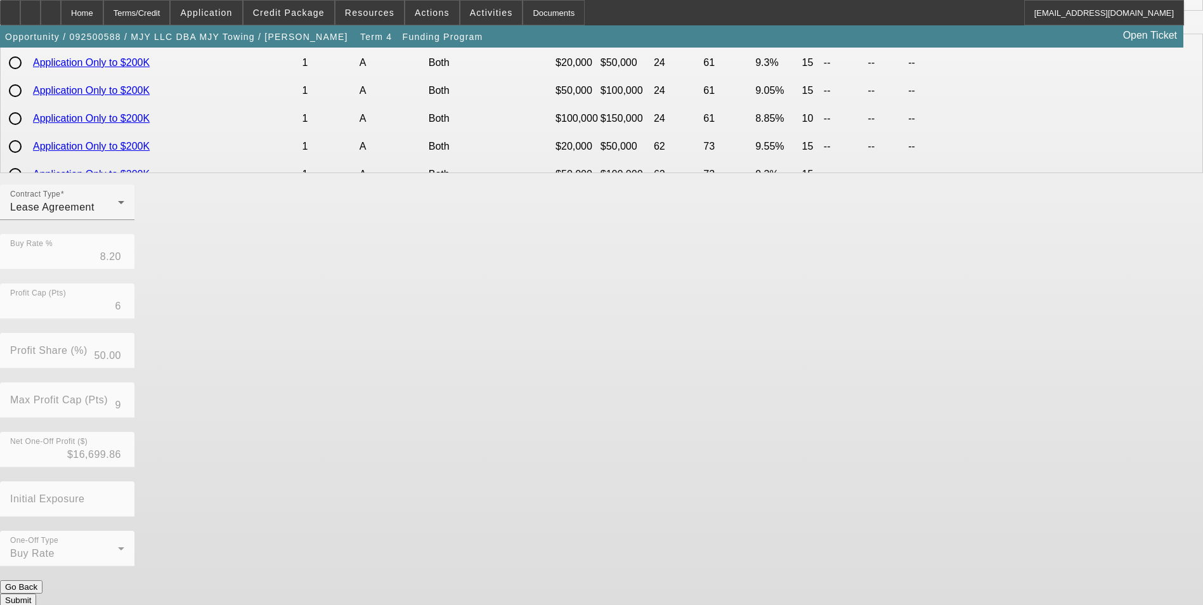
scroll to position [0, 0]
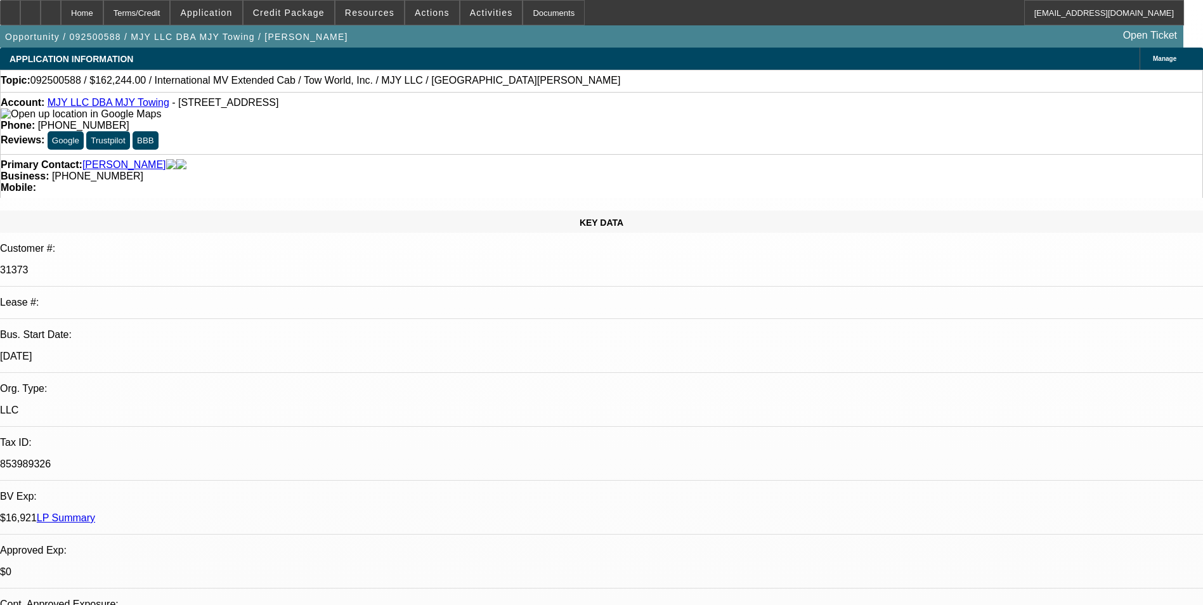
select select "0"
select select "2"
select select "0.1"
select select "4"
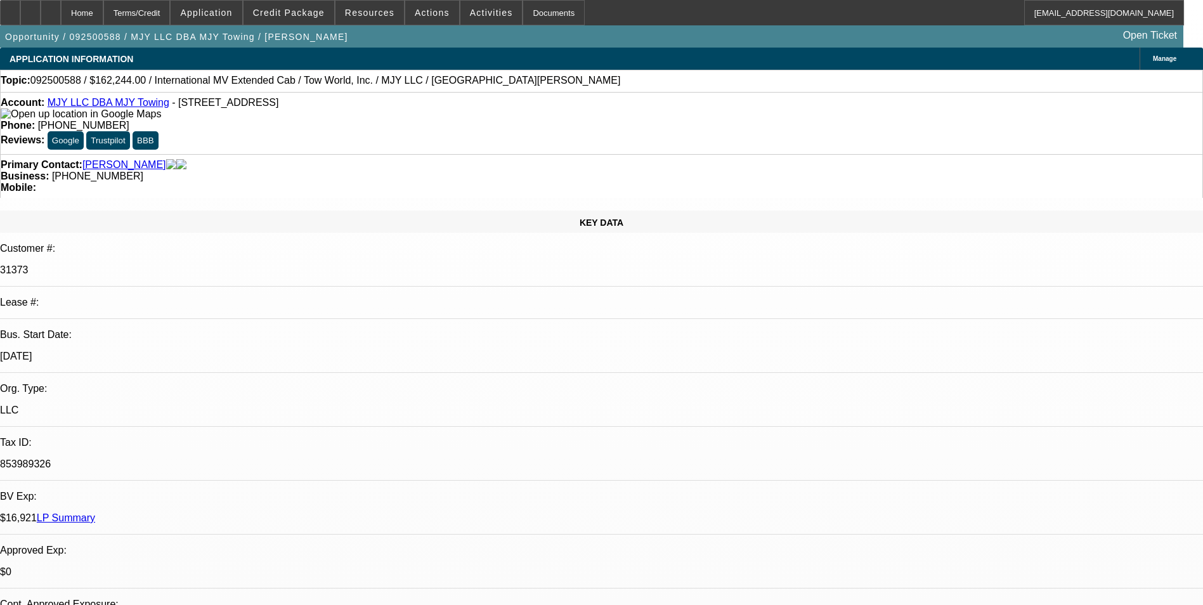
select select "0"
select select "2"
select select "0.1"
select select "4"
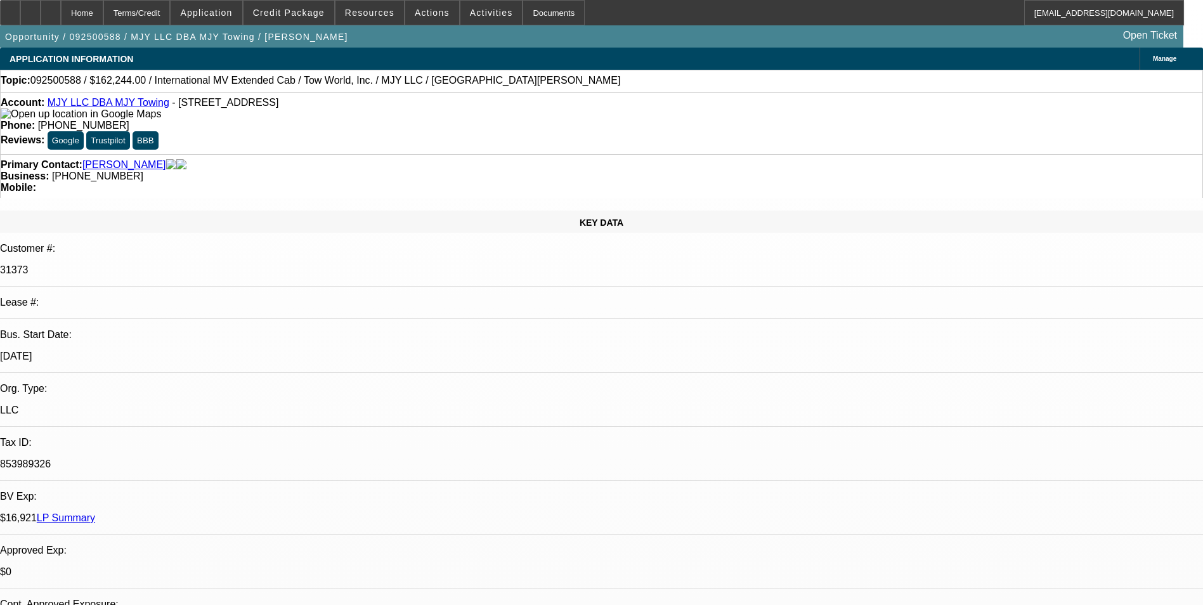
select select "0"
select select "2"
select select "0.1"
select select "4"
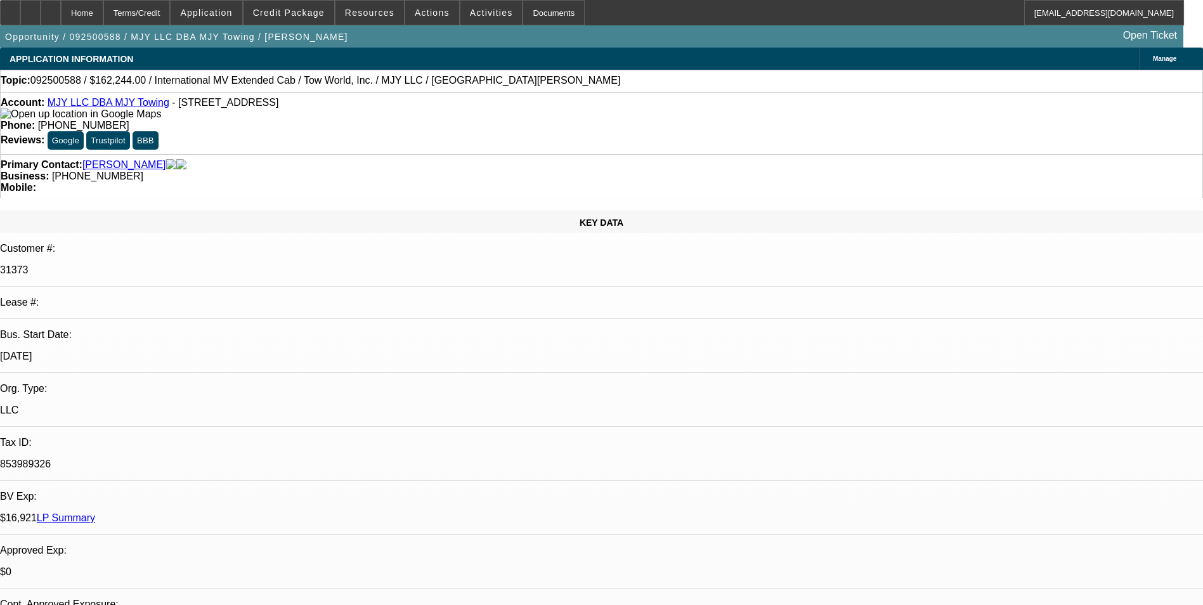
select select "0"
select select "2"
select select "0.1"
select select "4"
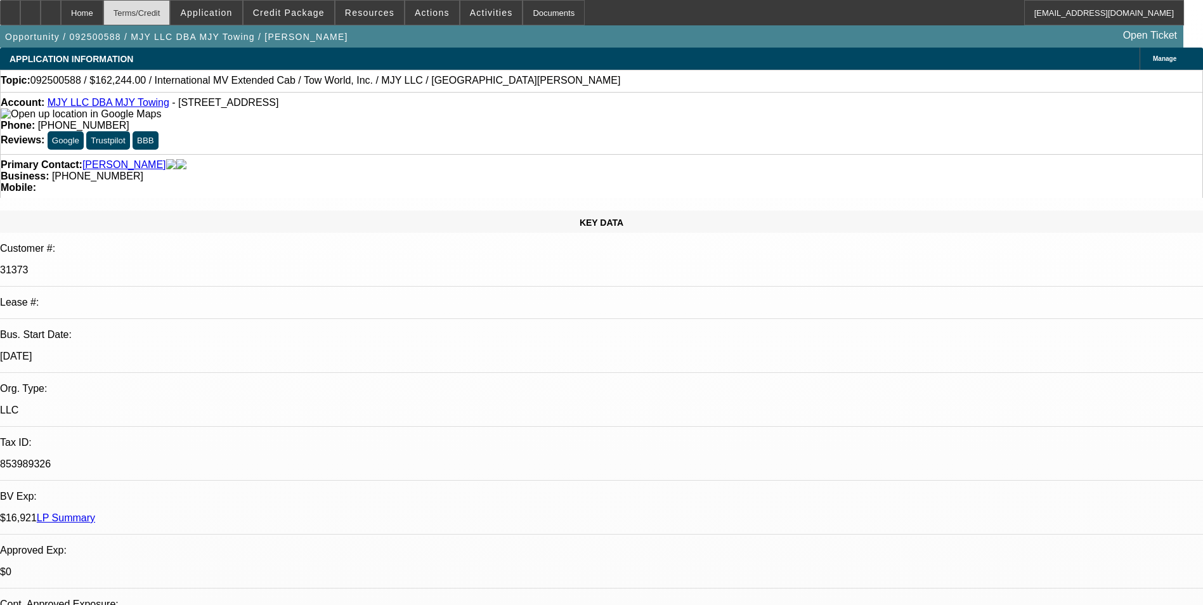
click at [167, 20] on div "Terms/Credit" at bounding box center [136, 12] width 67 height 25
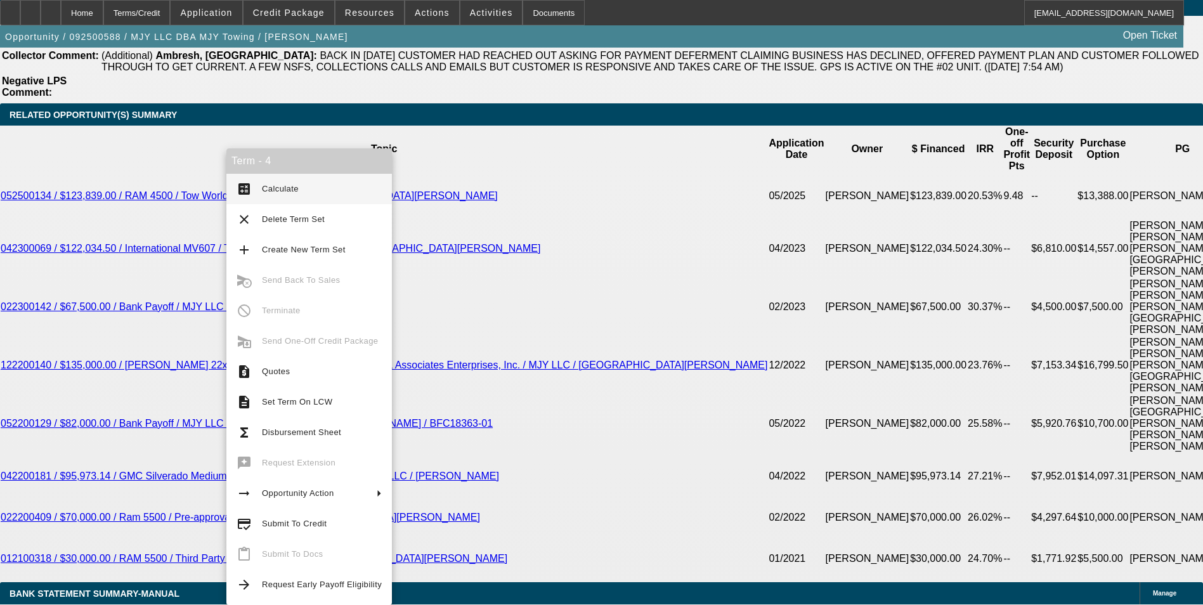
scroll to position [2280, 0]
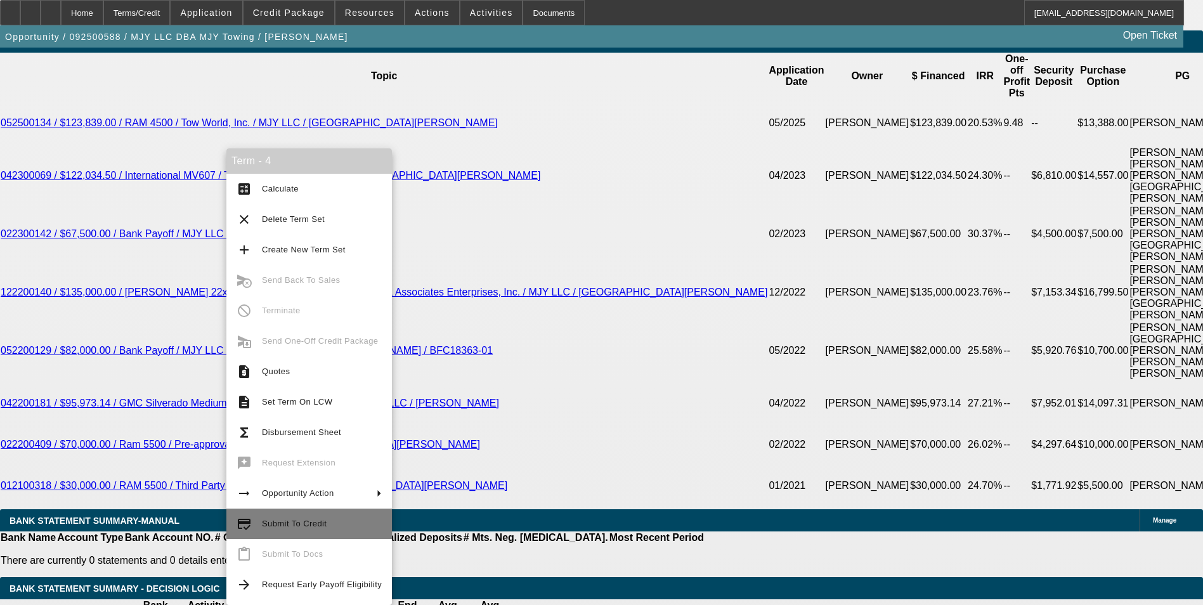
click at [309, 523] on span "Submit To Credit" at bounding box center [294, 524] width 65 height 10
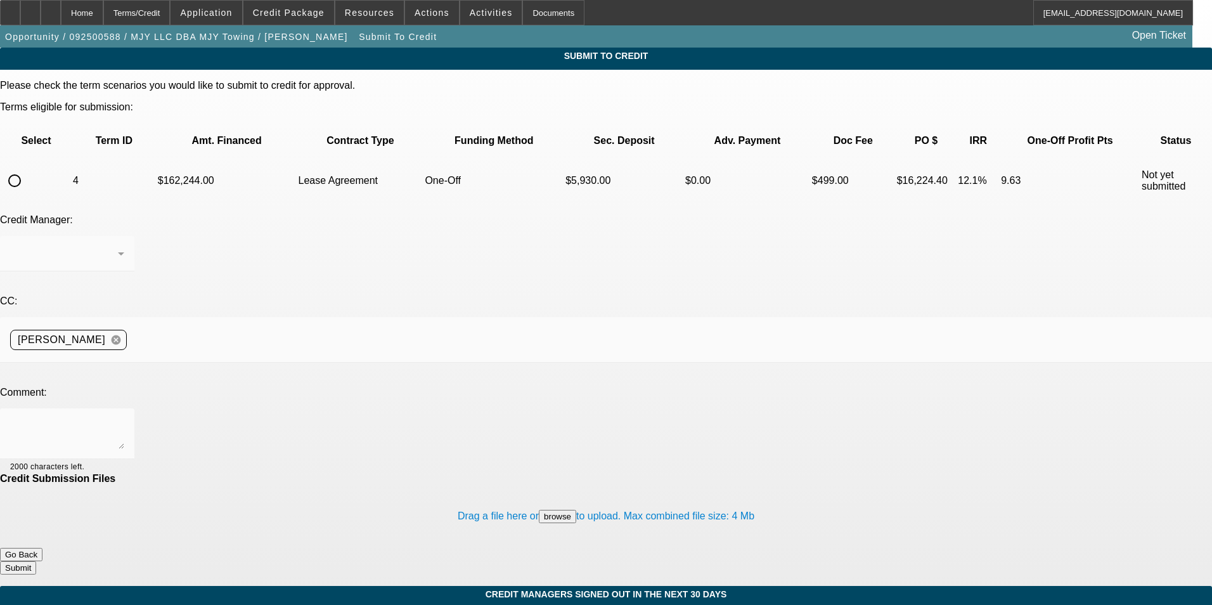
click at [27, 168] on input "radio" at bounding box center [14, 180] width 25 height 25
radio input "true"
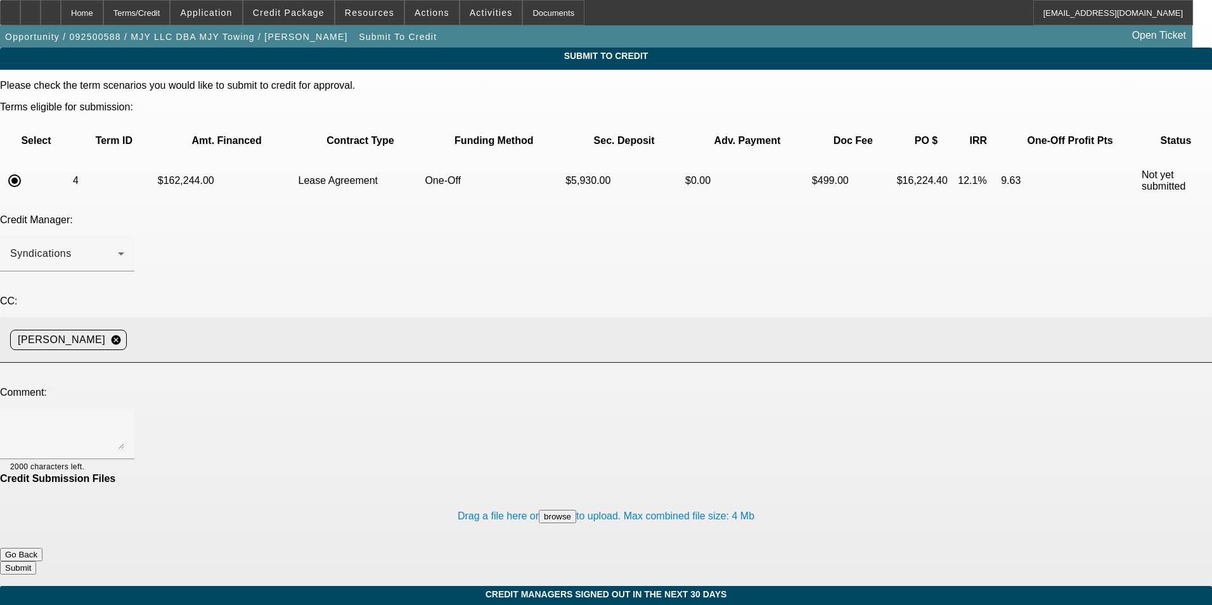
click at [313, 317] on div "[PERSON_NAME] cancel" at bounding box center [606, 340] width 1192 height 46
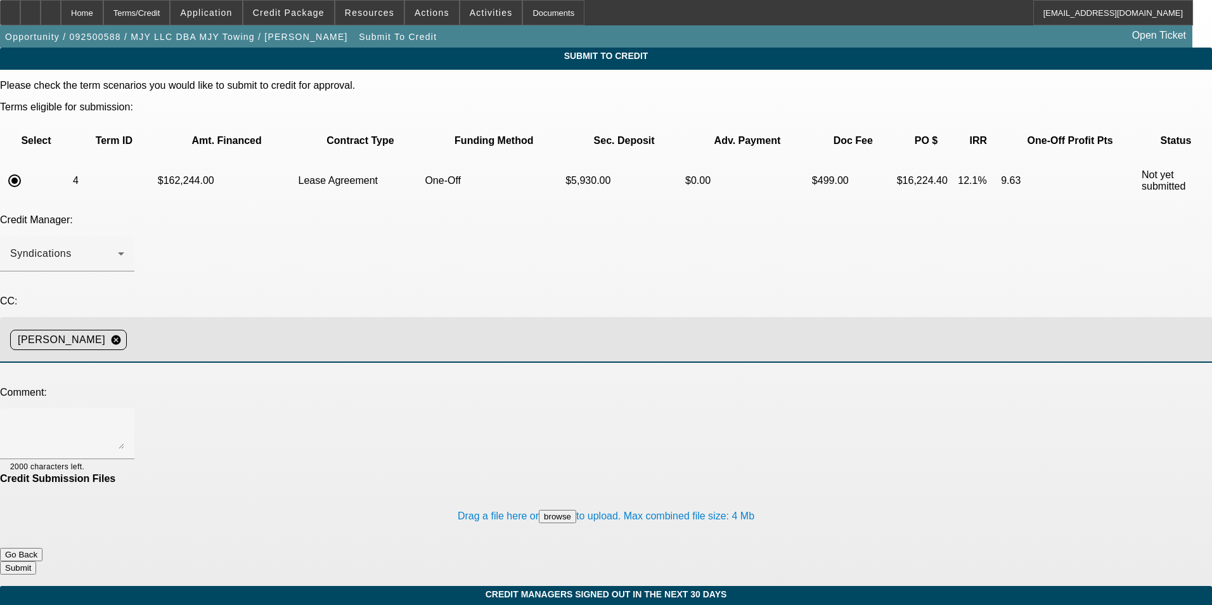
click at [308, 327] on input at bounding box center [664, 339] width 1065 height 25
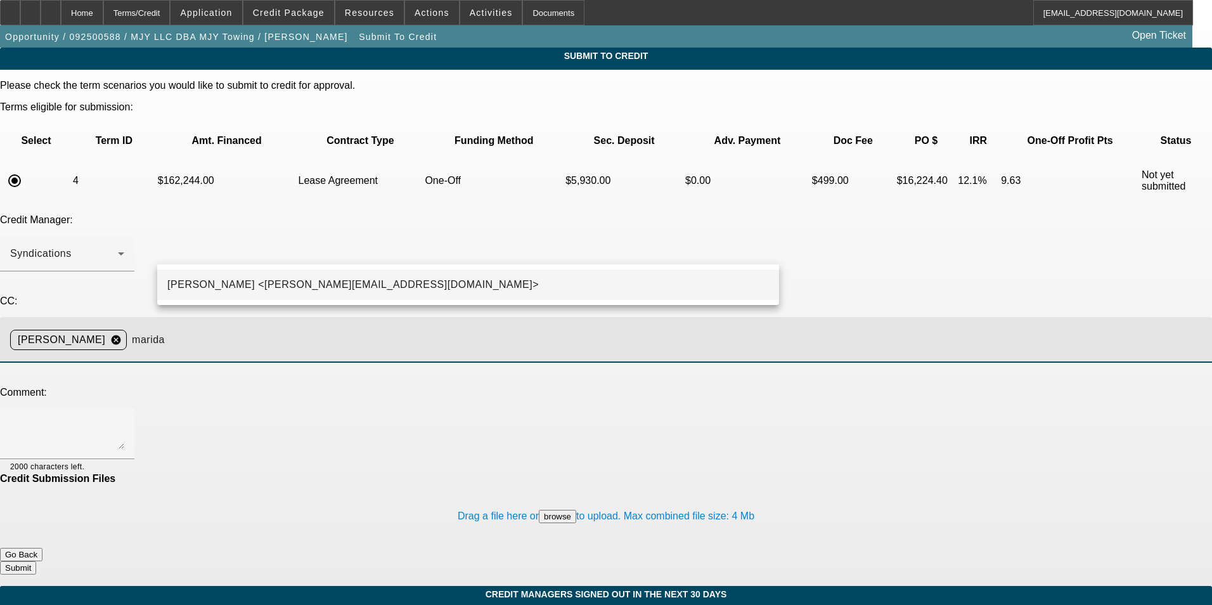
type input "marida"
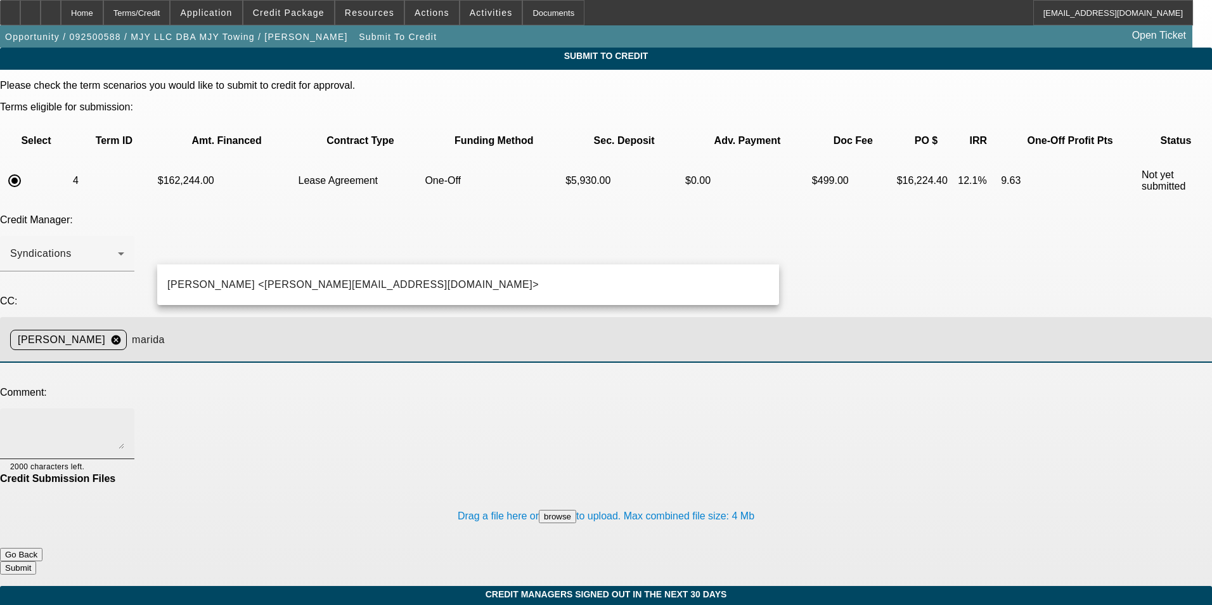
drag, startPoint x: 250, startPoint y: 287, endPoint x: 225, endPoint y: 299, distance: 28.1
click at [249, 287] on span "[PERSON_NAME] <[PERSON_NAME][EMAIL_ADDRESS][DOMAIN_NAME]>" at bounding box center [353, 284] width 372 height 15
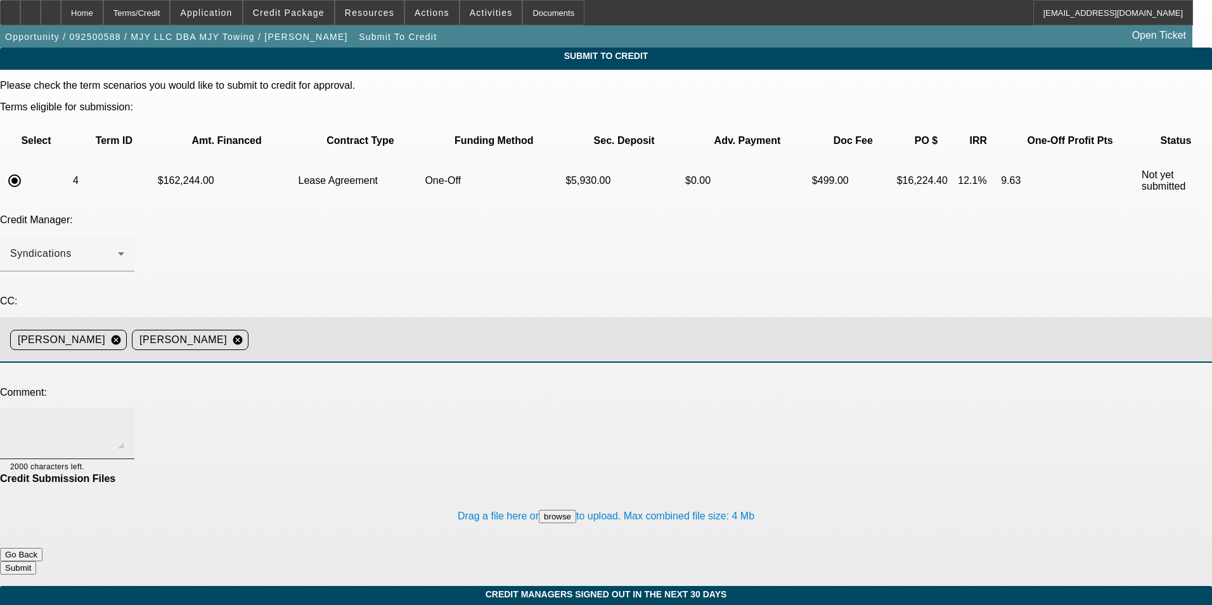
click at [124, 419] on textarea at bounding box center [67, 434] width 114 height 30
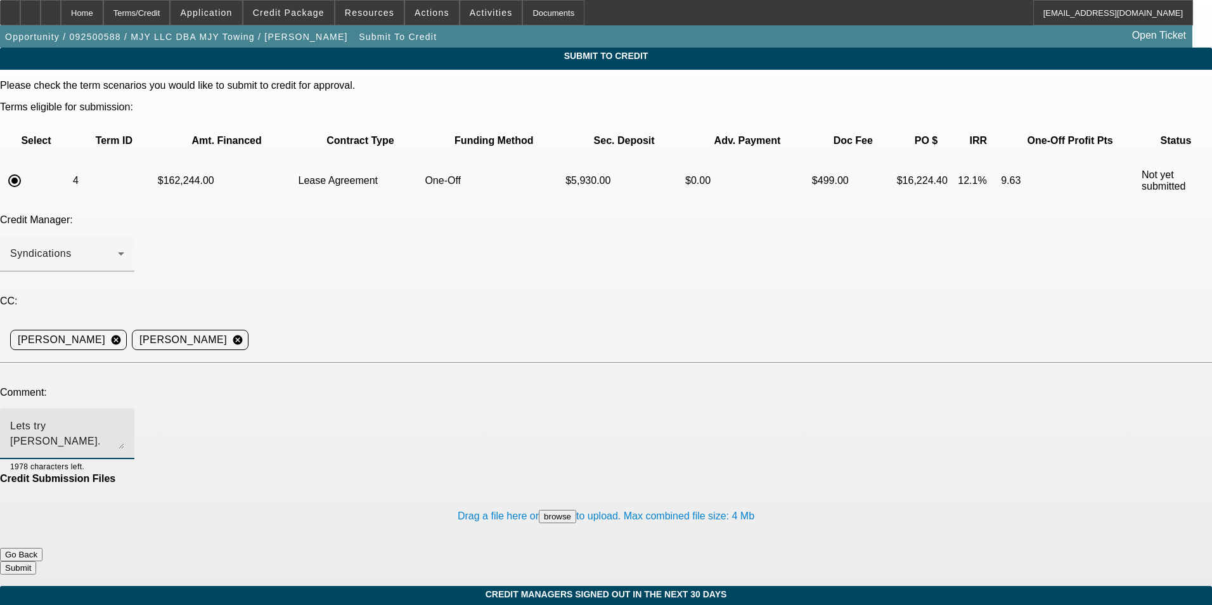
type textarea "Lets try [PERSON_NAME]. Thanks"
click at [36, 561] on button "Submit" at bounding box center [18, 567] width 36 height 13
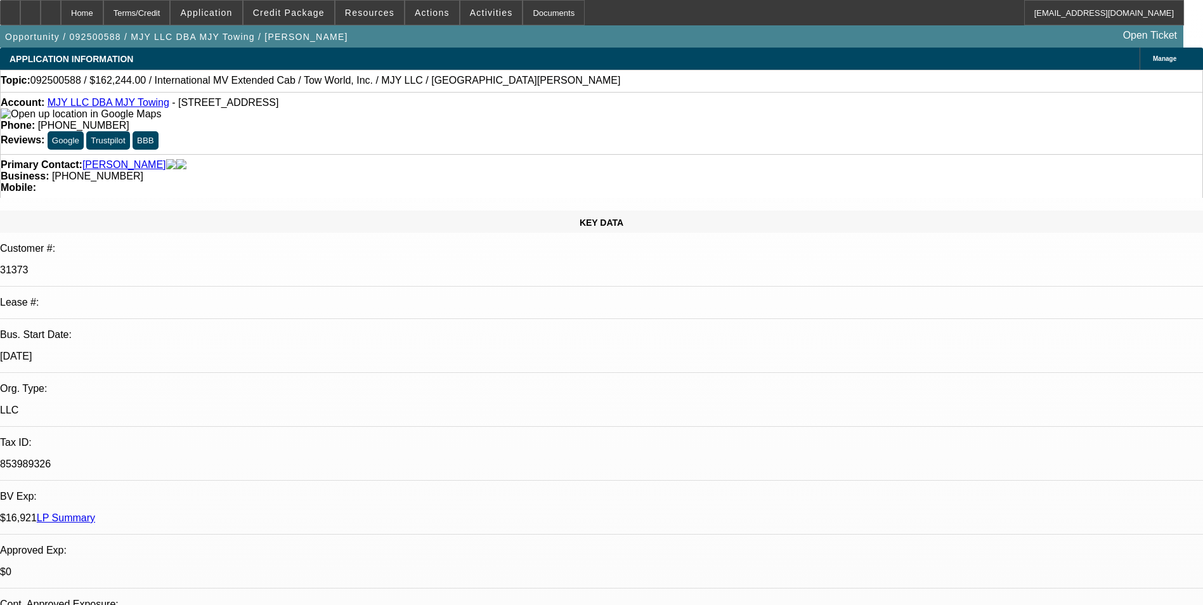
select select "0"
select select "2"
select select "0.1"
select select "4"
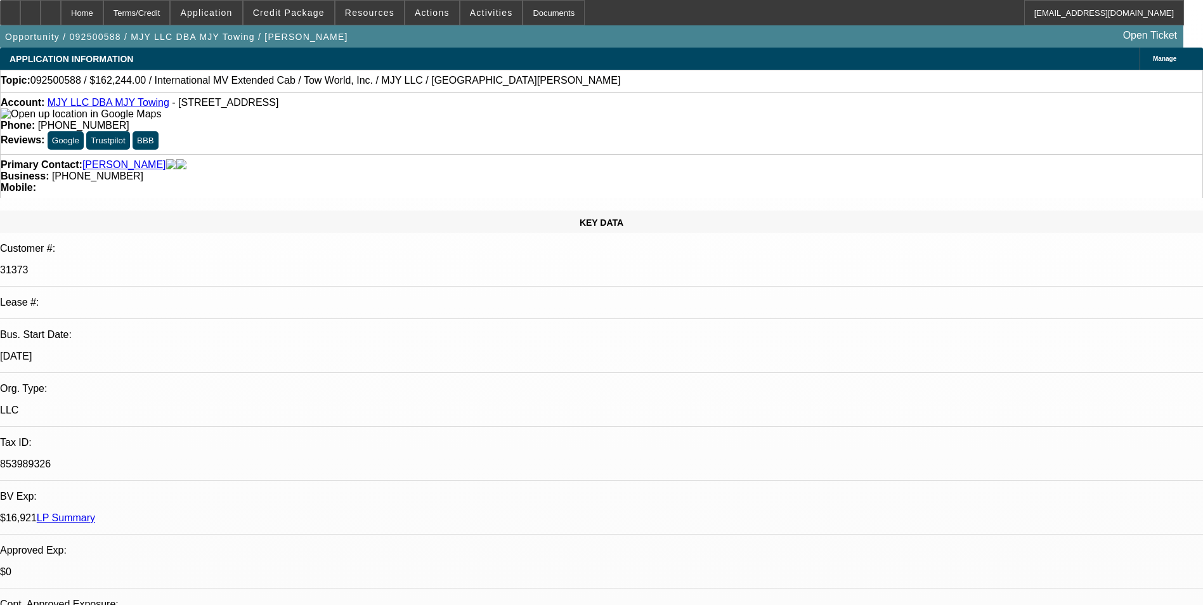
select select "0"
select select "2"
select select "0.1"
select select "4"
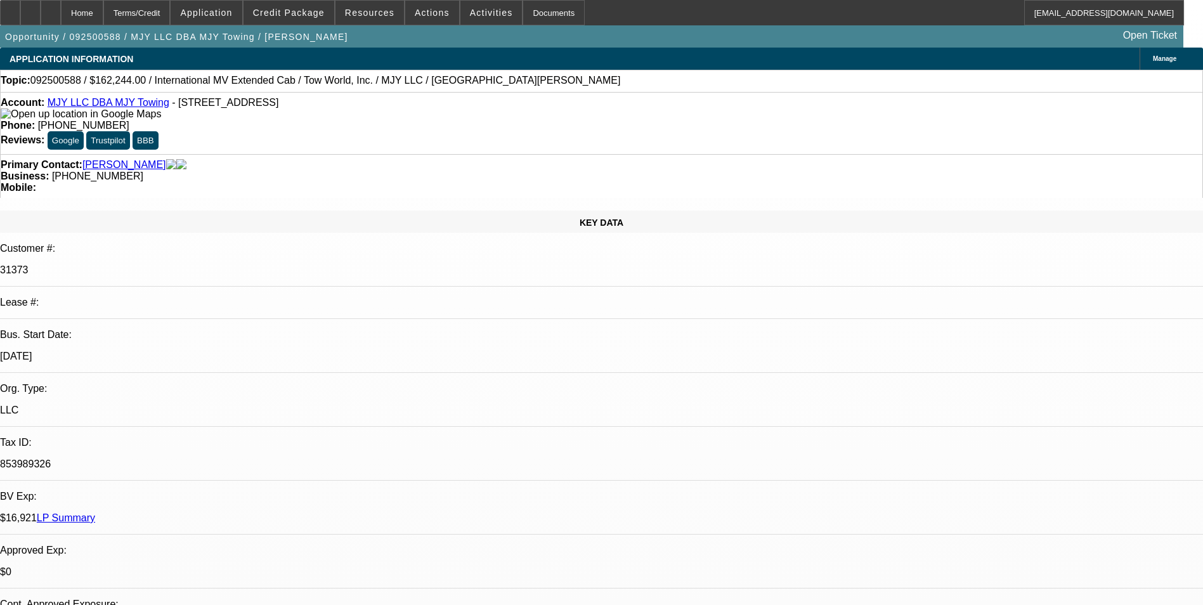
select select "0"
select select "2"
select select "0.1"
select select "4"
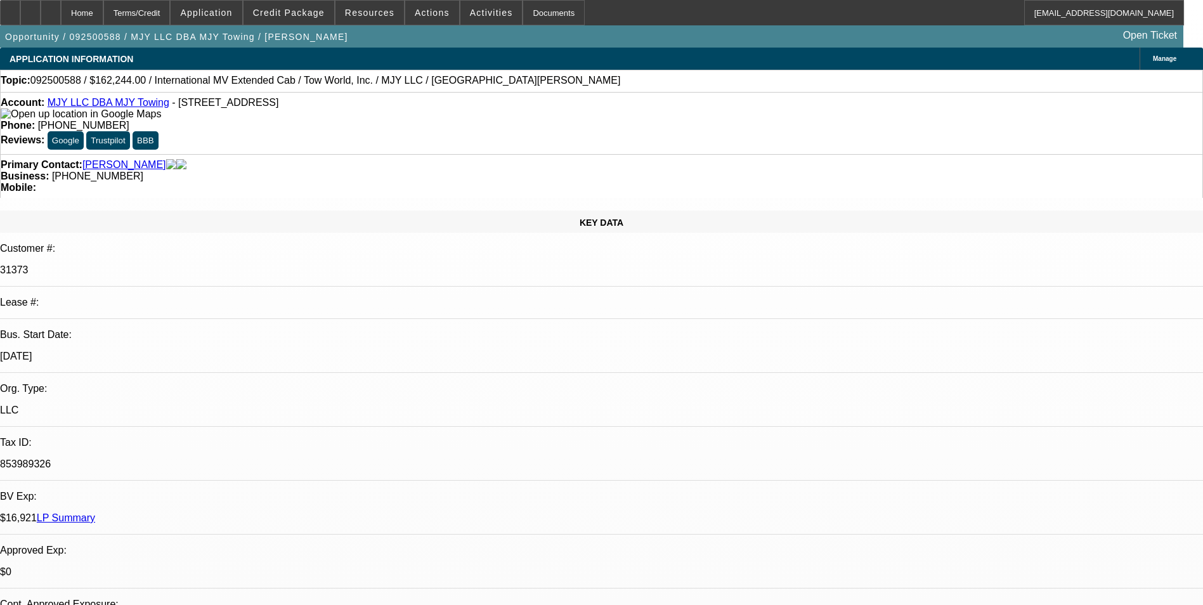
select select "0"
select select "2"
select select "0.1"
select select "4"
